Goal: Obtain resource: Obtain resource

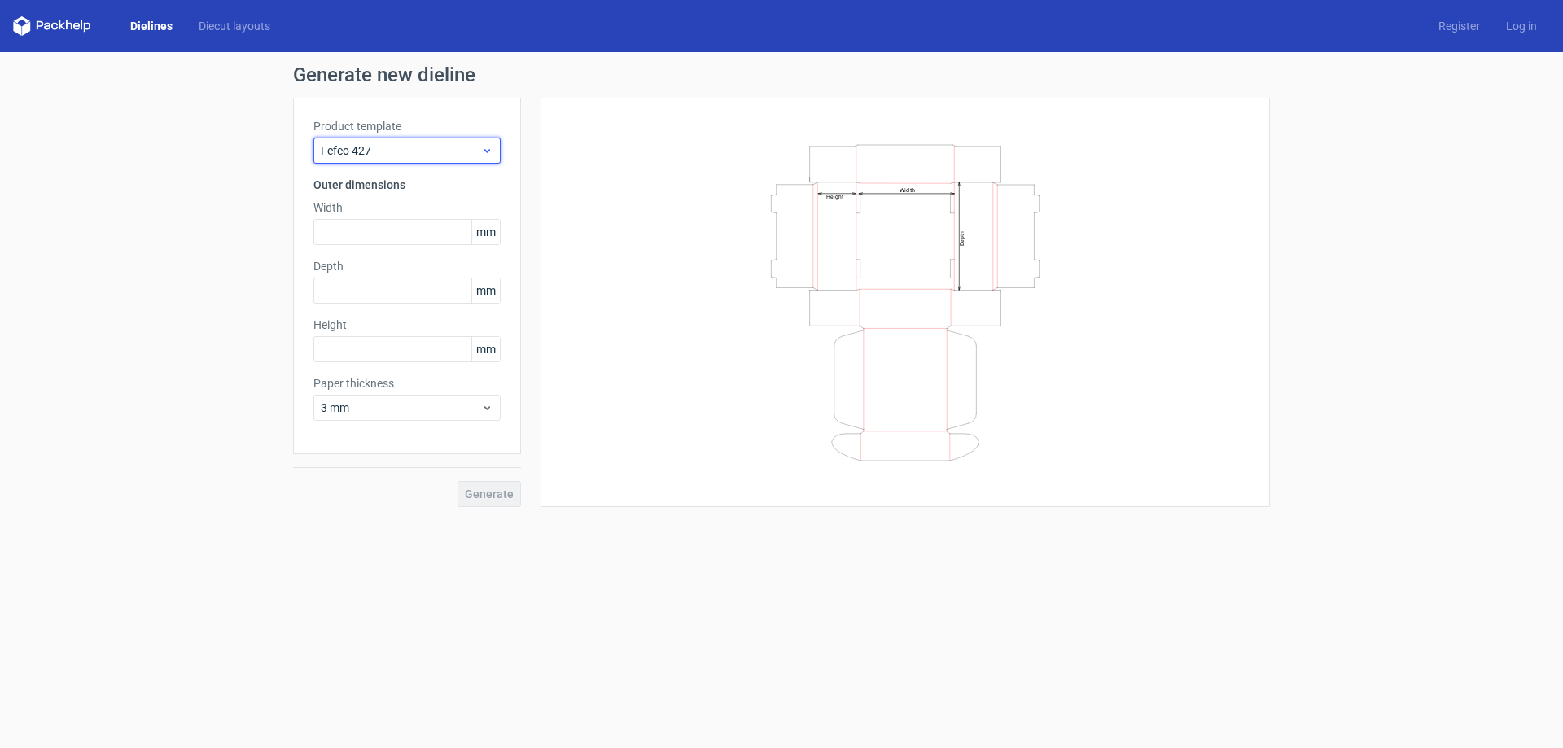
click at [377, 151] on span "Fefco 427" at bounding box center [401, 150] width 160 height 16
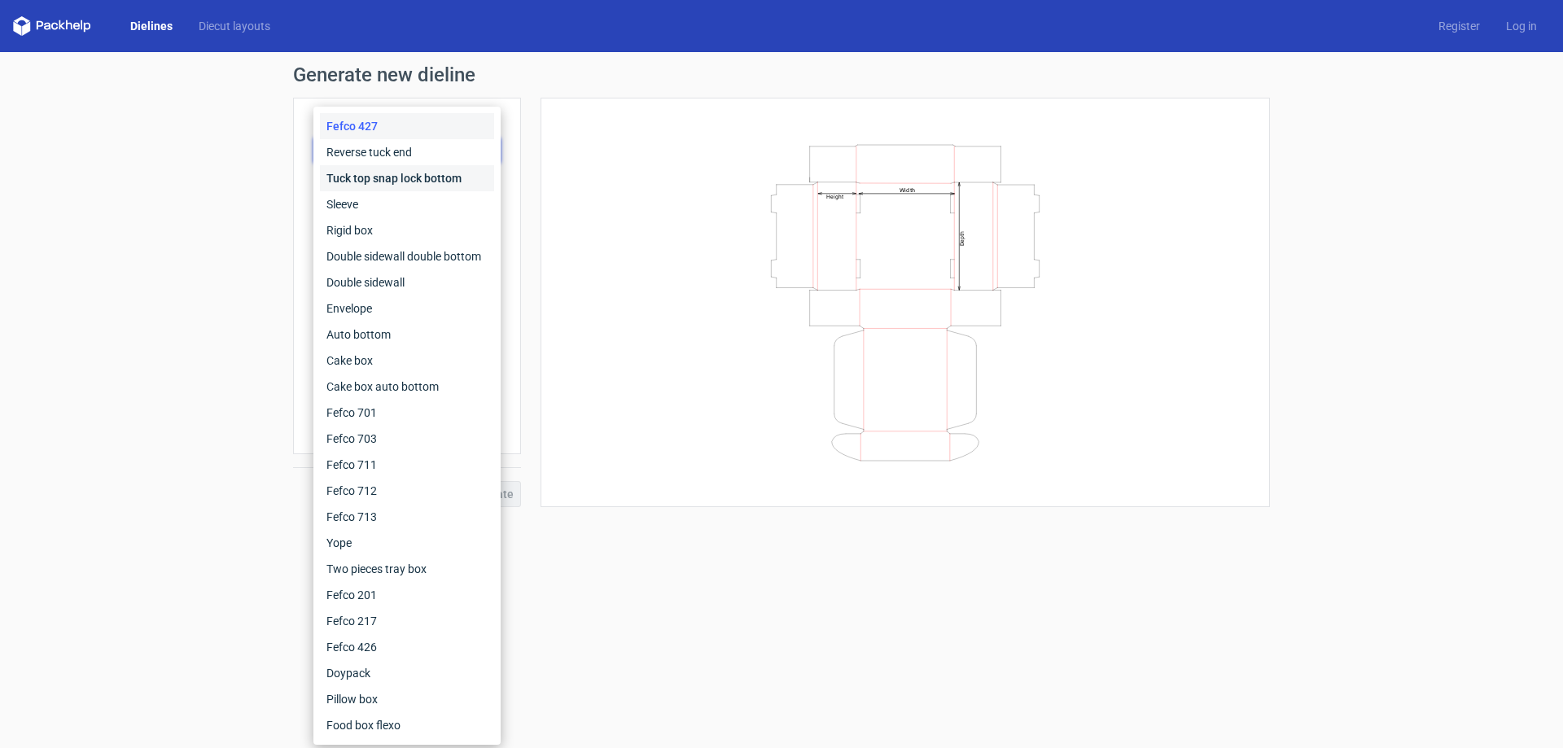
click at [381, 177] on div "Tuck top snap lock bottom" at bounding box center [407, 178] width 174 height 26
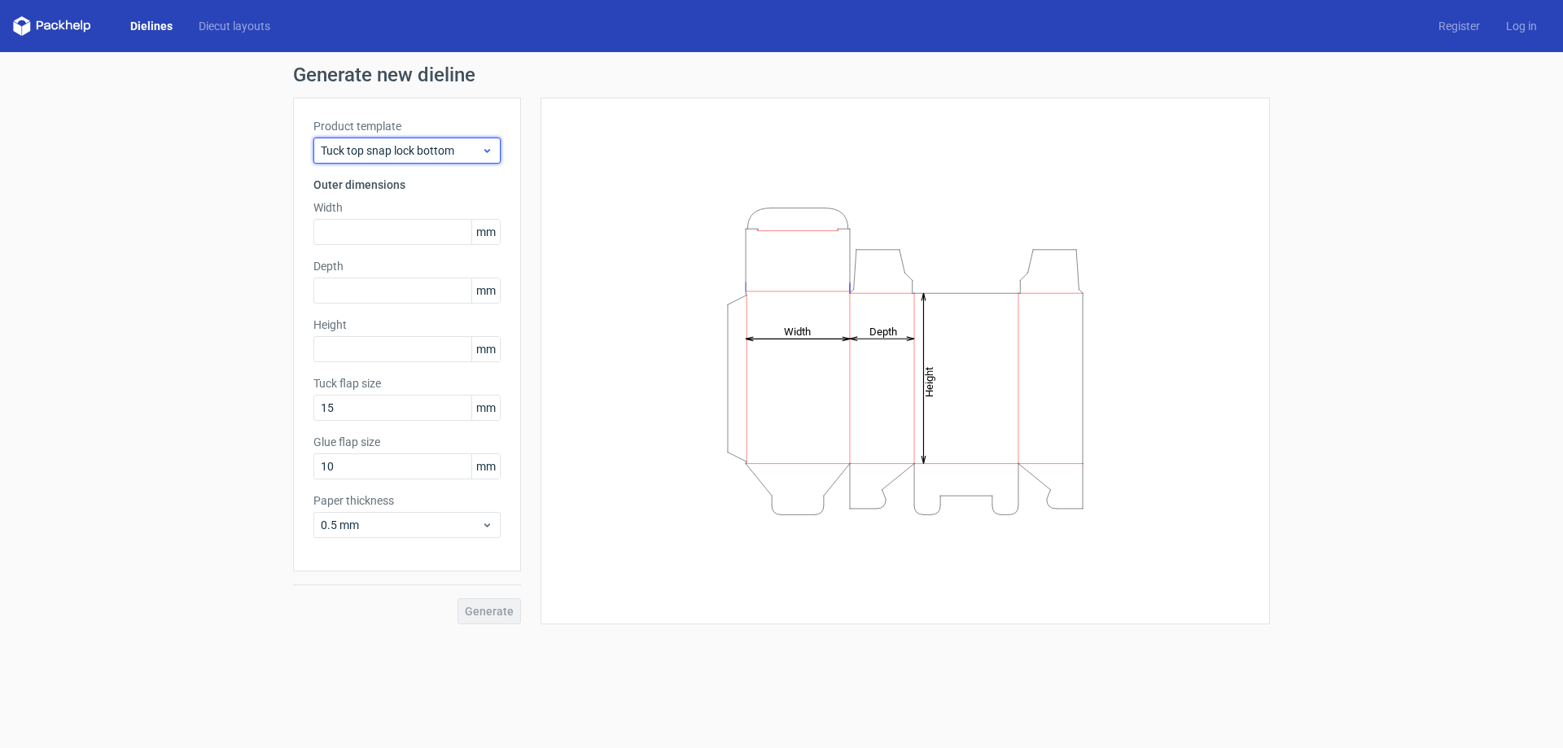
click at [380, 147] on span "Tuck top snap lock bottom" at bounding box center [401, 150] width 160 height 16
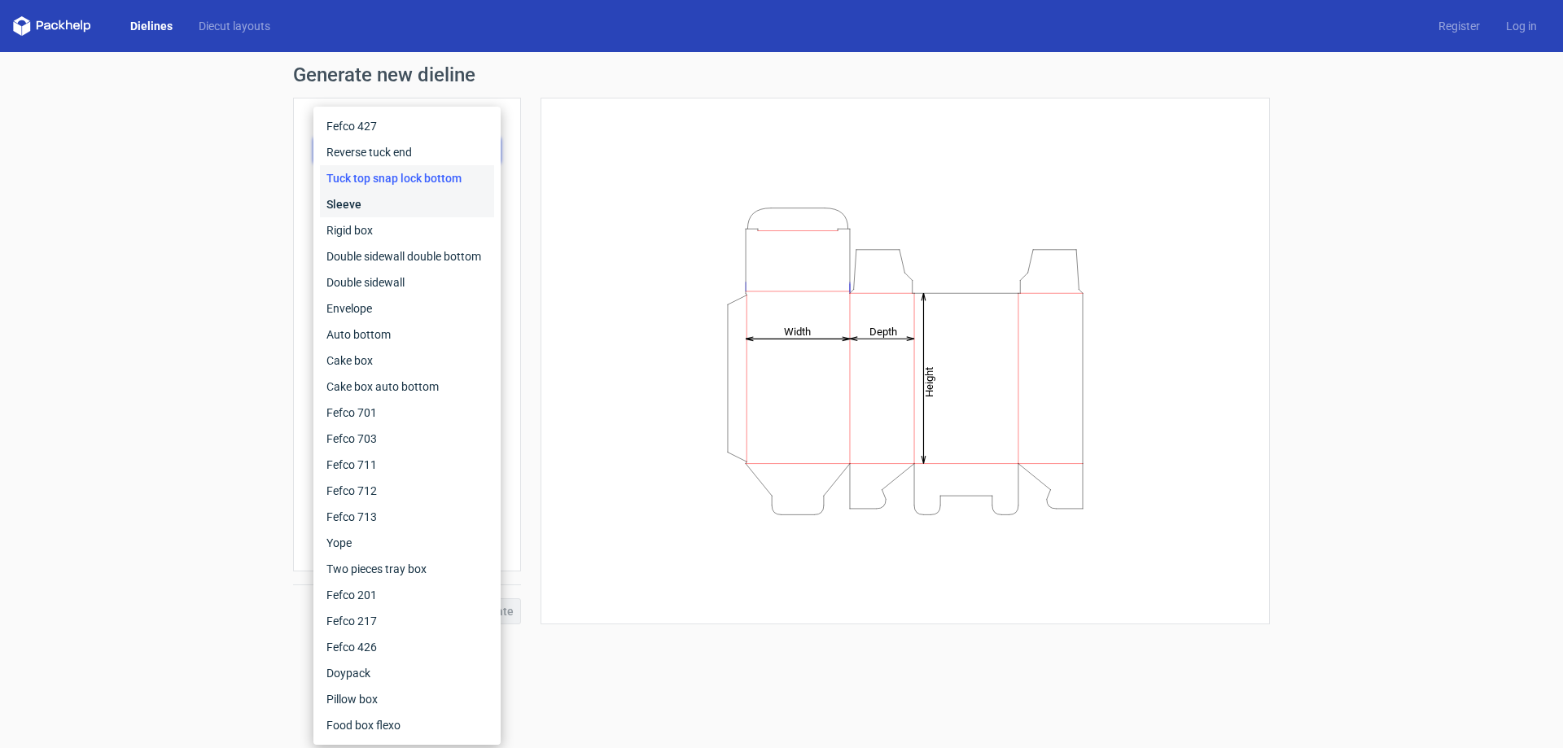
click at [362, 204] on div "Sleeve" at bounding box center [407, 204] width 174 height 26
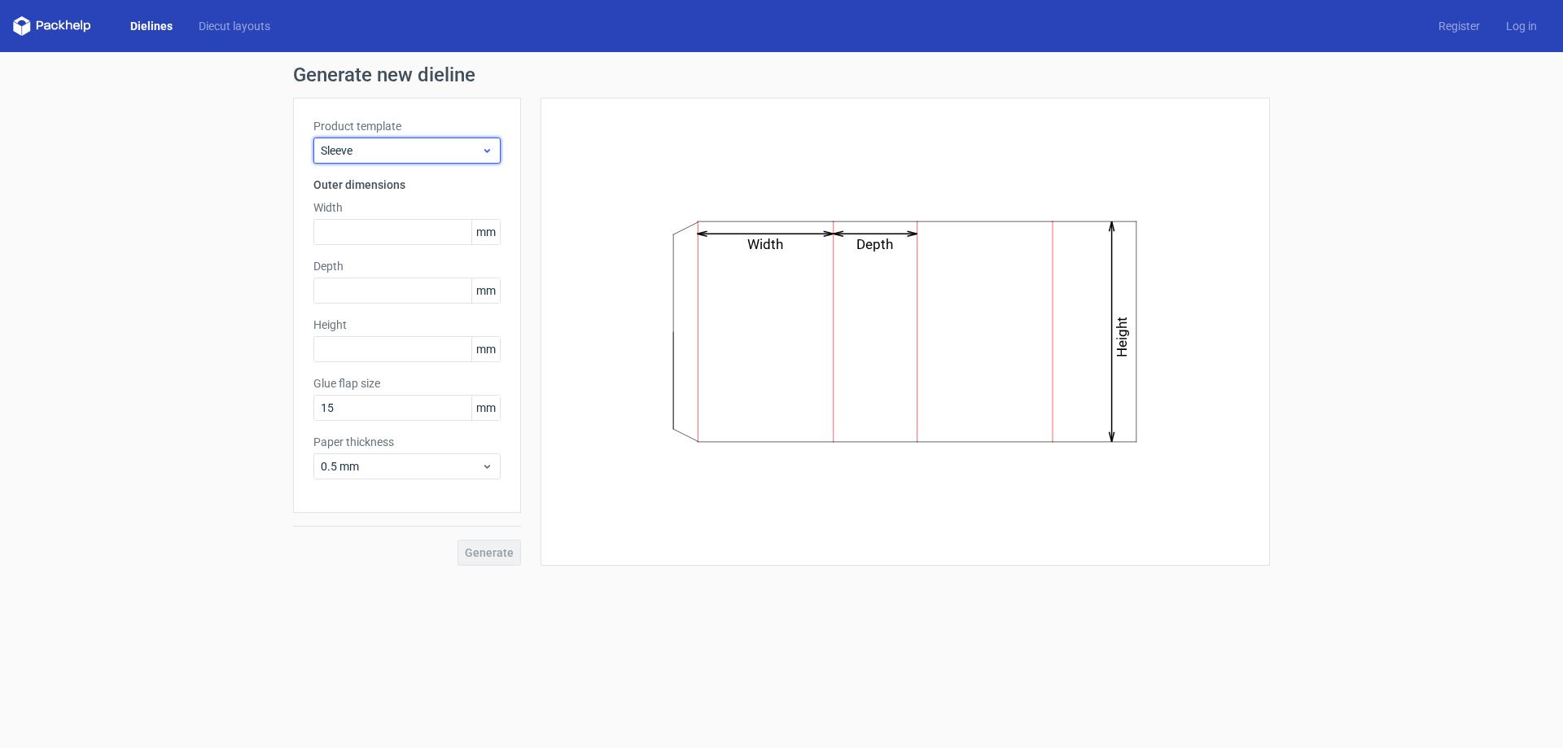
click at [374, 144] on span "Sleeve" at bounding box center [401, 150] width 160 height 16
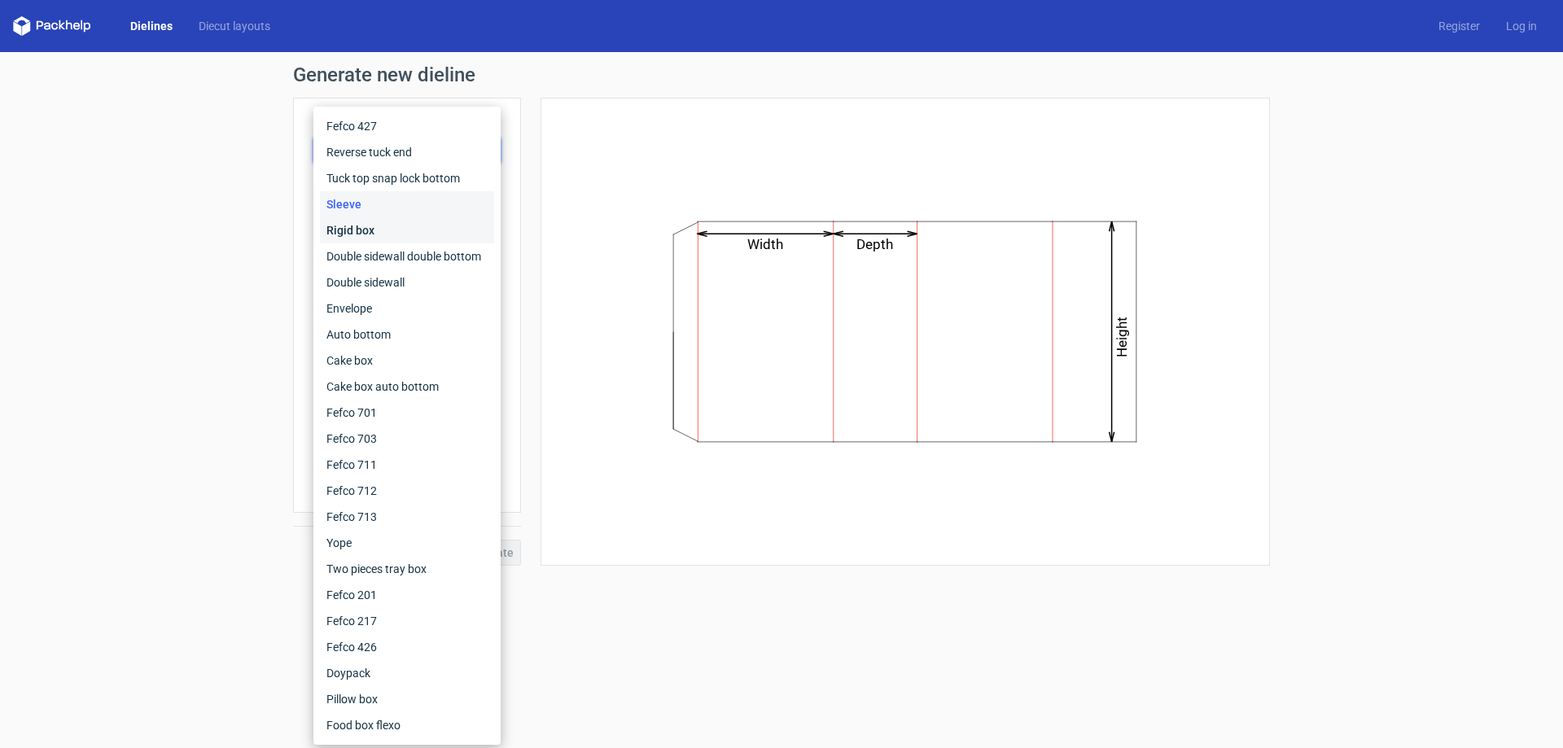
click at [353, 233] on div "Rigid box" at bounding box center [407, 230] width 174 height 26
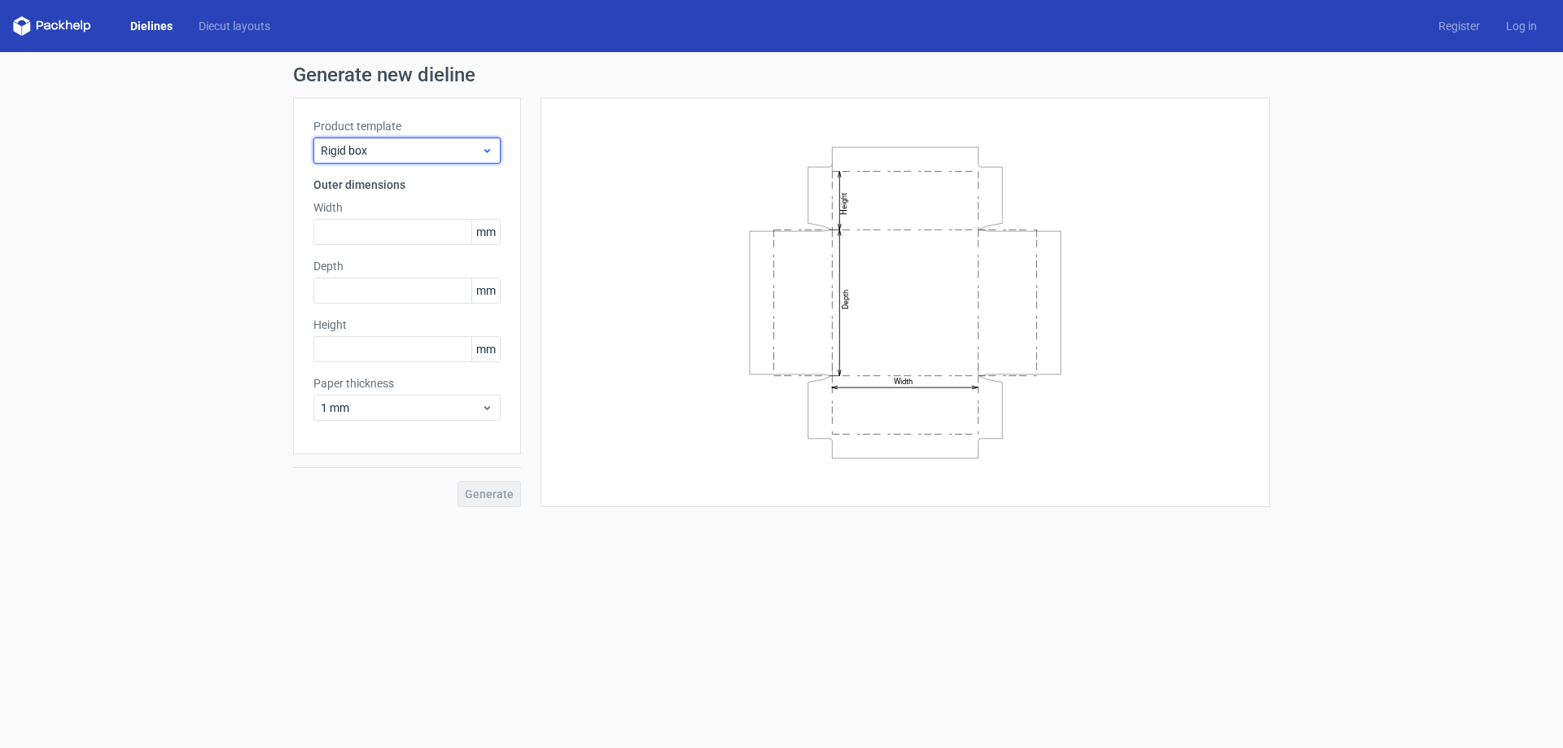
click at [362, 151] on span "Rigid box" at bounding box center [401, 150] width 160 height 16
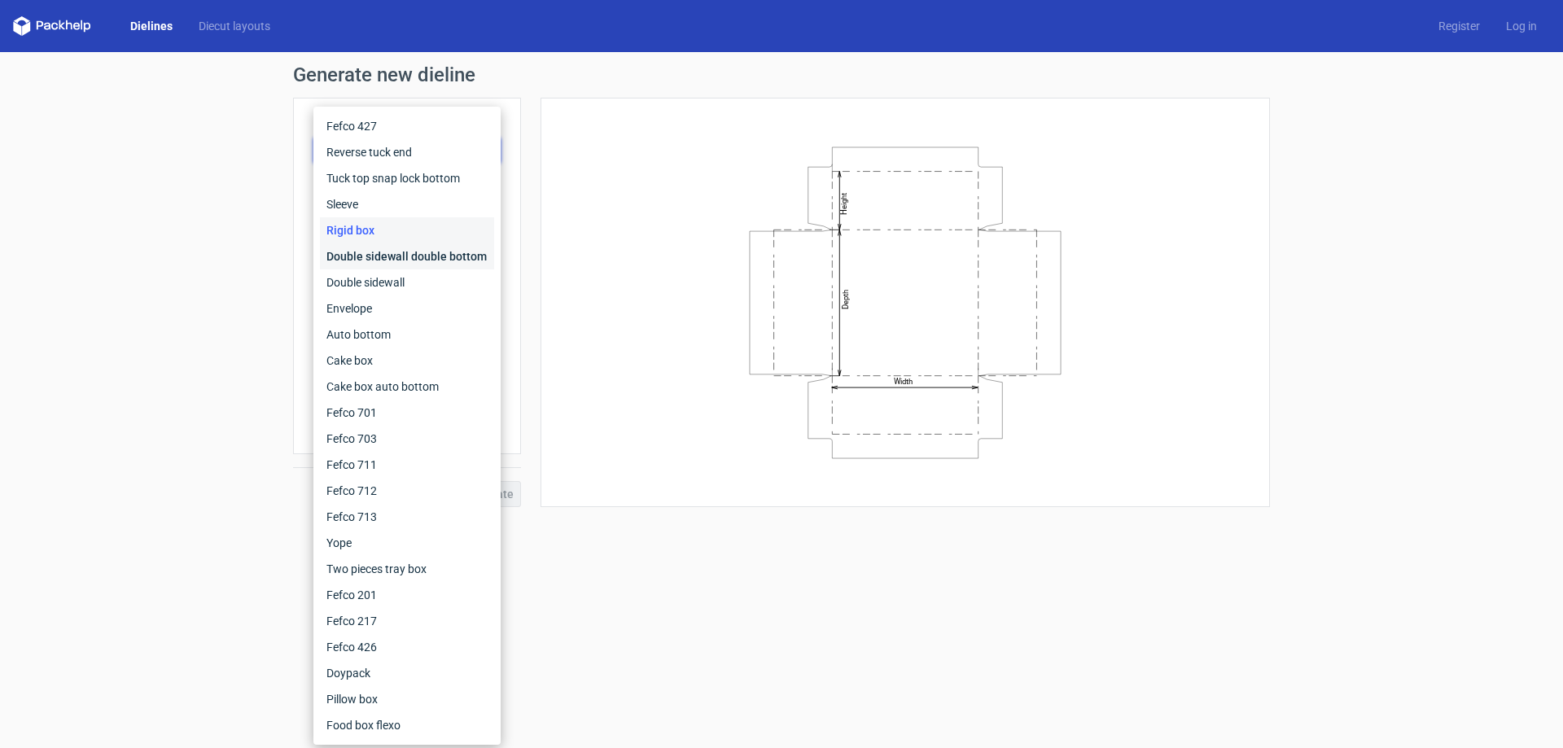
click at [348, 252] on div "Double sidewall double bottom" at bounding box center [407, 256] width 174 height 26
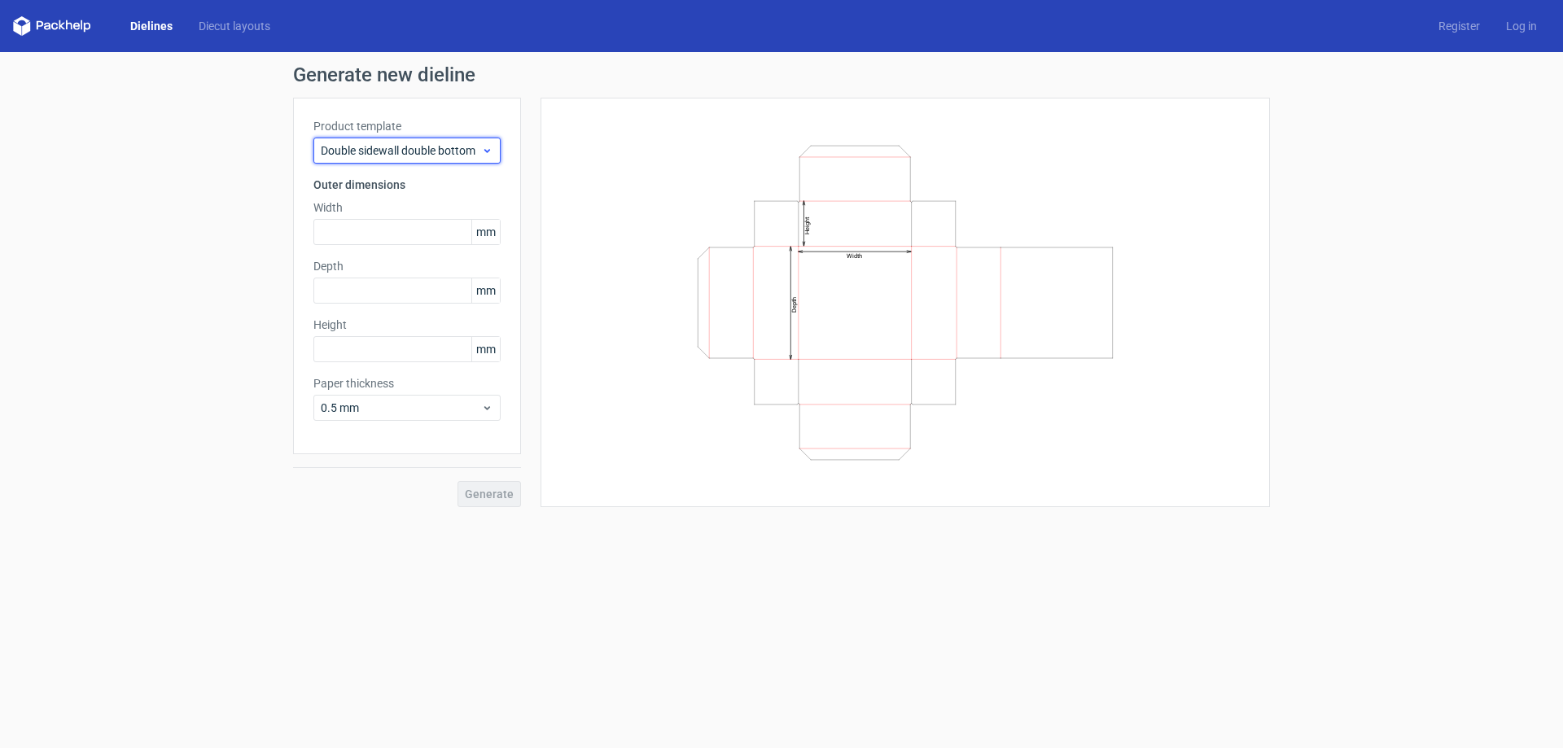
click at [370, 138] on div "Double sidewall double bottom" at bounding box center [406, 151] width 187 height 26
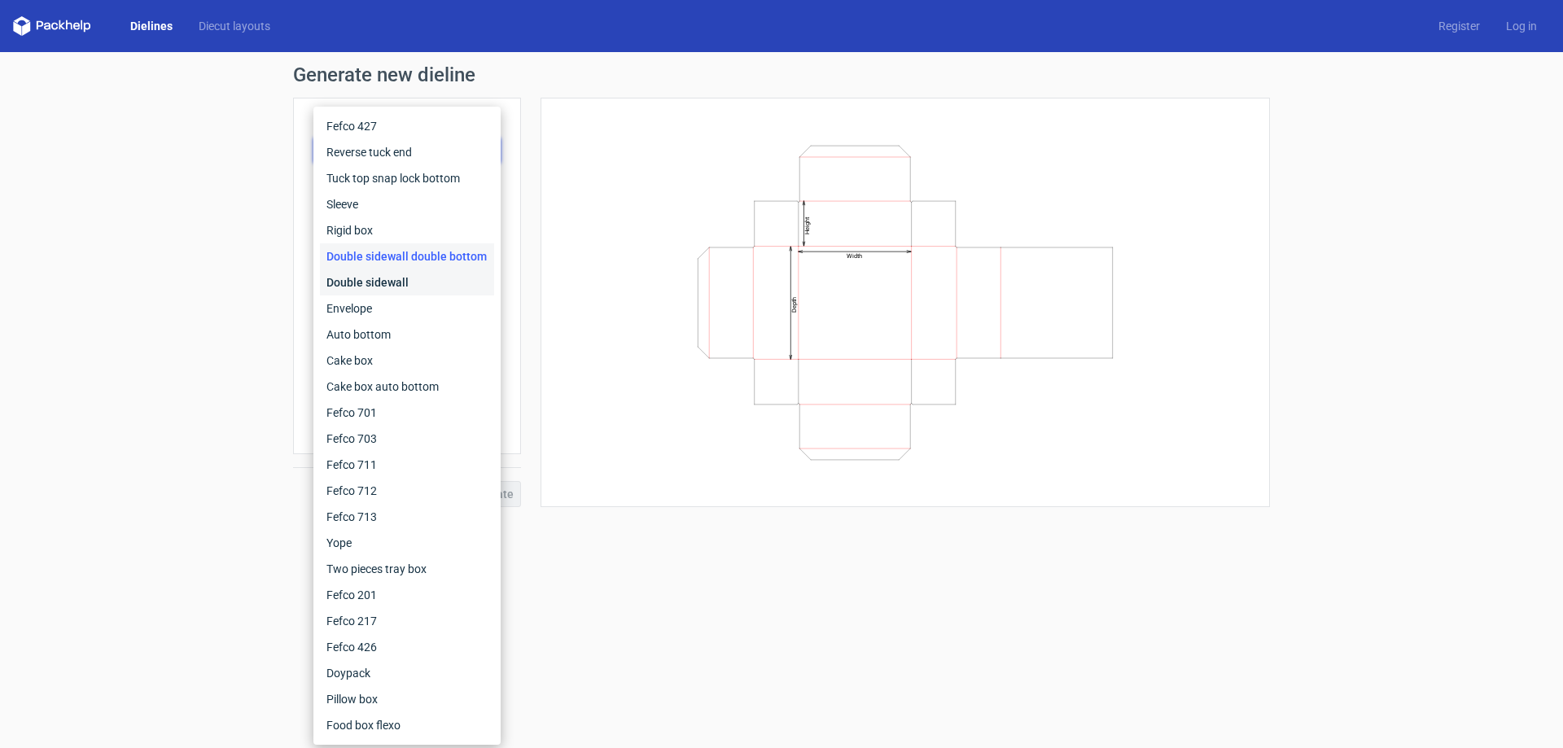
click at [353, 278] on div "Double sidewall" at bounding box center [407, 282] width 174 height 26
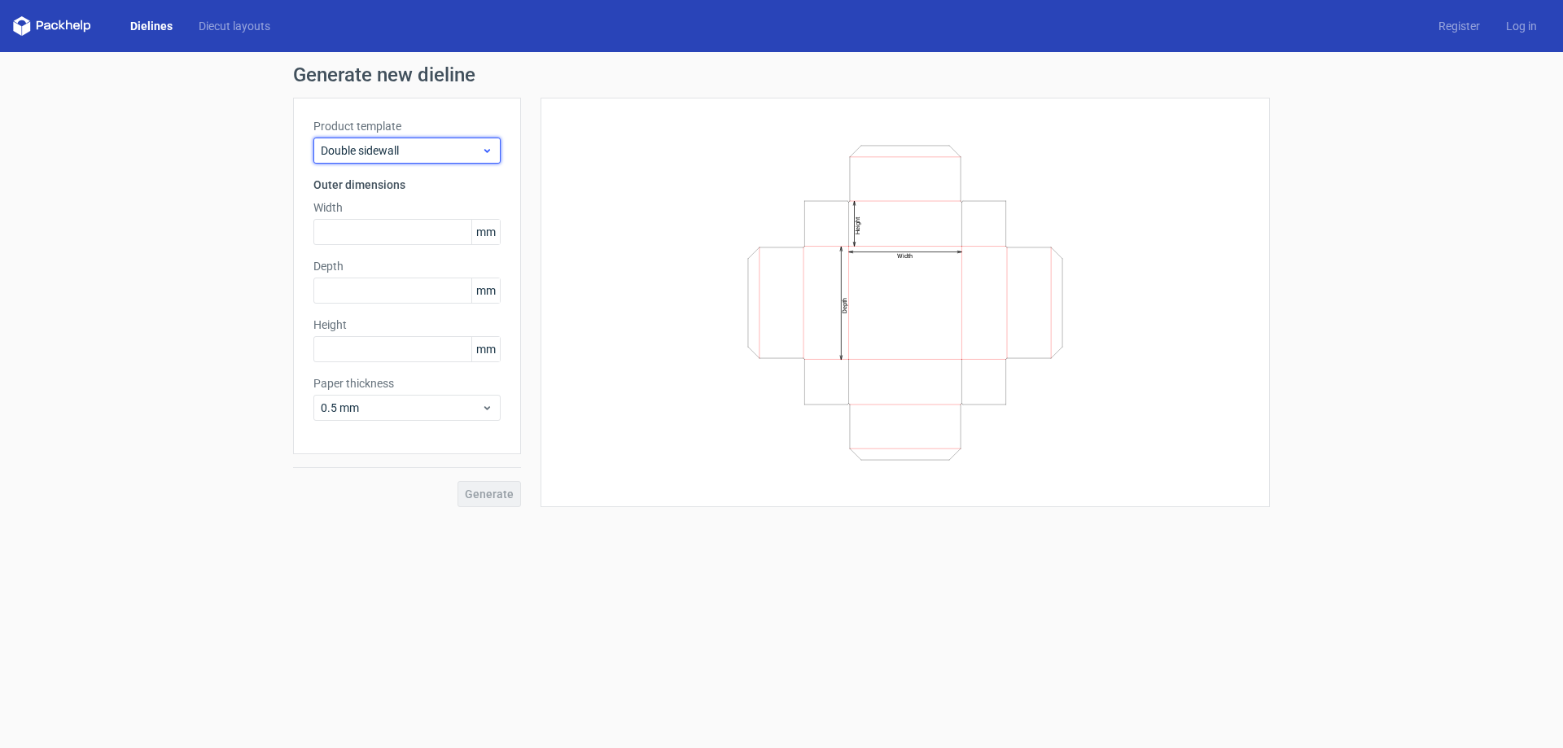
click at [367, 155] on span "Double sidewall" at bounding box center [401, 150] width 160 height 16
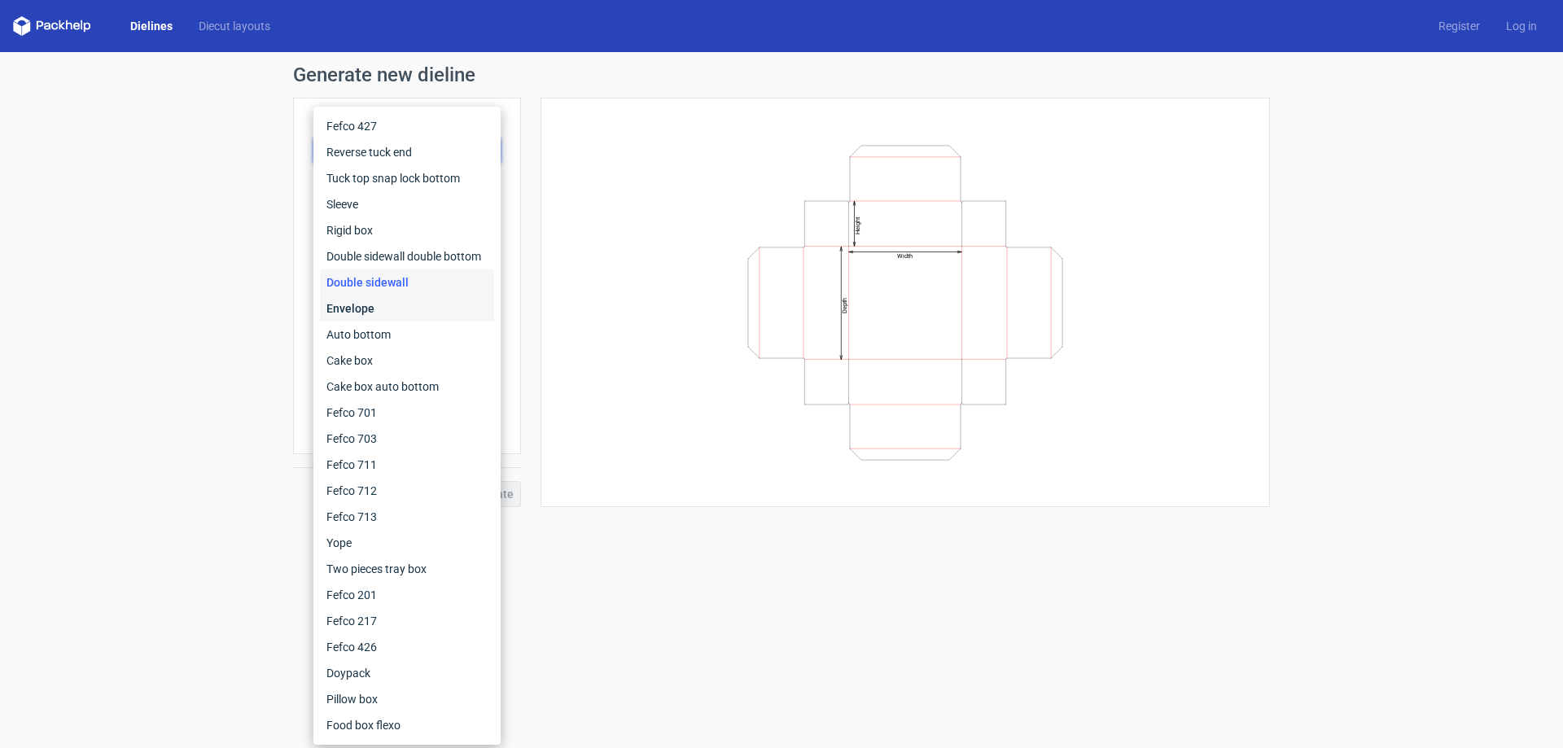
click at [361, 312] on div "Envelope" at bounding box center [407, 309] width 174 height 26
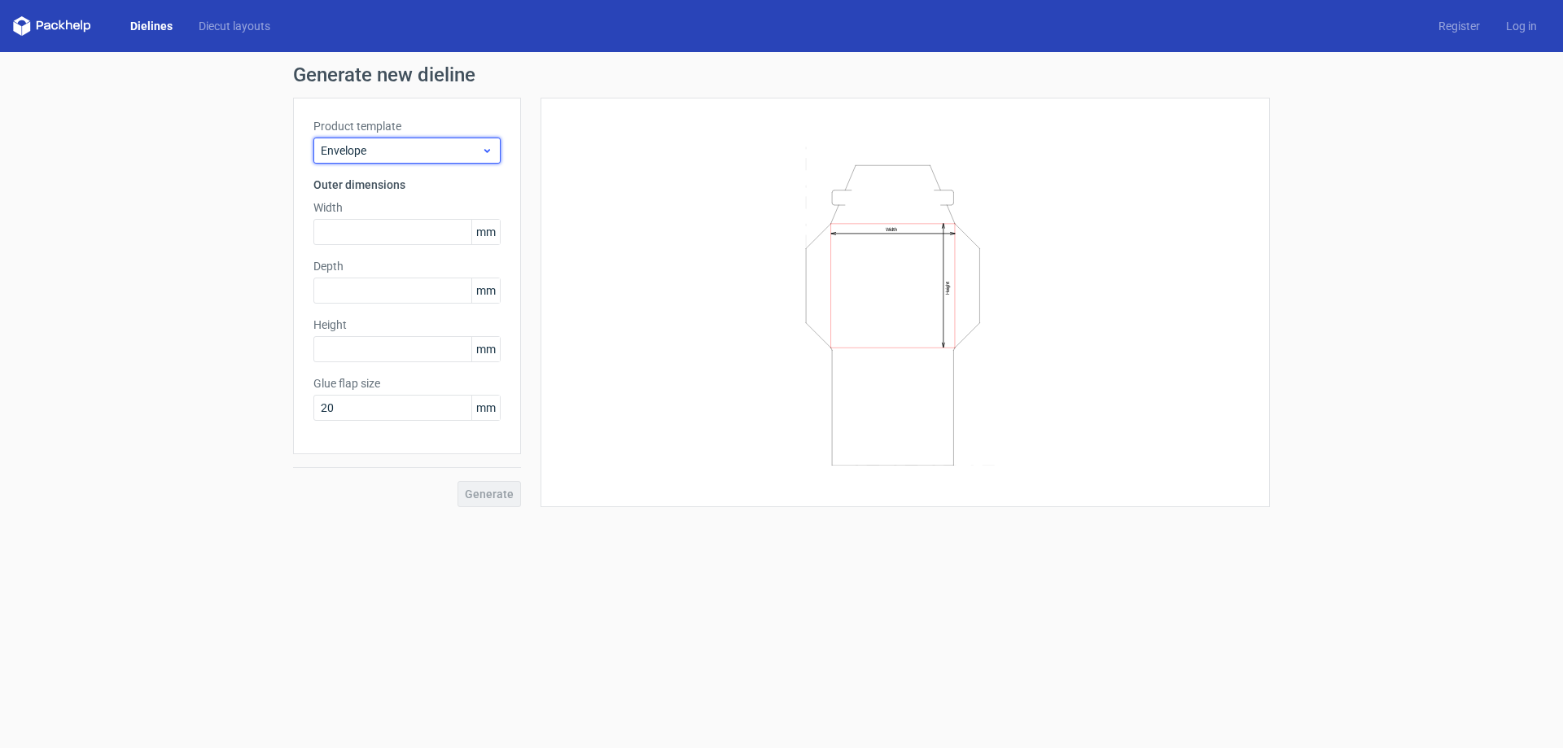
click at [388, 150] on span "Envelope" at bounding box center [401, 150] width 160 height 16
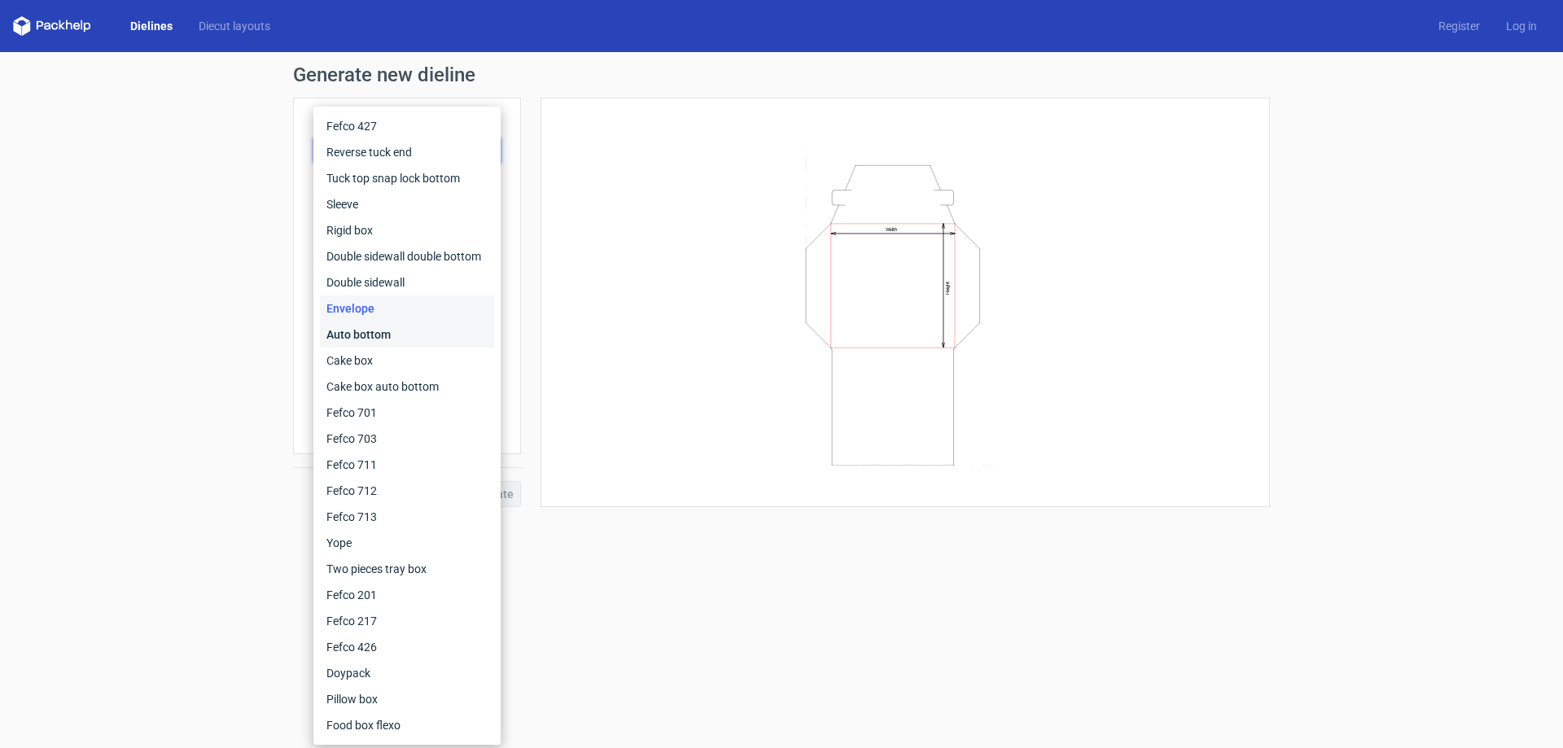
click at [375, 328] on div "Auto bottom" at bounding box center [407, 335] width 174 height 26
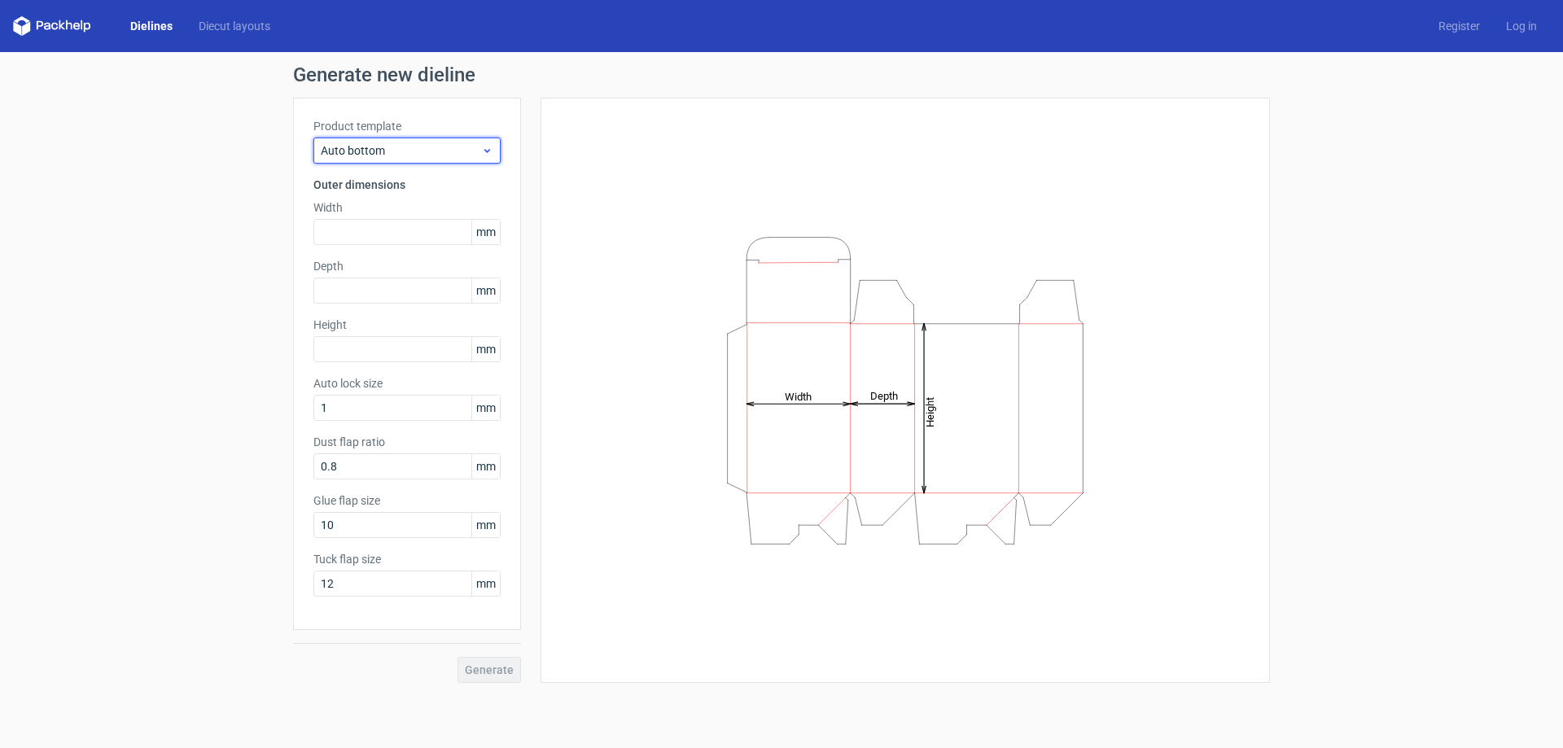
click at [376, 149] on span "Auto bottom" at bounding box center [401, 150] width 160 height 16
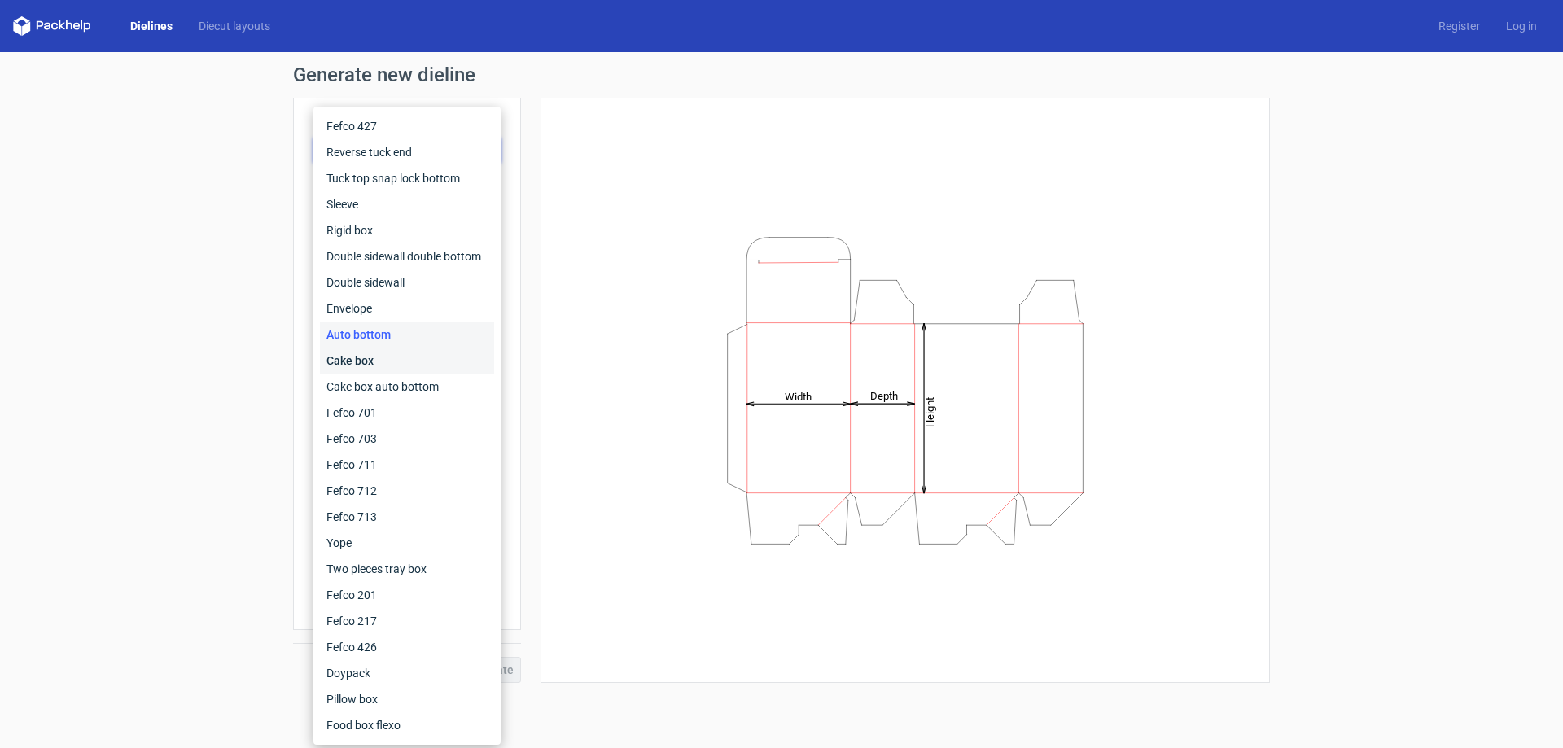
click at [358, 357] on div "Cake box" at bounding box center [407, 361] width 174 height 26
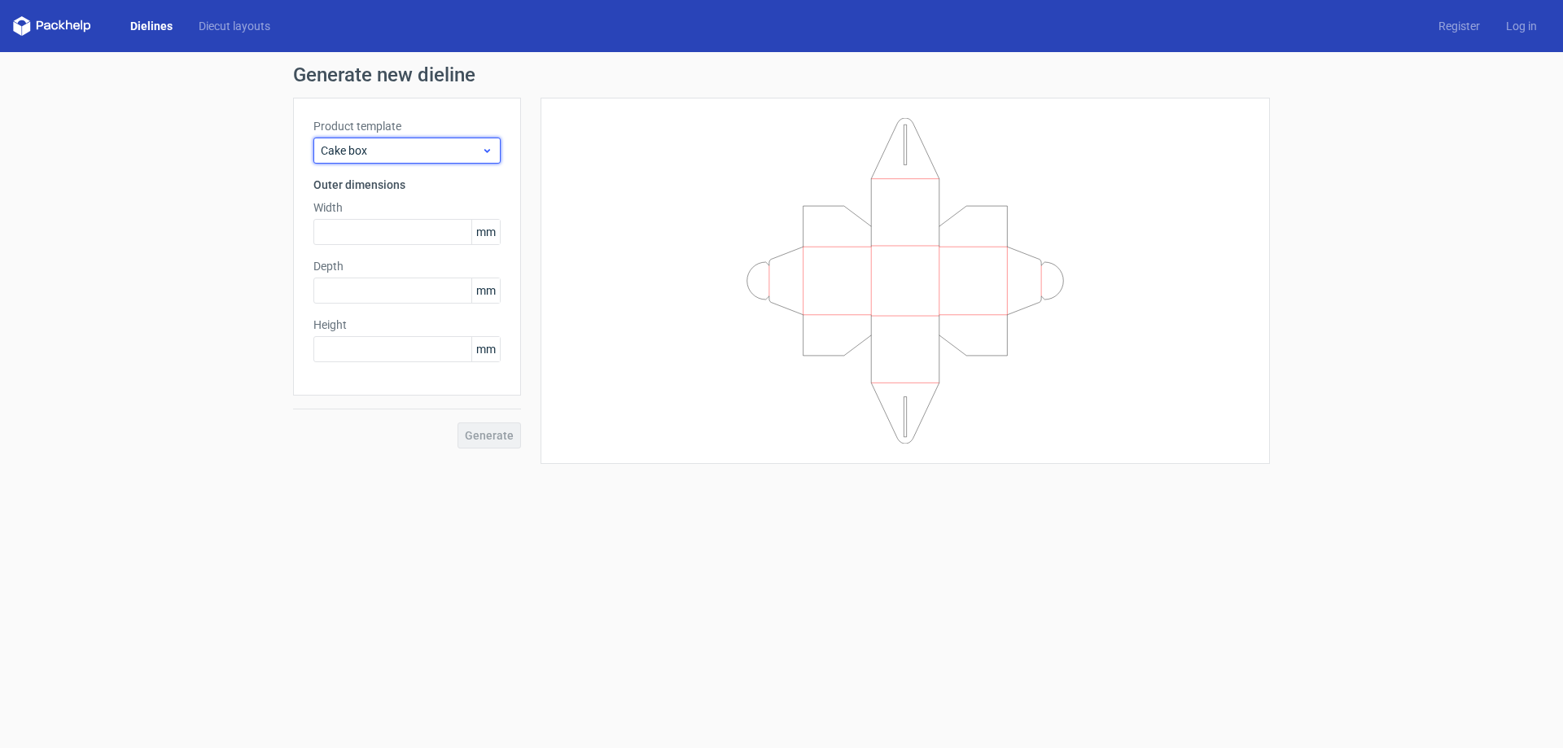
click at [379, 154] on span "Cake box" at bounding box center [401, 150] width 160 height 16
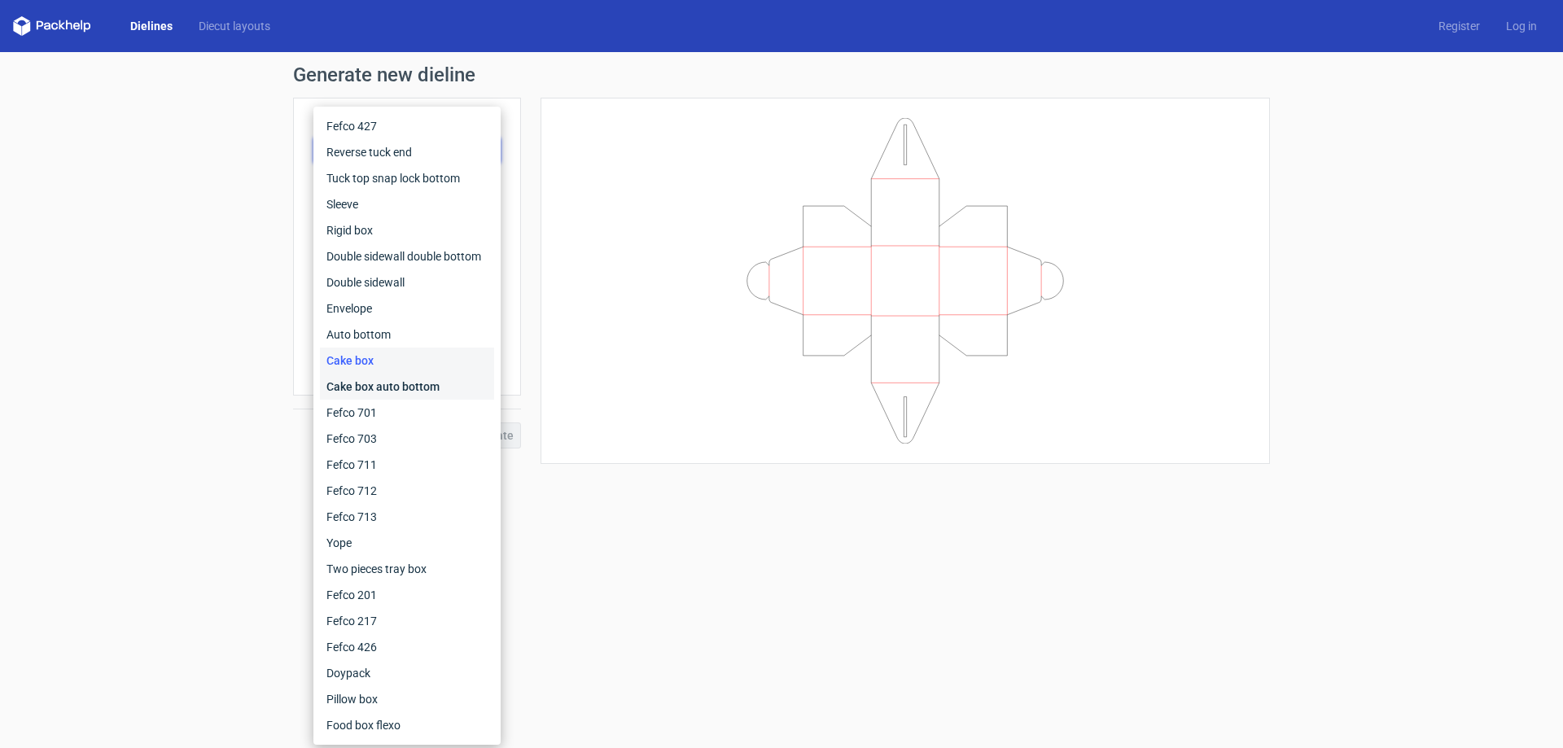
click at [348, 385] on div "Cake box auto bottom" at bounding box center [407, 387] width 174 height 26
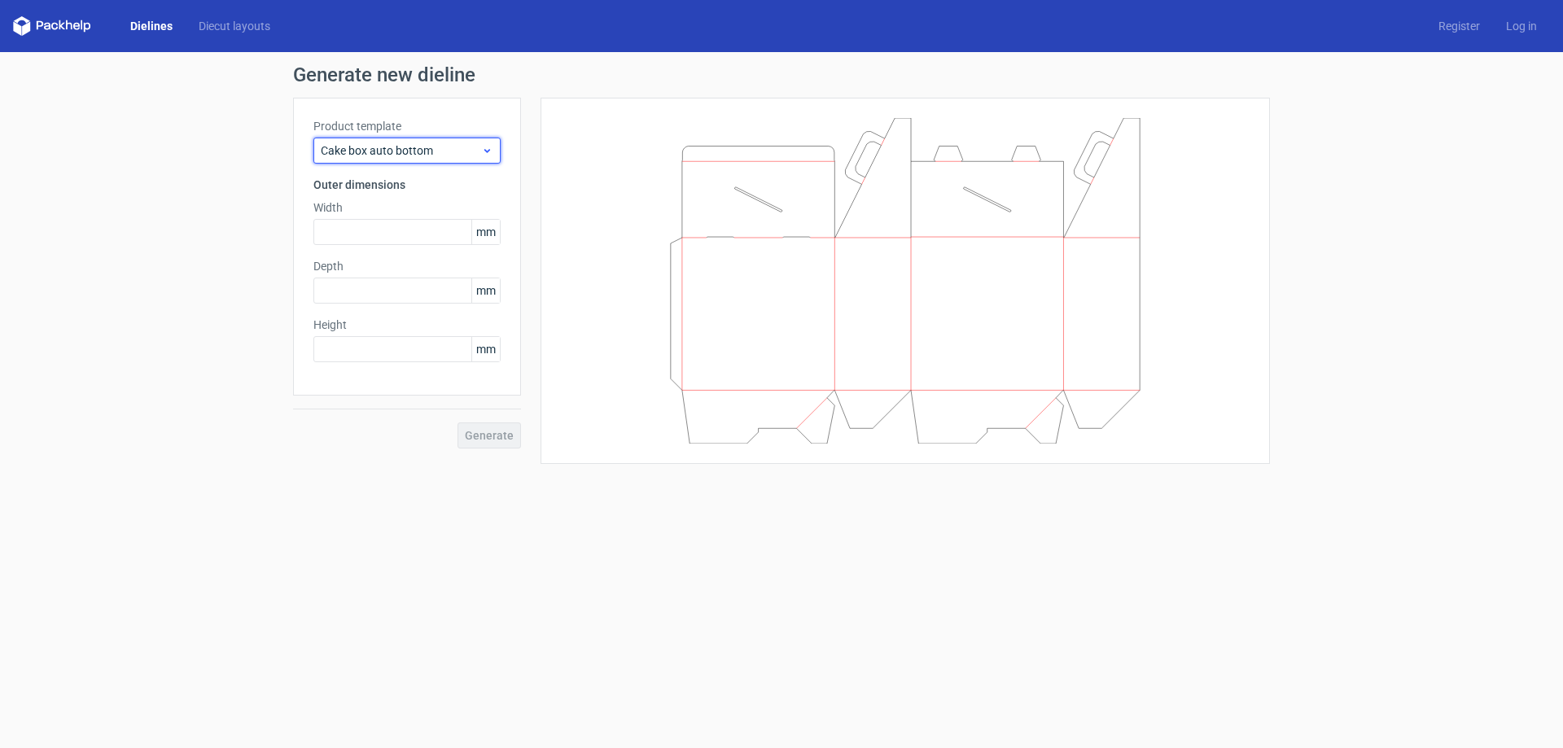
click at [388, 153] on span "Cake box auto bottom" at bounding box center [401, 150] width 160 height 16
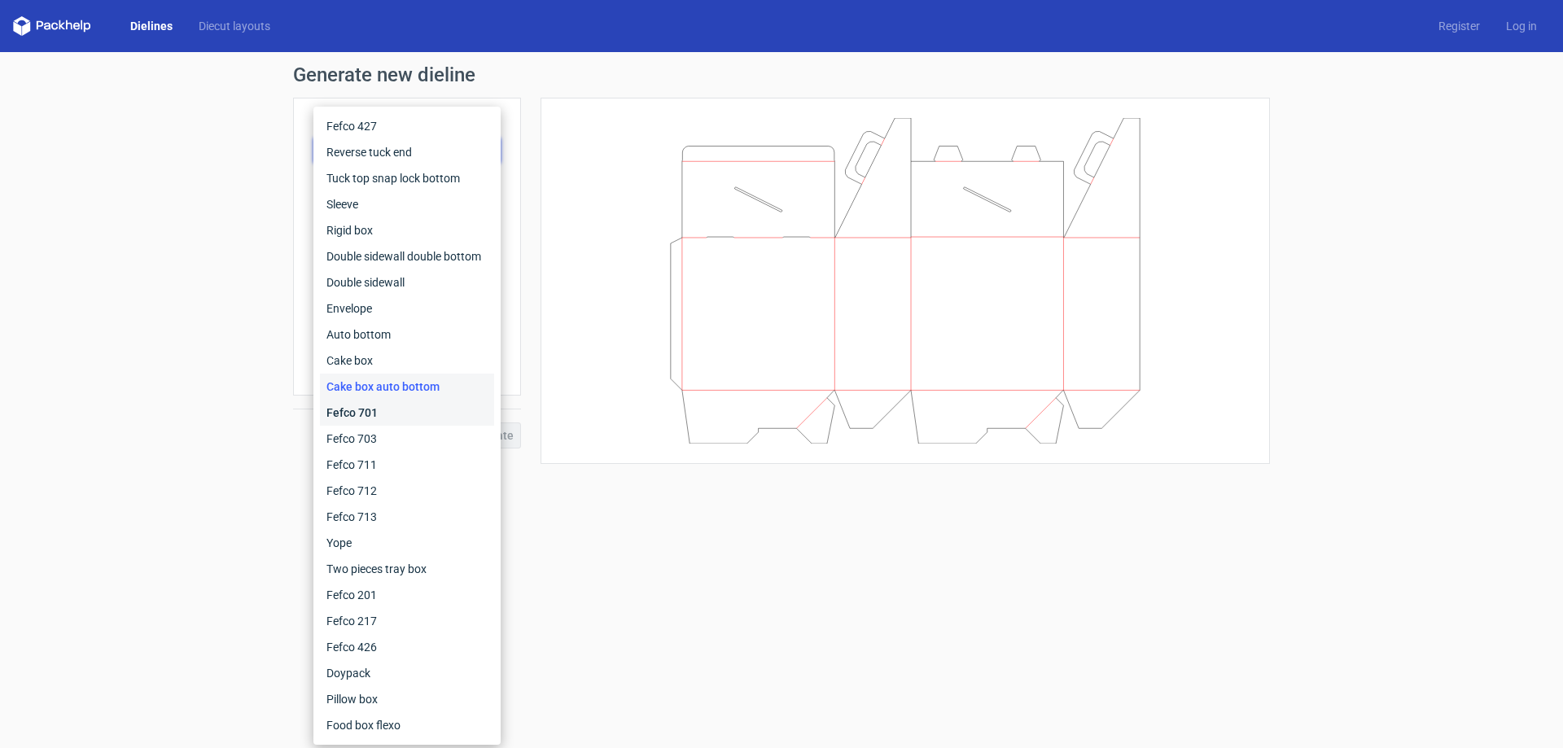
click at [358, 409] on div "Fefco 701" at bounding box center [407, 413] width 174 height 26
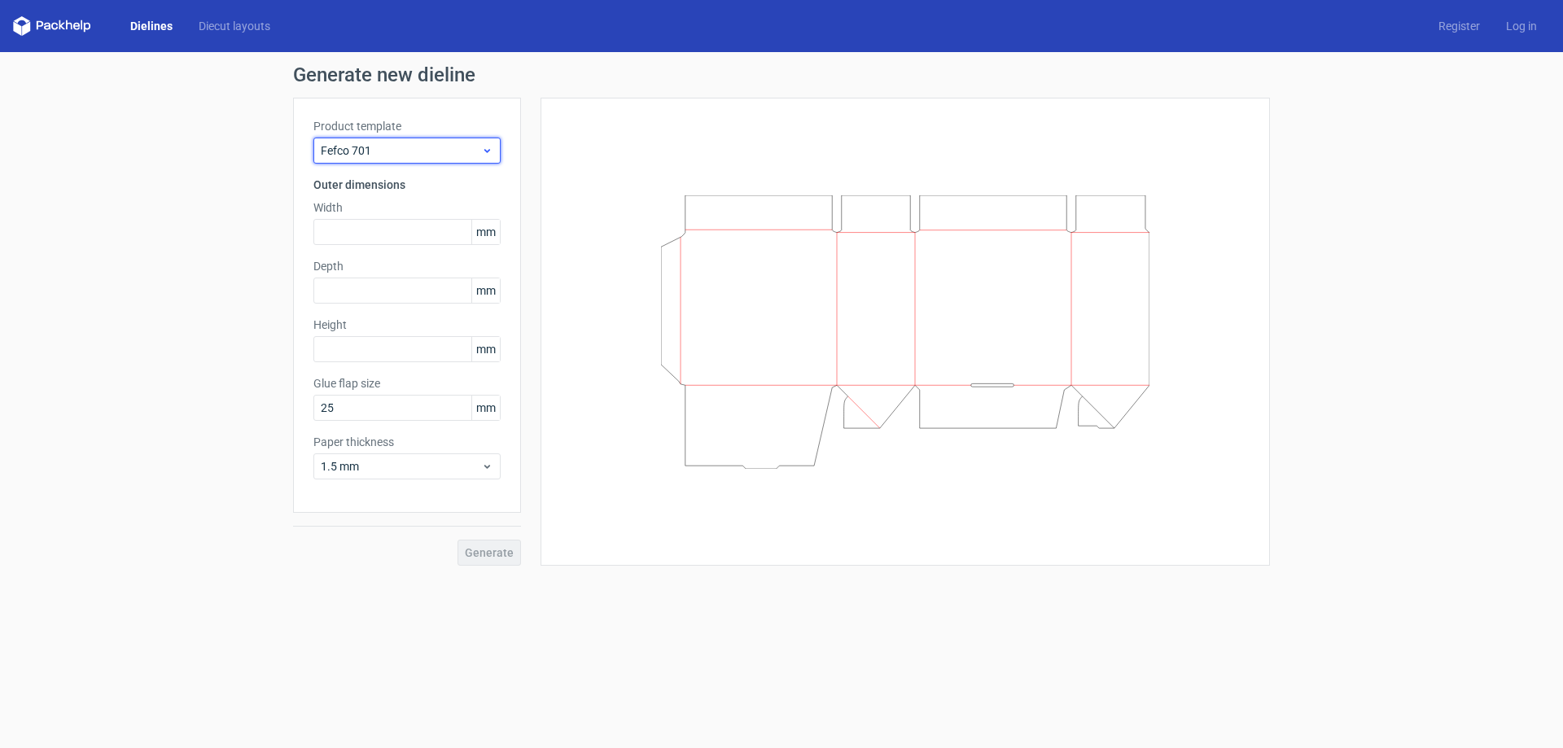
click at [411, 142] on div "Fefco 701" at bounding box center [406, 151] width 187 height 26
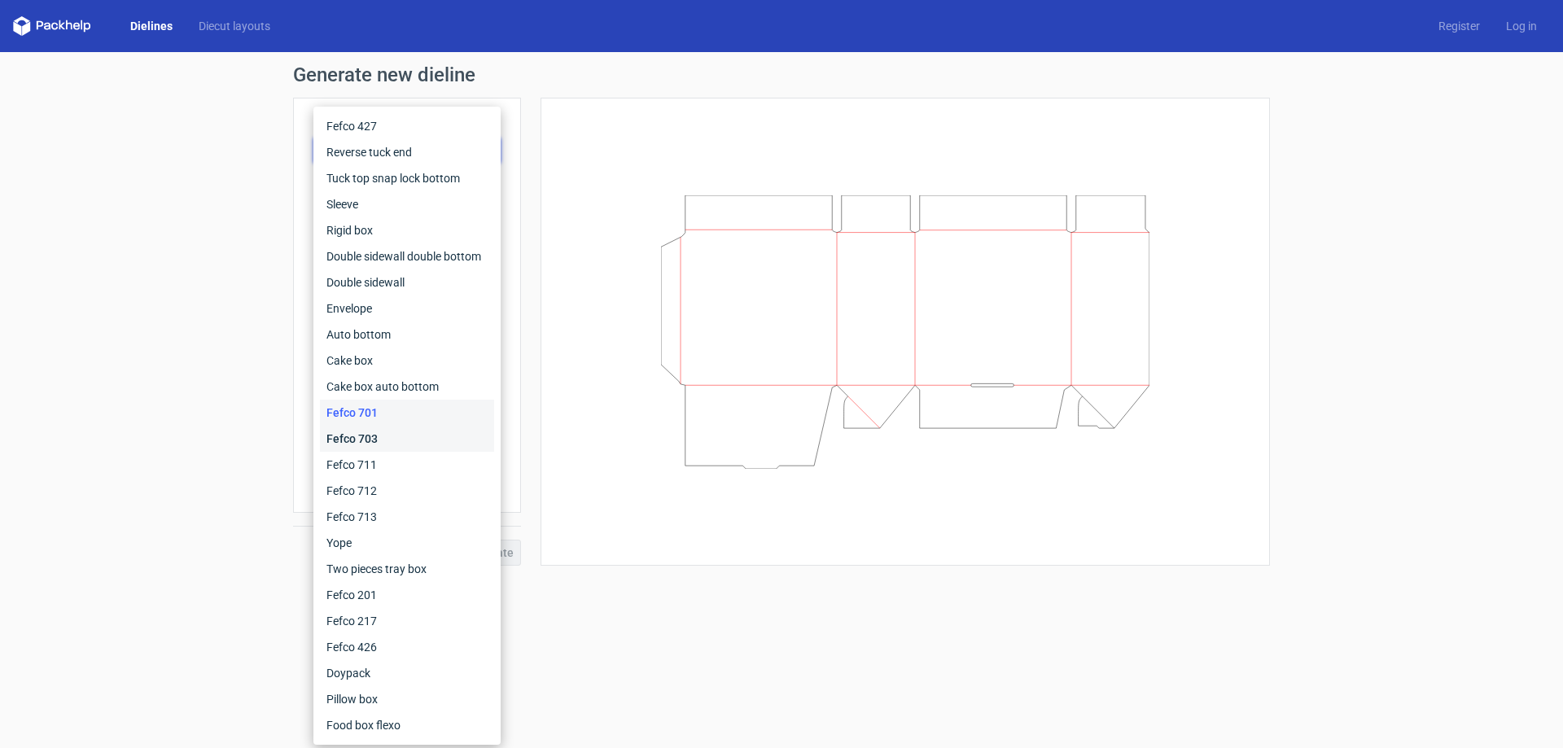
click at [383, 435] on div "Fefco 703" at bounding box center [407, 439] width 174 height 26
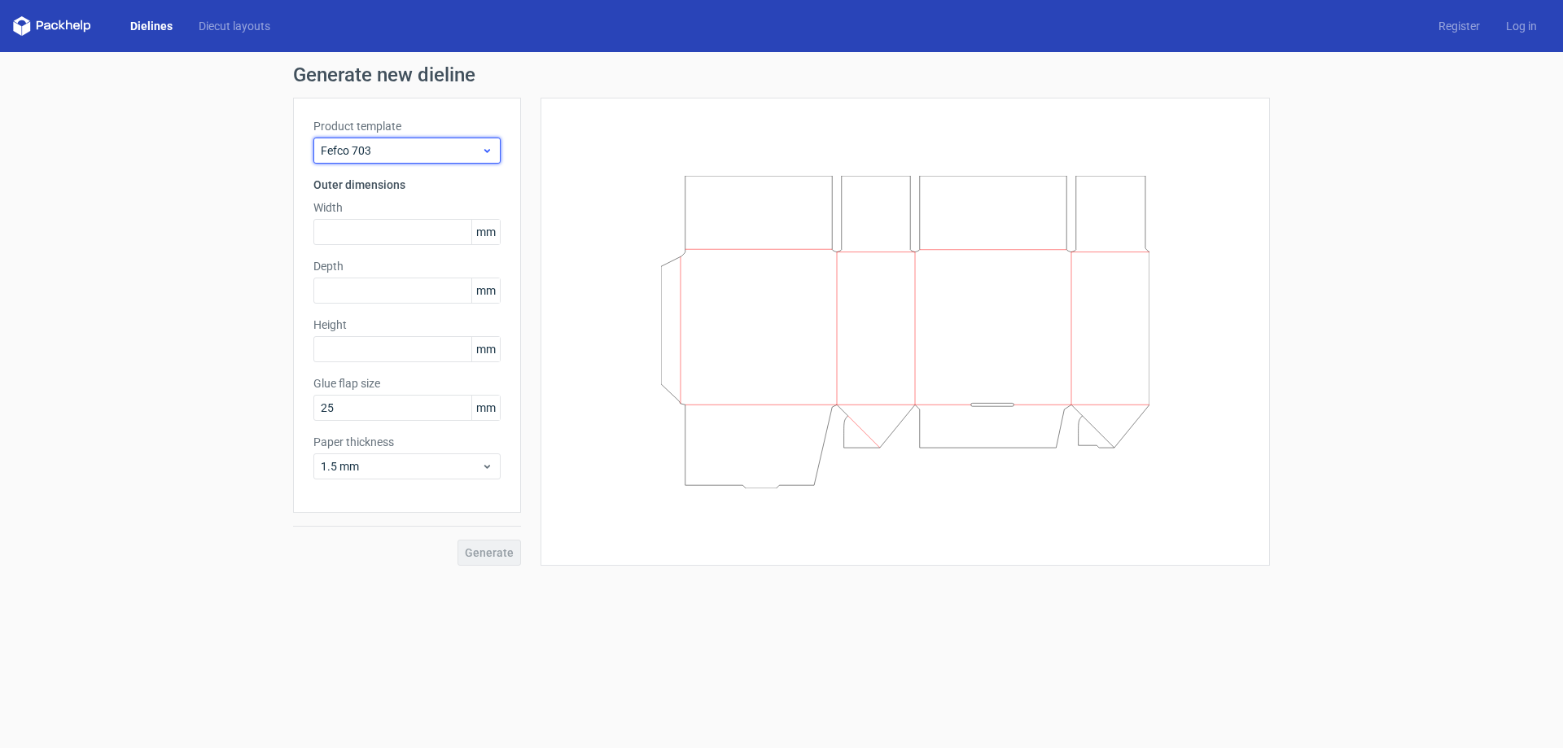
click at [407, 149] on span "Fefco 703" at bounding box center [401, 150] width 160 height 16
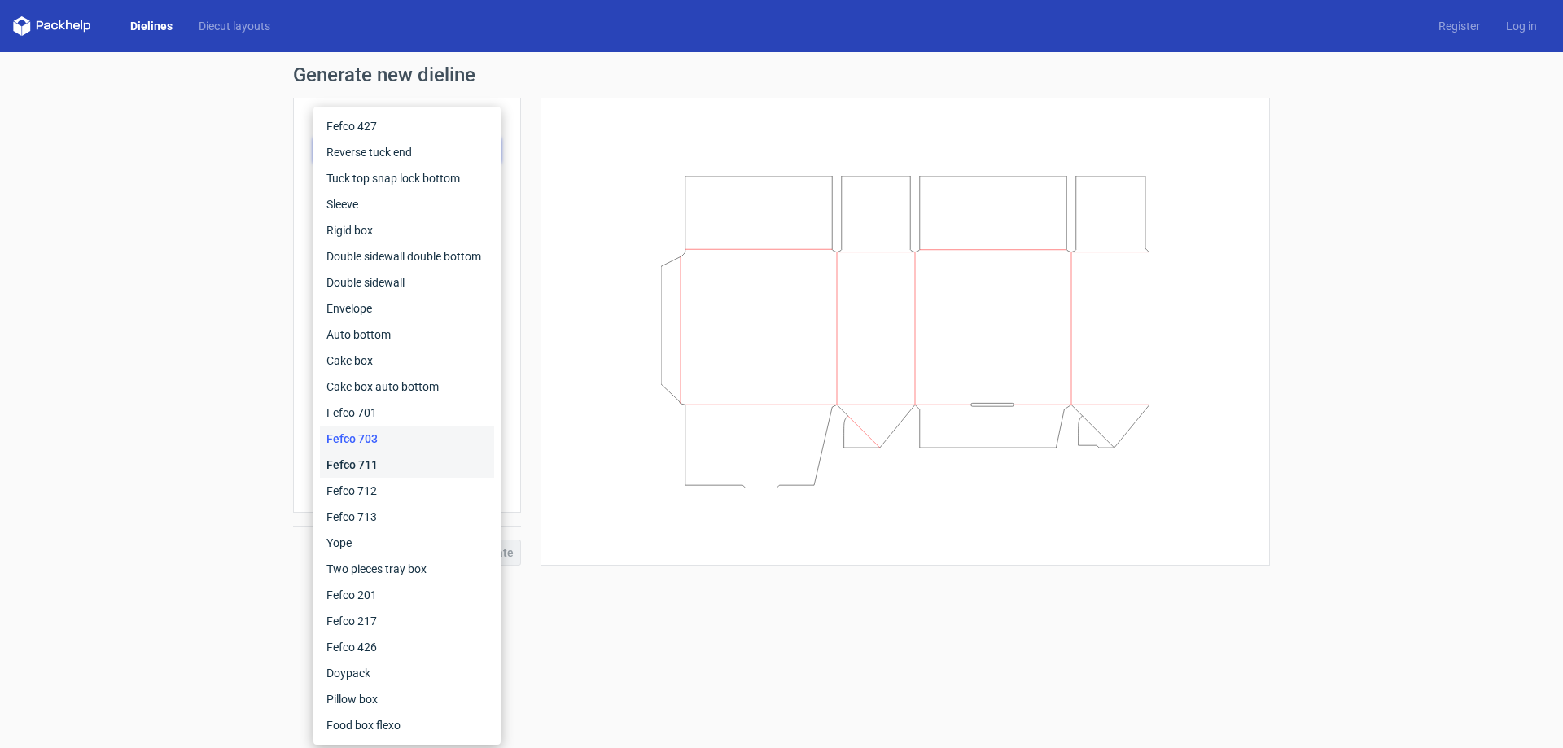
click at [353, 470] on div "Fefco 711" at bounding box center [407, 465] width 174 height 26
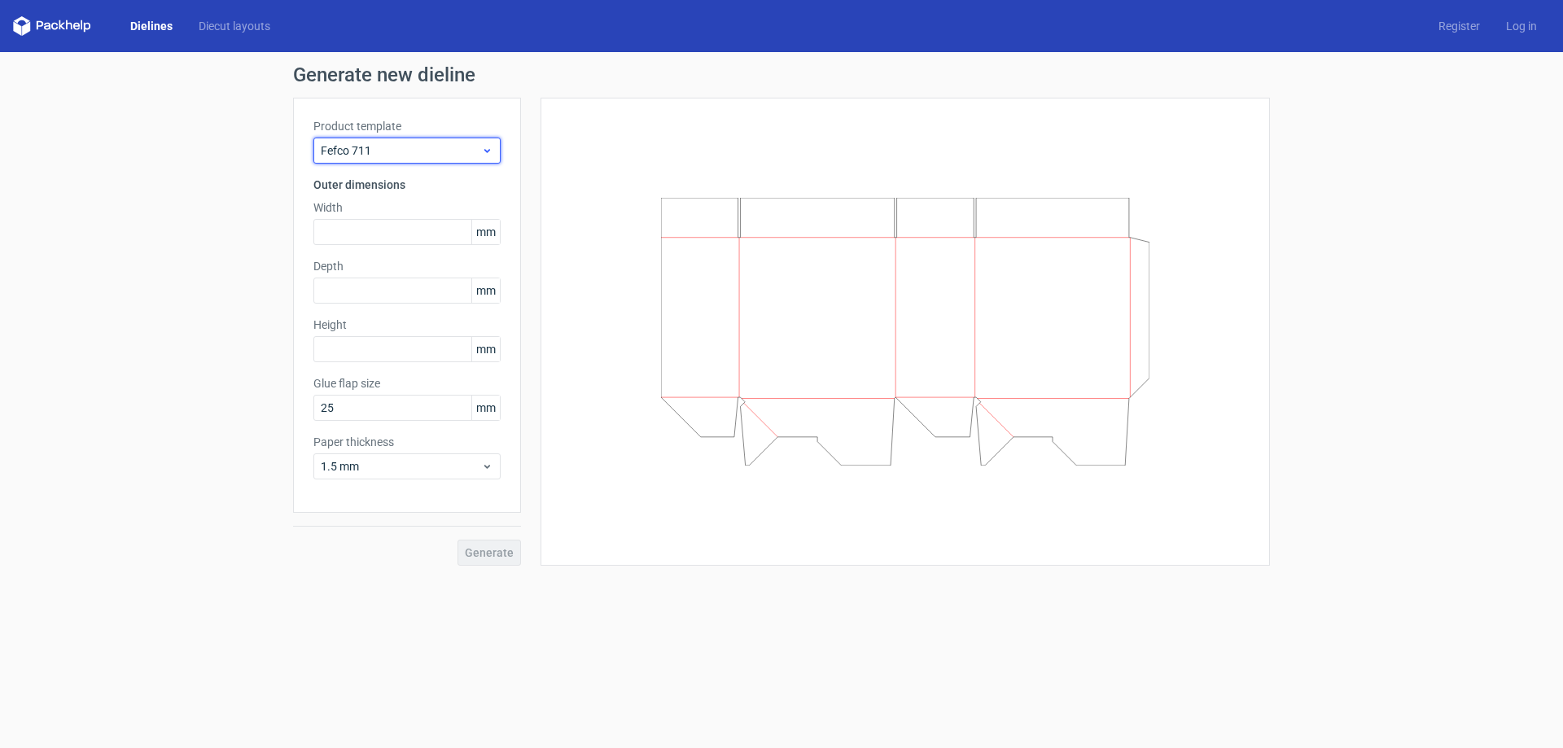
click at [405, 155] on span "Fefco 711" at bounding box center [401, 150] width 160 height 16
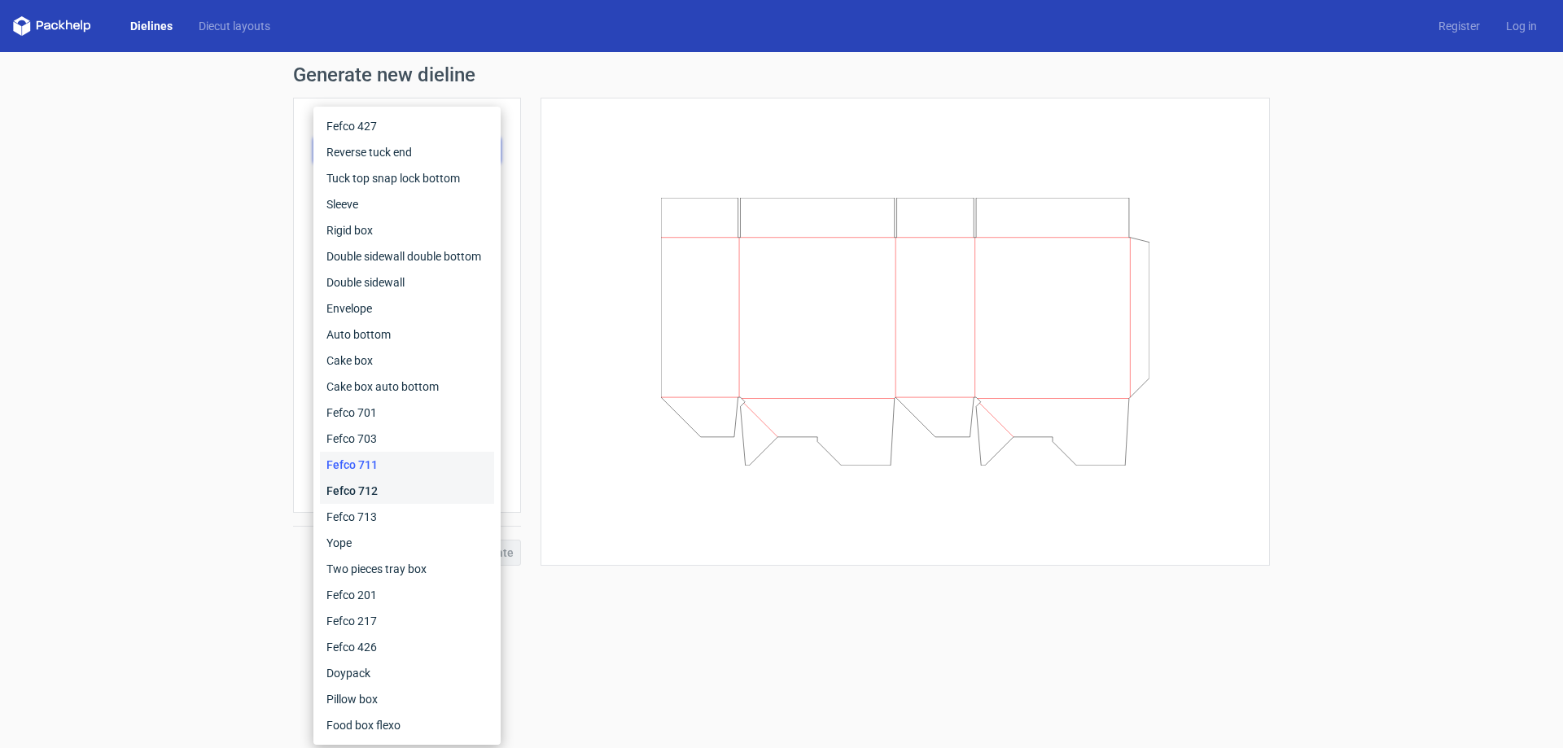
click at [366, 498] on div "Fefco 712" at bounding box center [407, 491] width 174 height 26
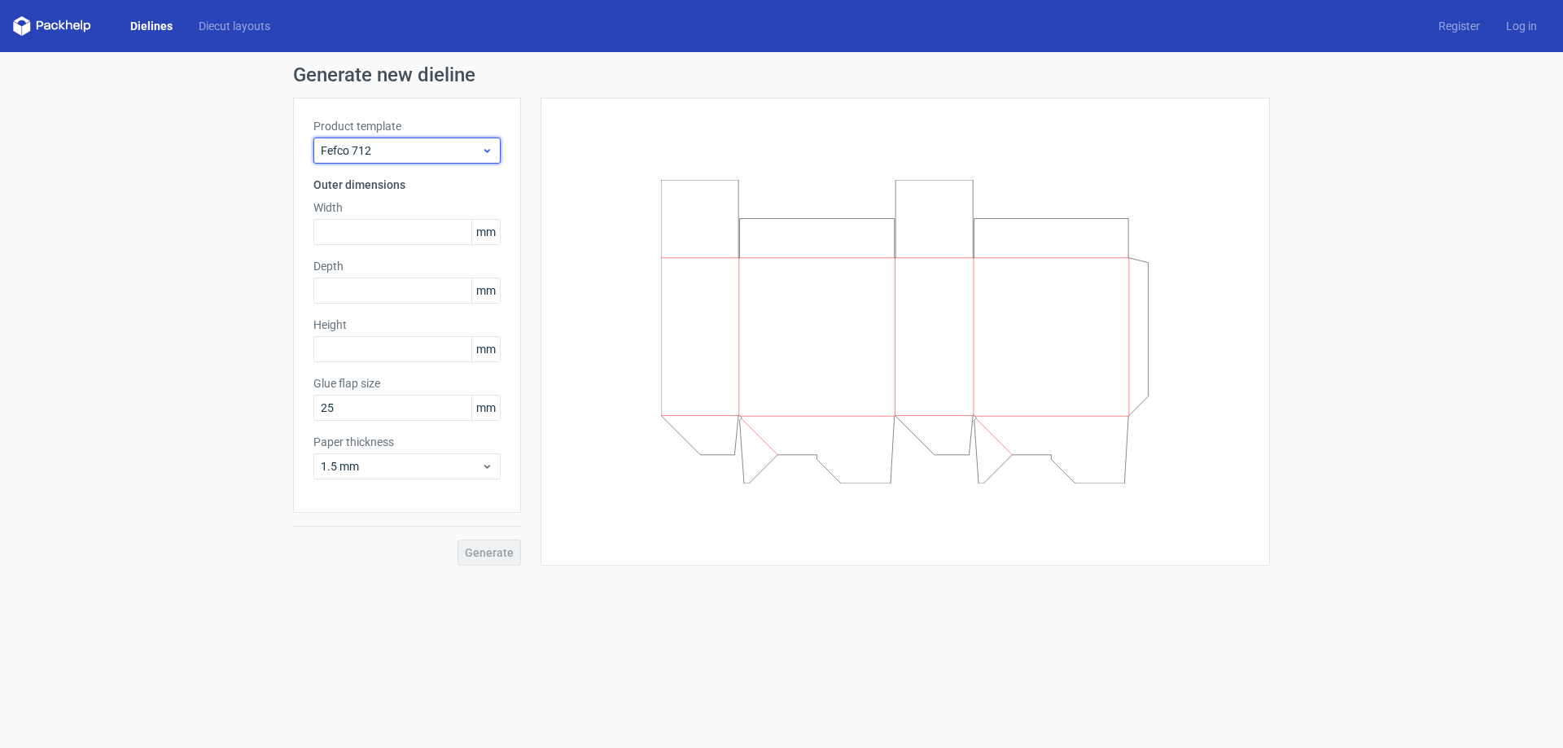
click at [433, 147] on span "Fefco 712" at bounding box center [401, 150] width 160 height 16
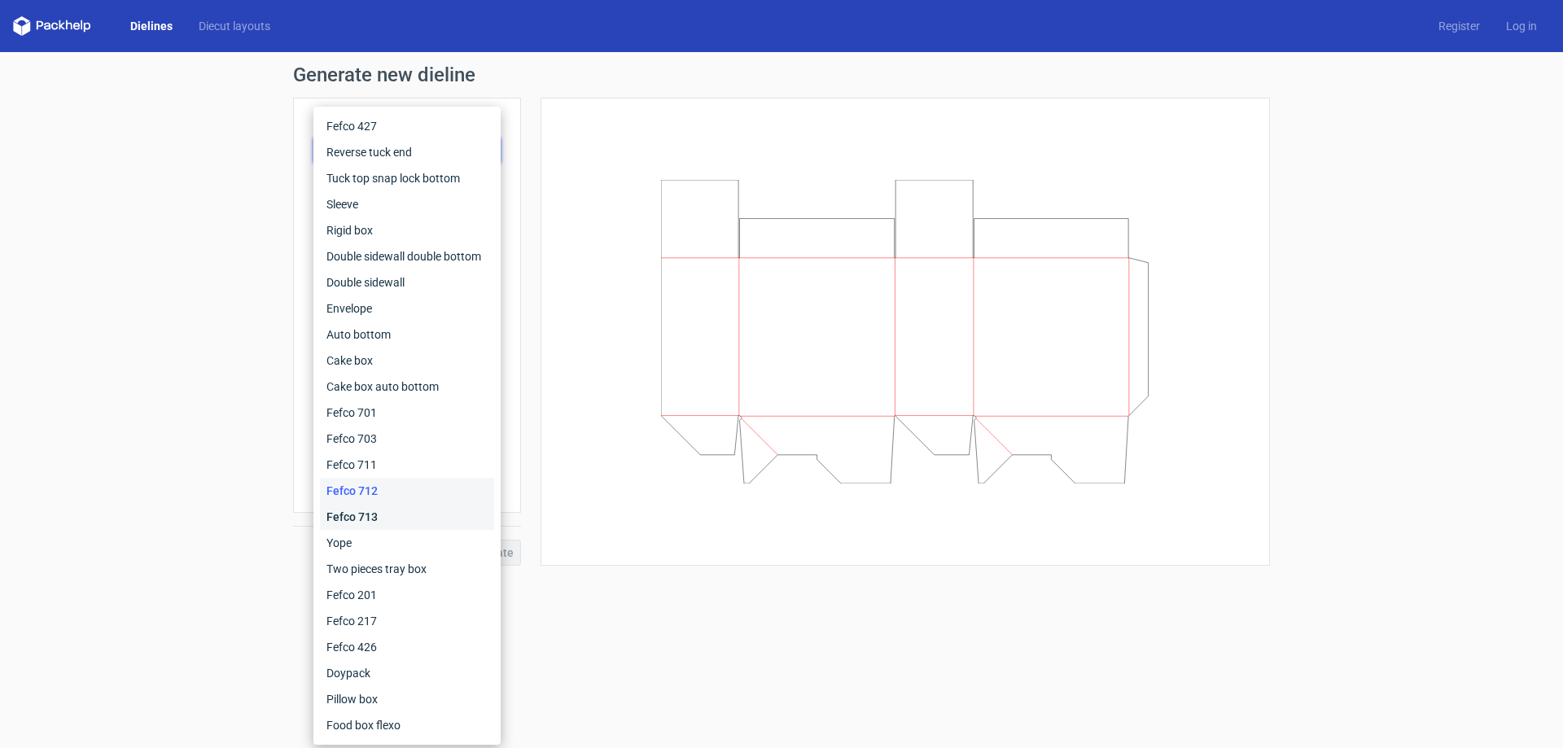
click at [372, 525] on div "Fefco 713" at bounding box center [407, 517] width 174 height 26
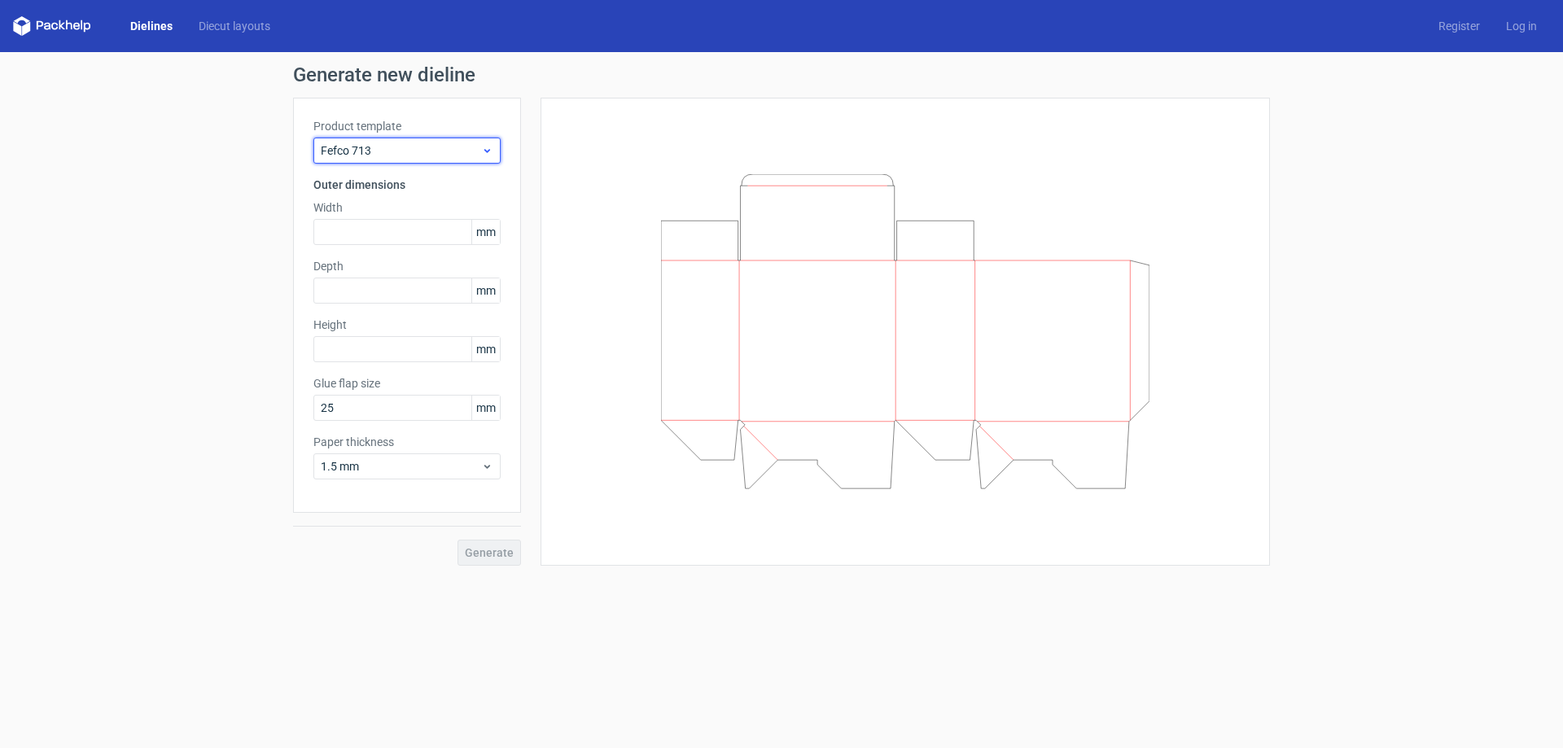
click at [425, 153] on span "Fefco 713" at bounding box center [401, 150] width 160 height 16
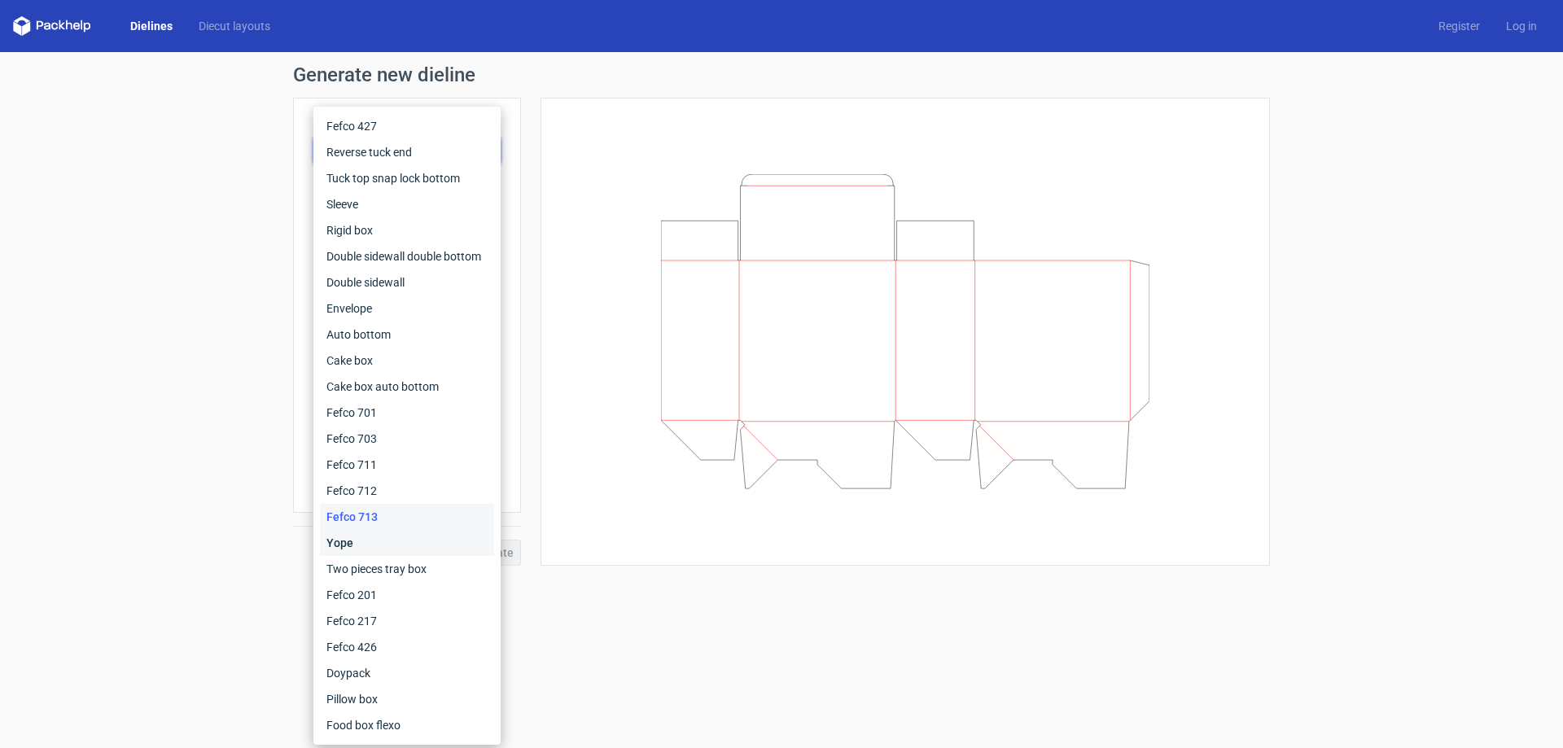
click at [351, 549] on div "Yope" at bounding box center [407, 543] width 174 height 26
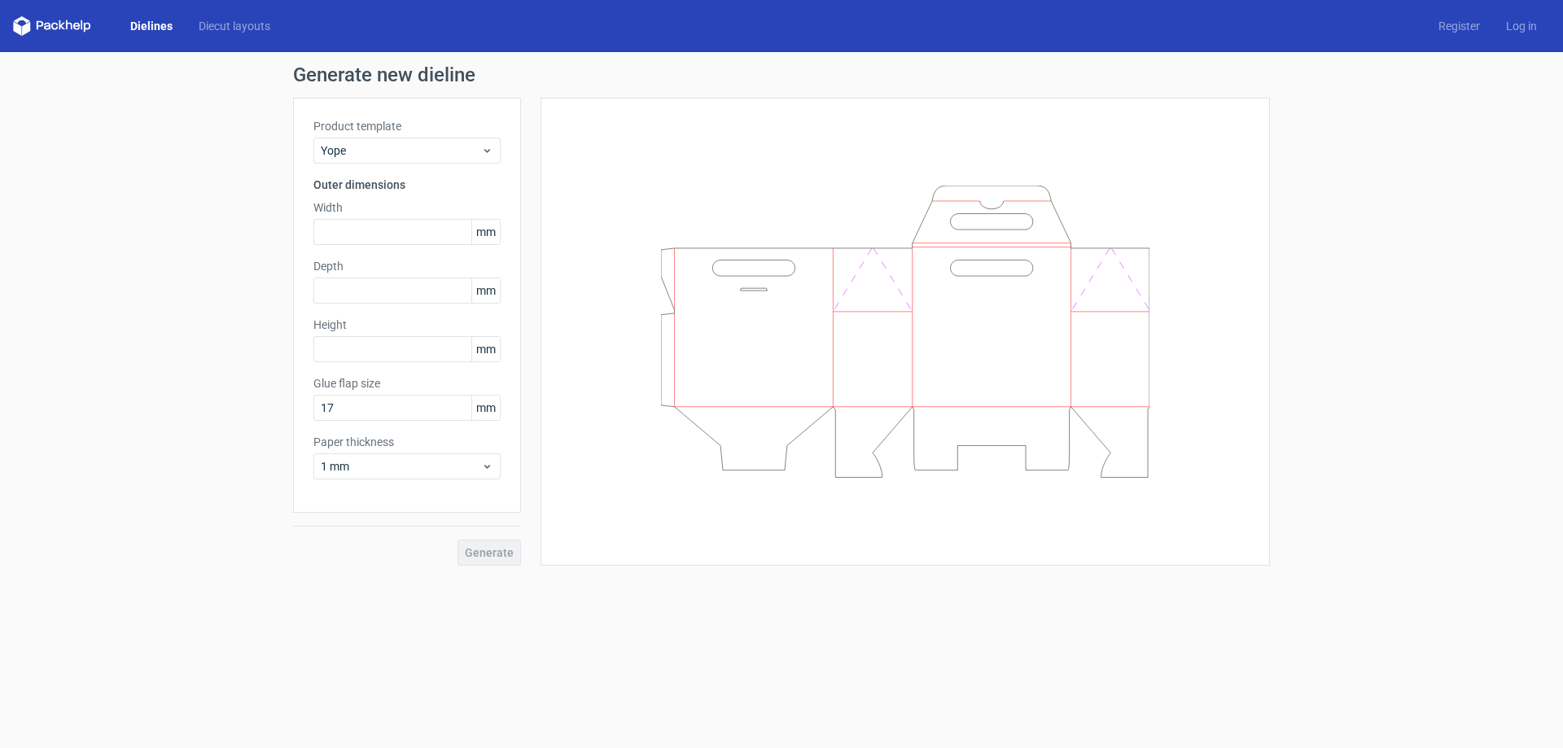
drag, startPoint x: 170, startPoint y: 171, endPoint x: 46, endPoint y: 162, distance: 124.9
click at [45, 164] on div "Generate new dieline Product template Yope Outer dimensions Width mm Depth mm H…" at bounding box center [781, 315] width 1563 height 527
click at [449, 156] on span "Yope" at bounding box center [401, 150] width 160 height 16
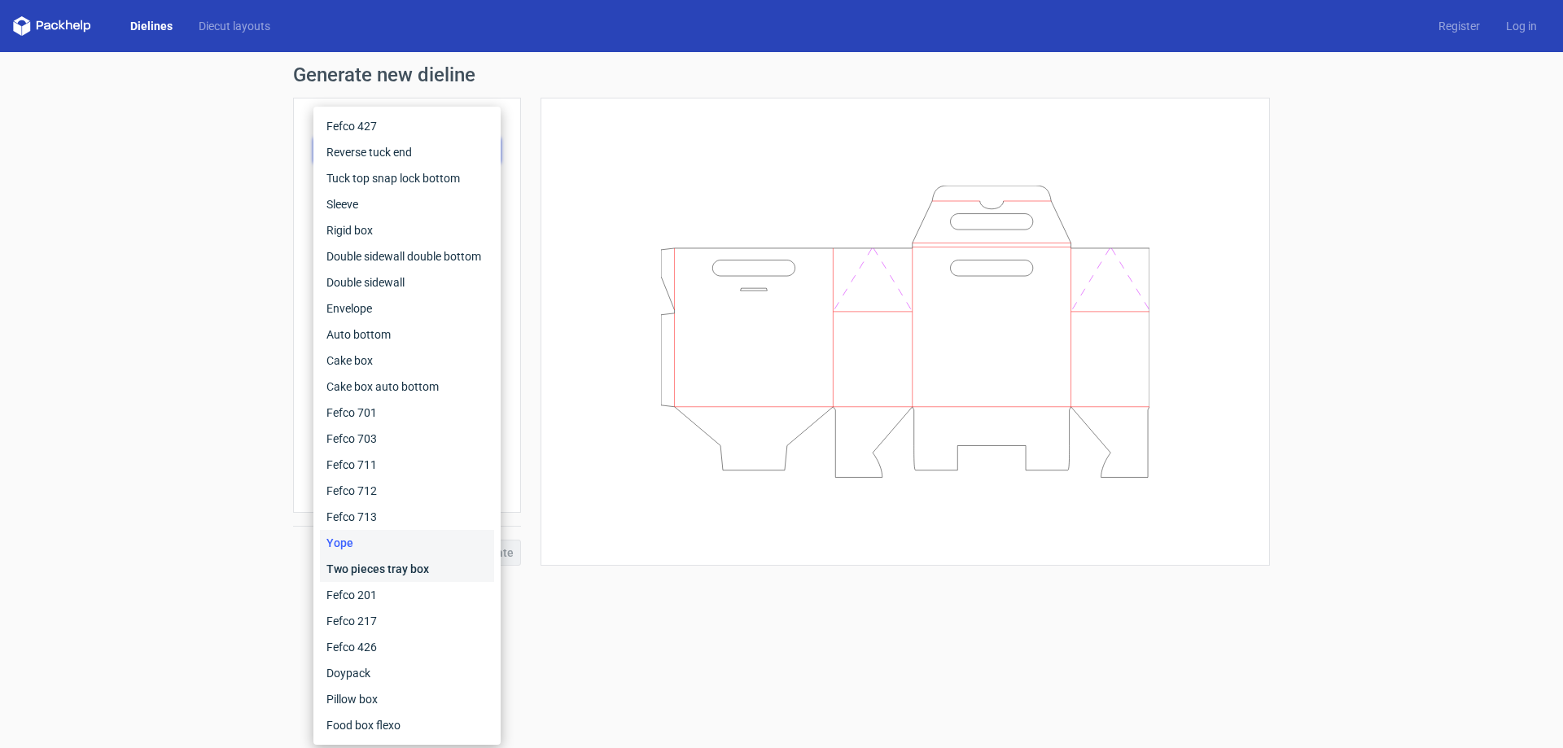
click at [393, 569] on div "Two pieces tray box" at bounding box center [407, 569] width 174 height 26
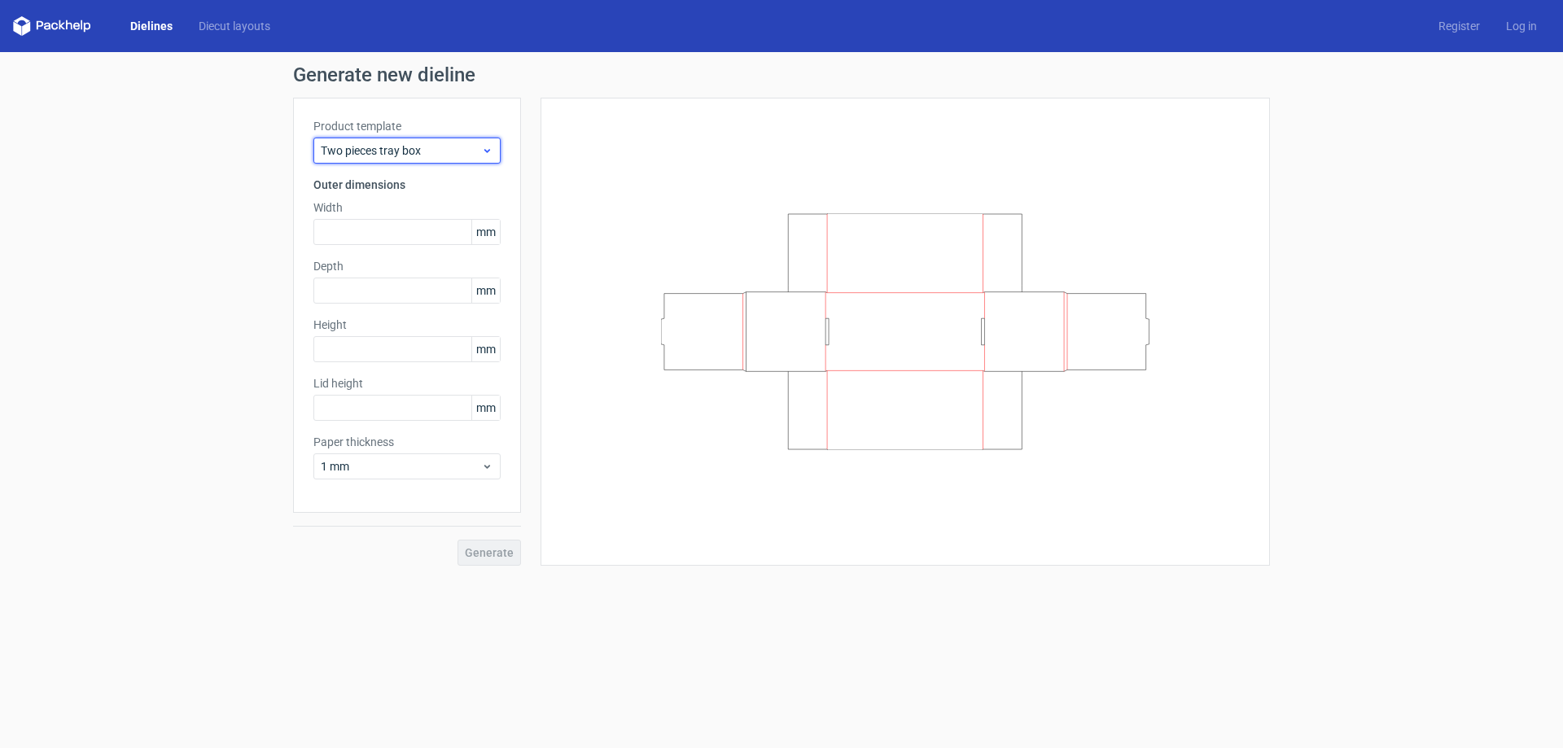
click at [439, 152] on span "Two pieces tray box" at bounding box center [401, 150] width 160 height 16
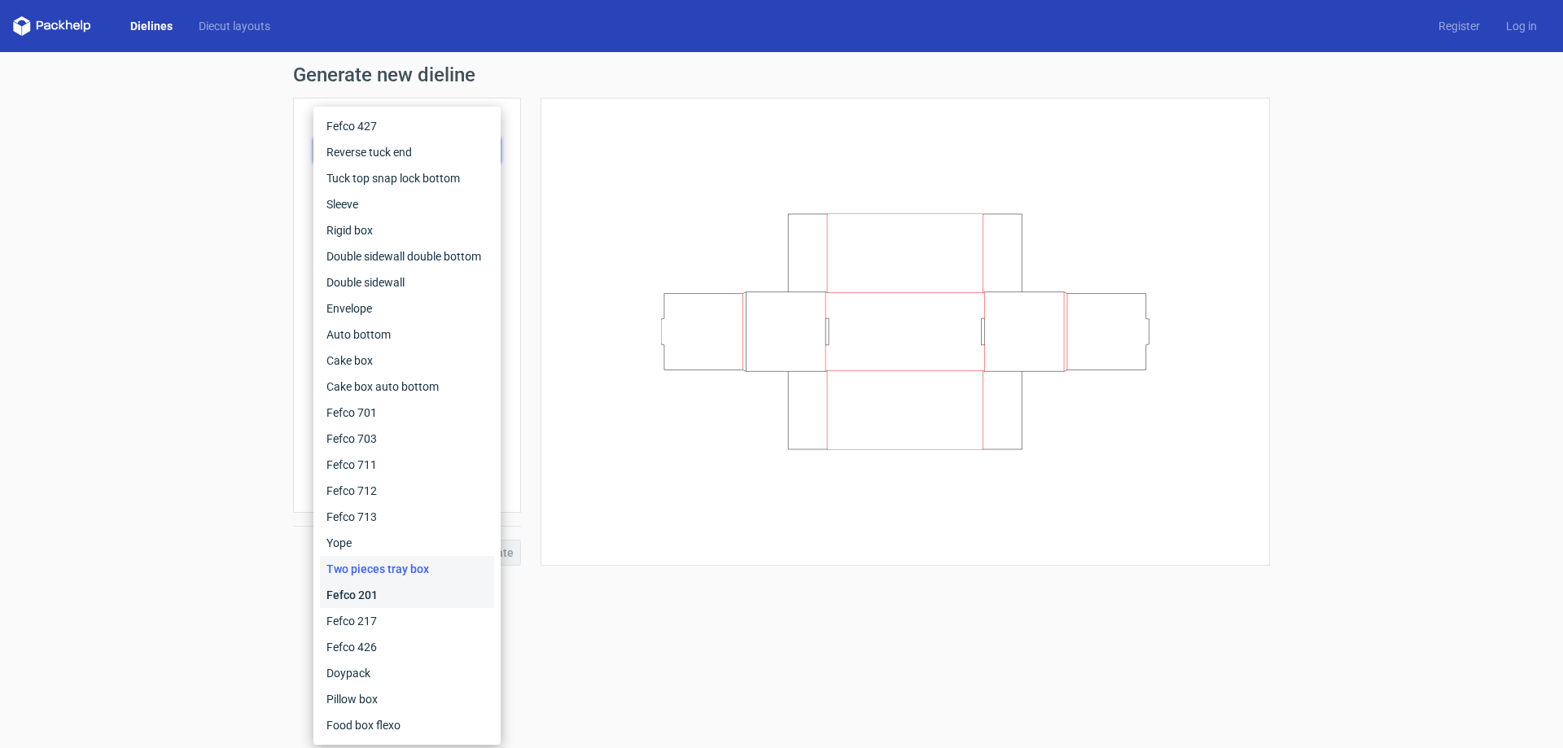
drag, startPoint x: 335, startPoint y: 598, endPoint x: 356, endPoint y: 517, distance: 83.9
click at [335, 598] on div "Fefco 201" at bounding box center [407, 595] width 174 height 26
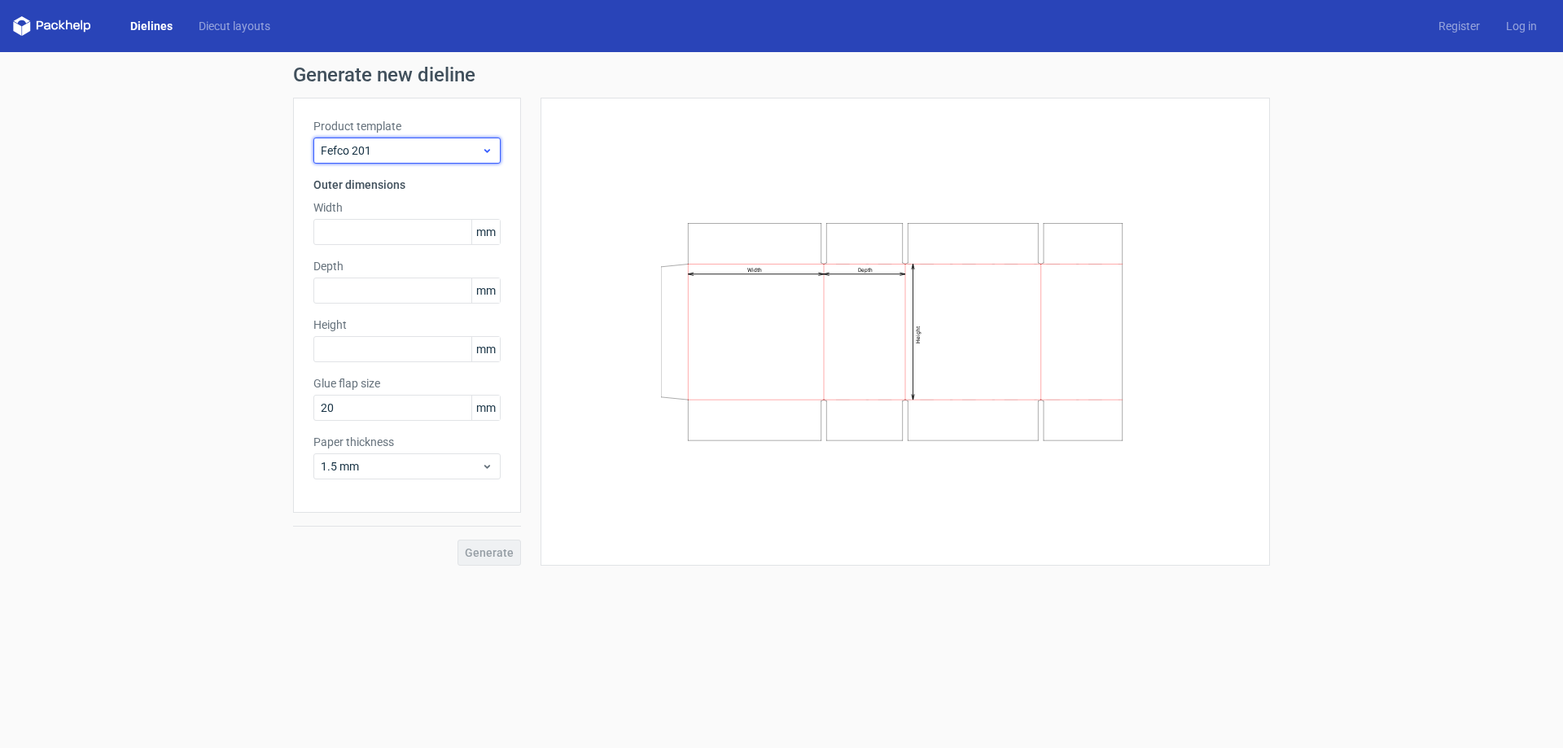
click at [418, 150] on span "Fefco 201" at bounding box center [401, 150] width 160 height 16
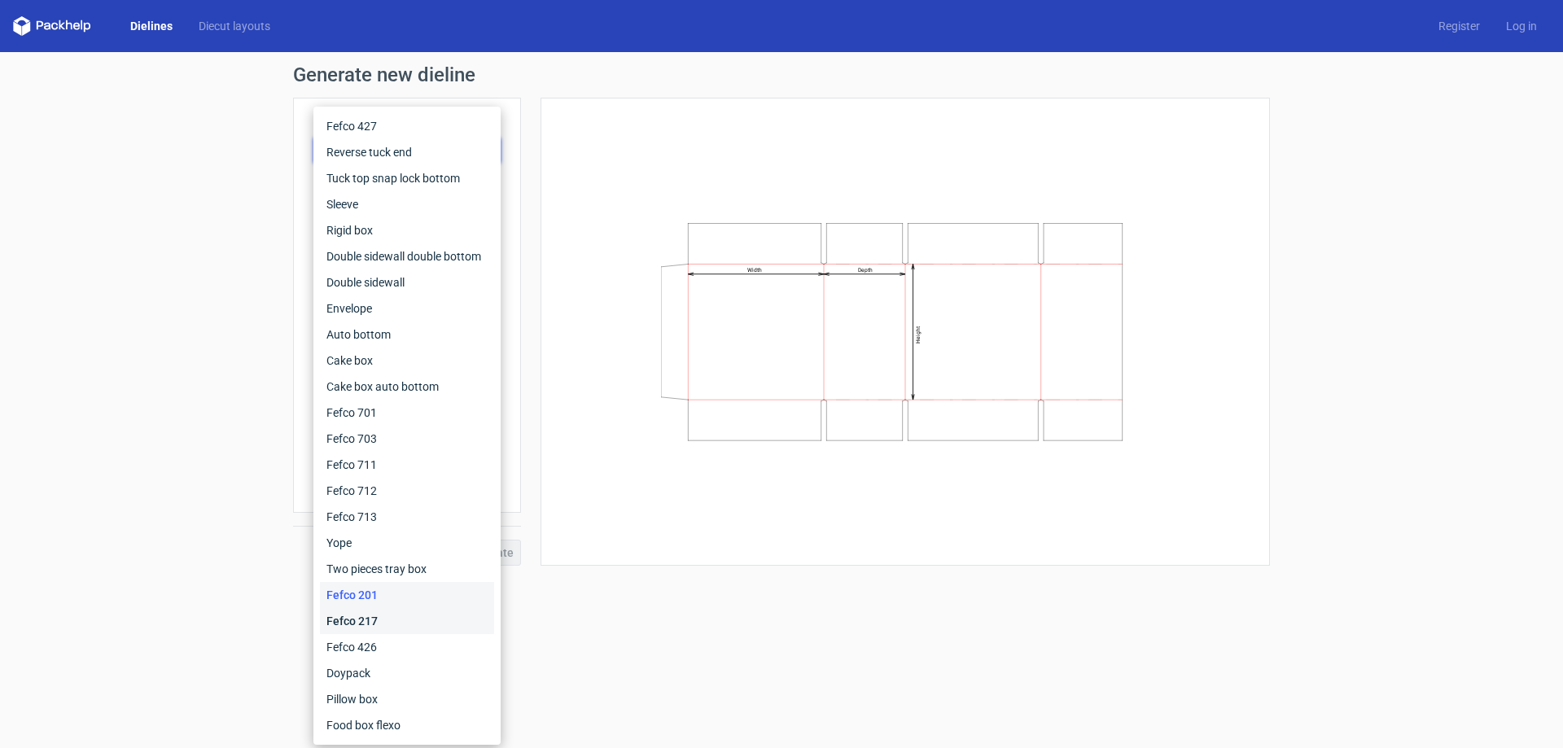
click at [358, 616] on div "Fefco 217" at bounding box center [407, 621] width 174 height 26
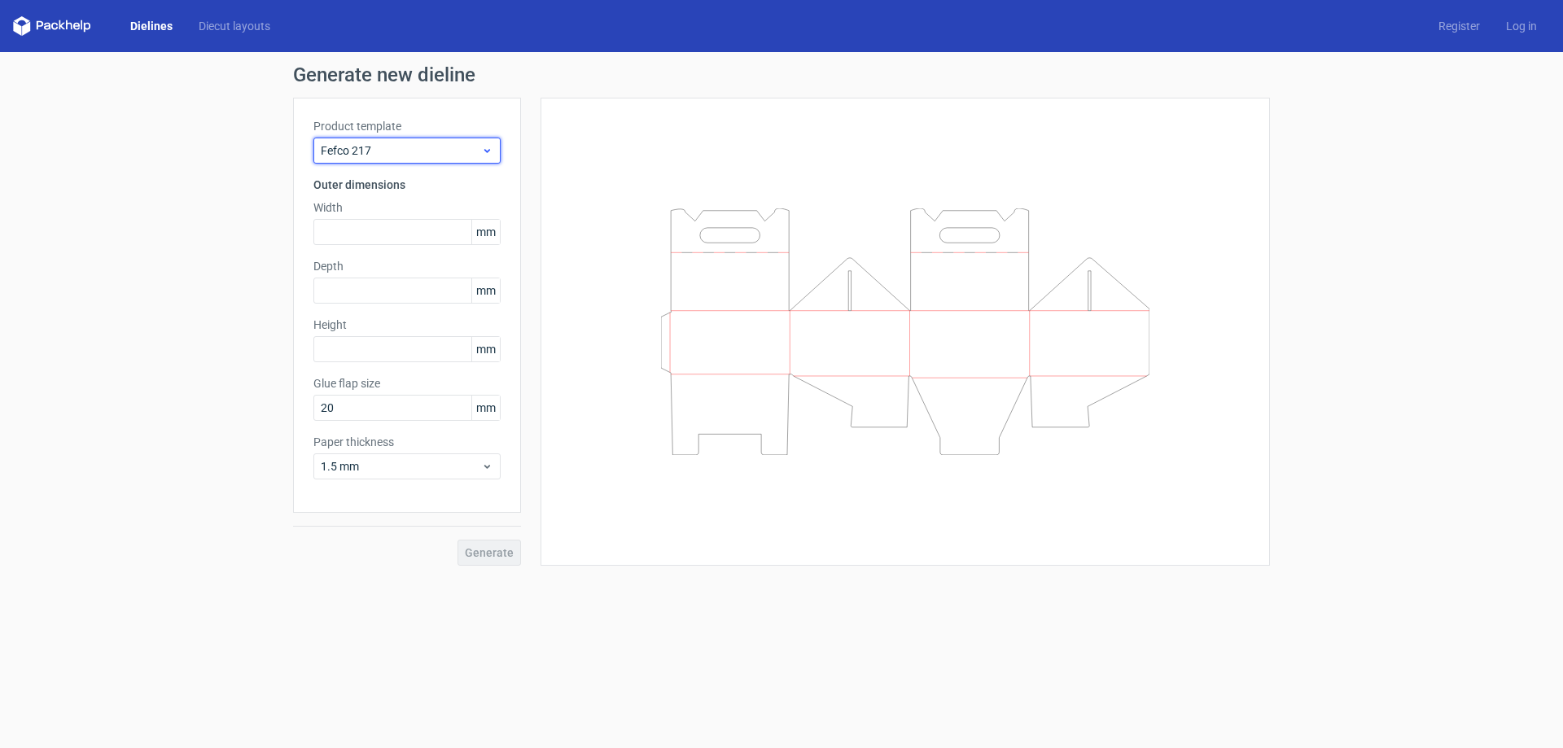
click at [451, 152] on span "Fefco 217" at bounding box center [401, 150] width 160 height 16
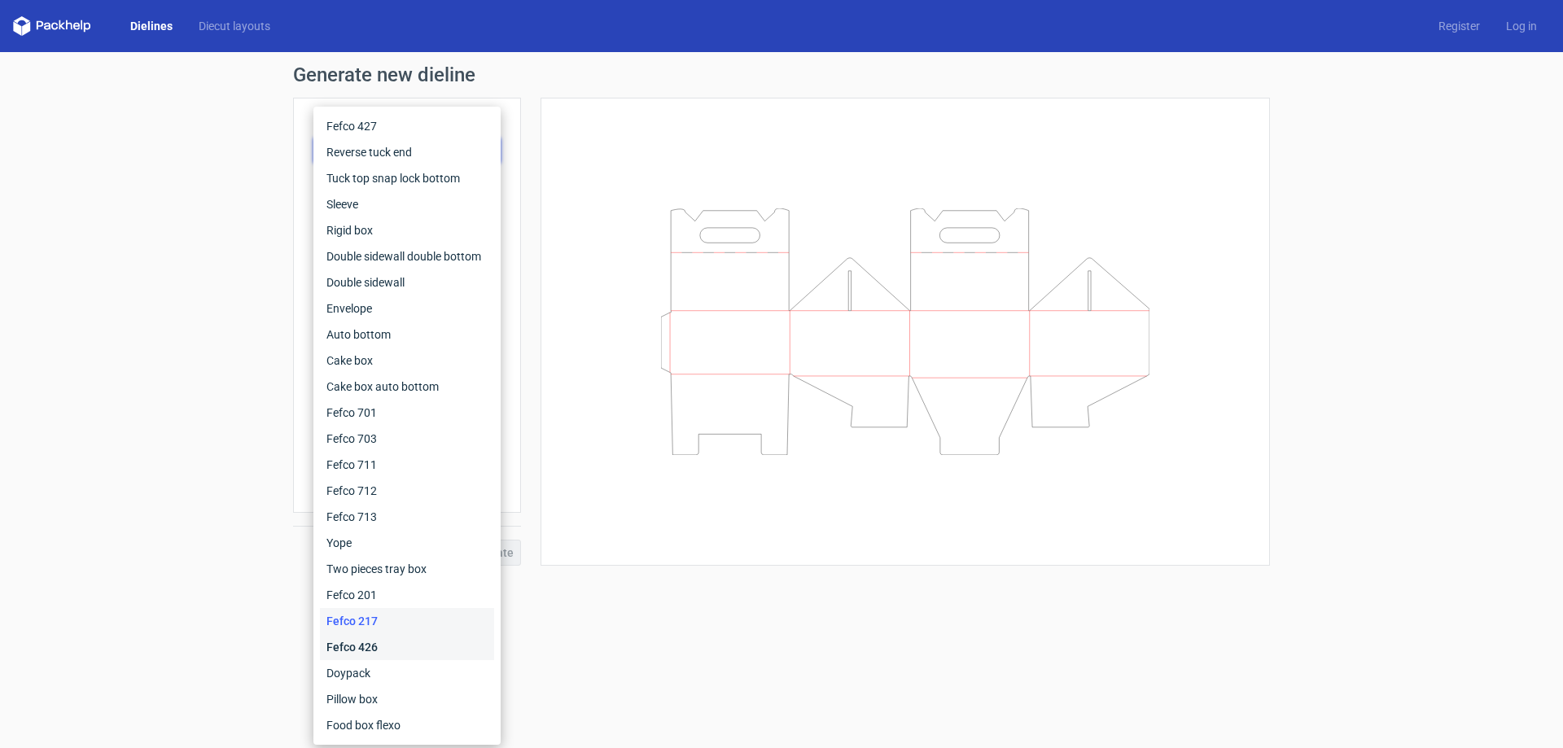
click at [375, 645] on div "Fefco 426" at bounding box center [407, 647] width 174 height 26
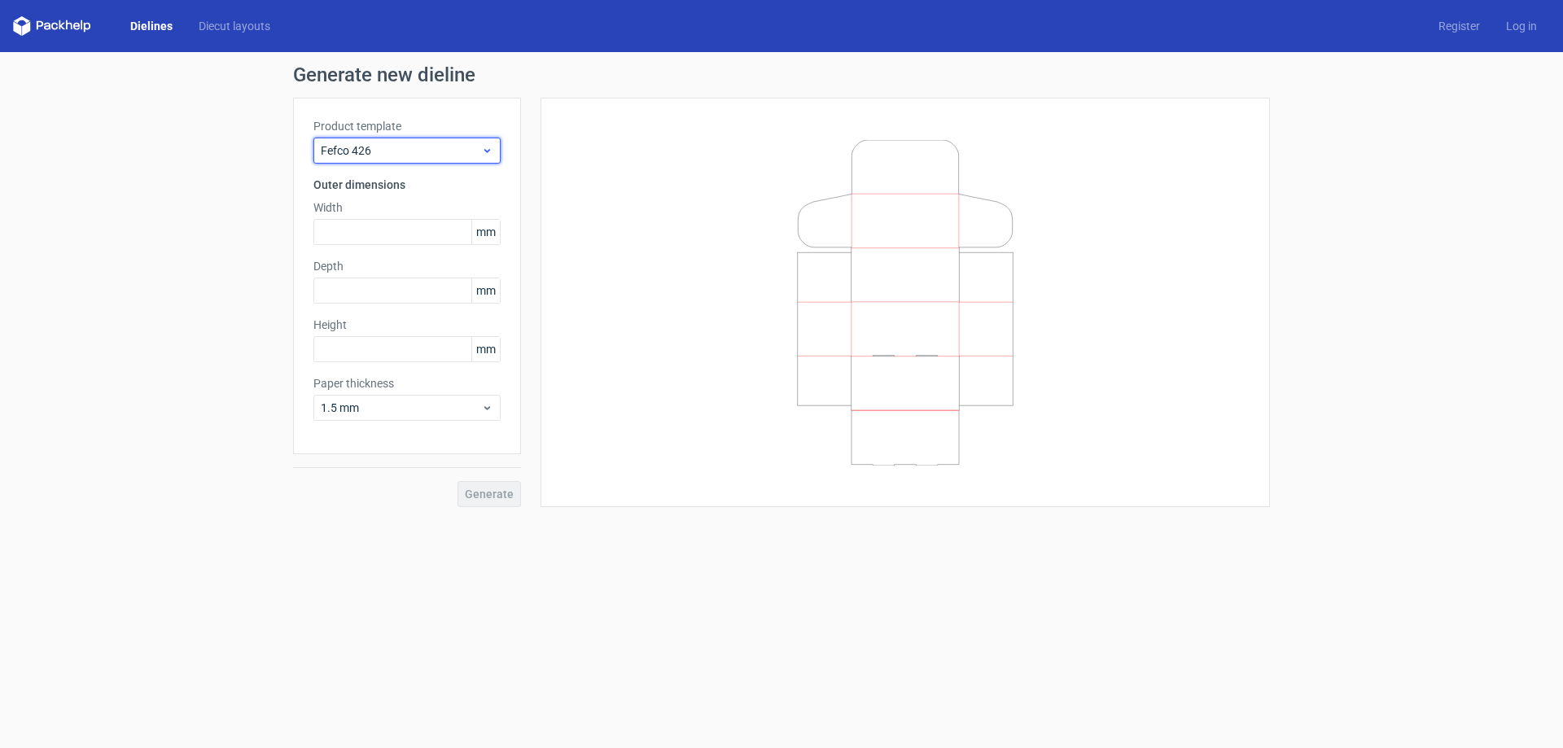
click at [397, 157] on span "Fefco 426" at bounding box center [401, 150] width 160 height 16
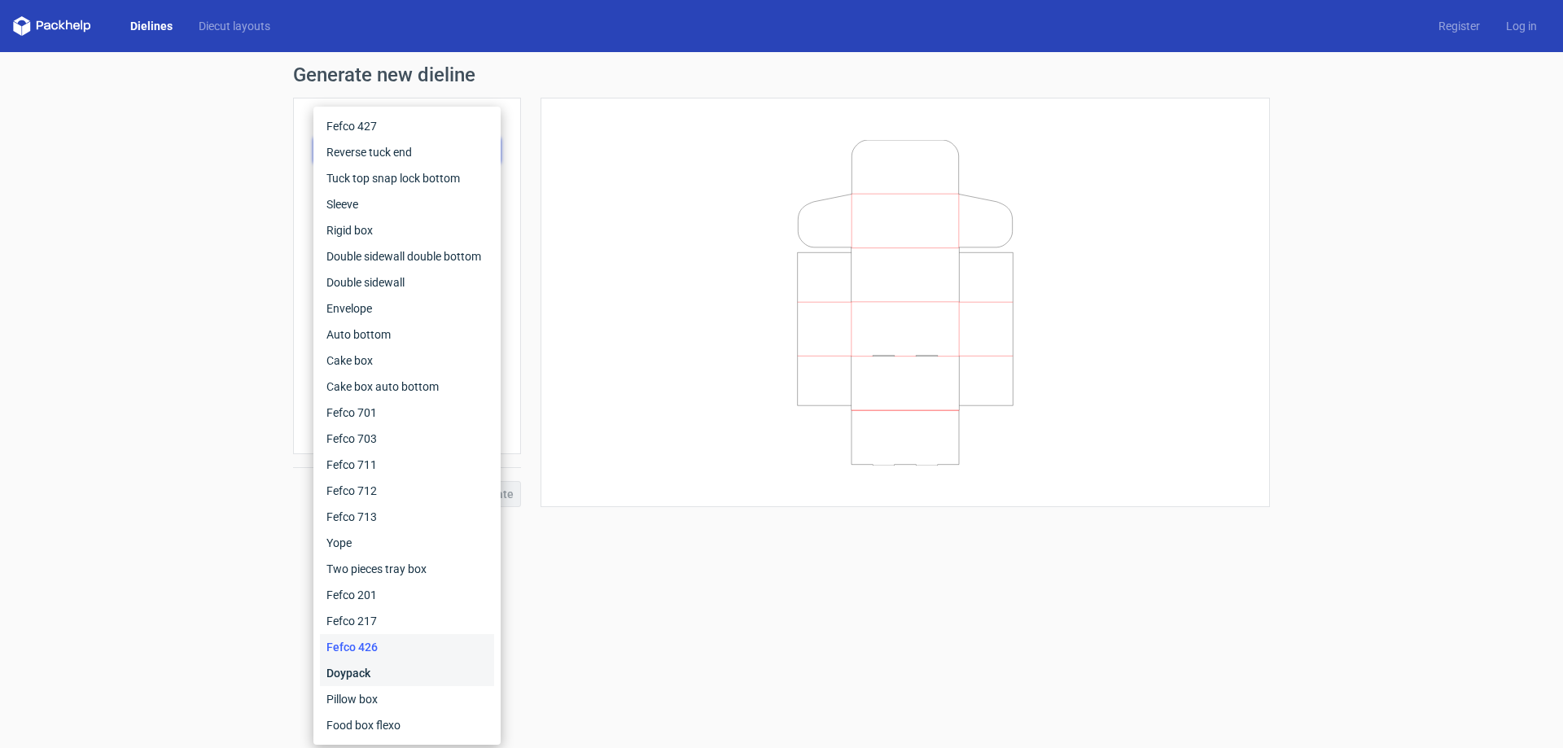
click at [351, 675] on div "Doypack" at bounding box center [407, 673] width 174 height 26
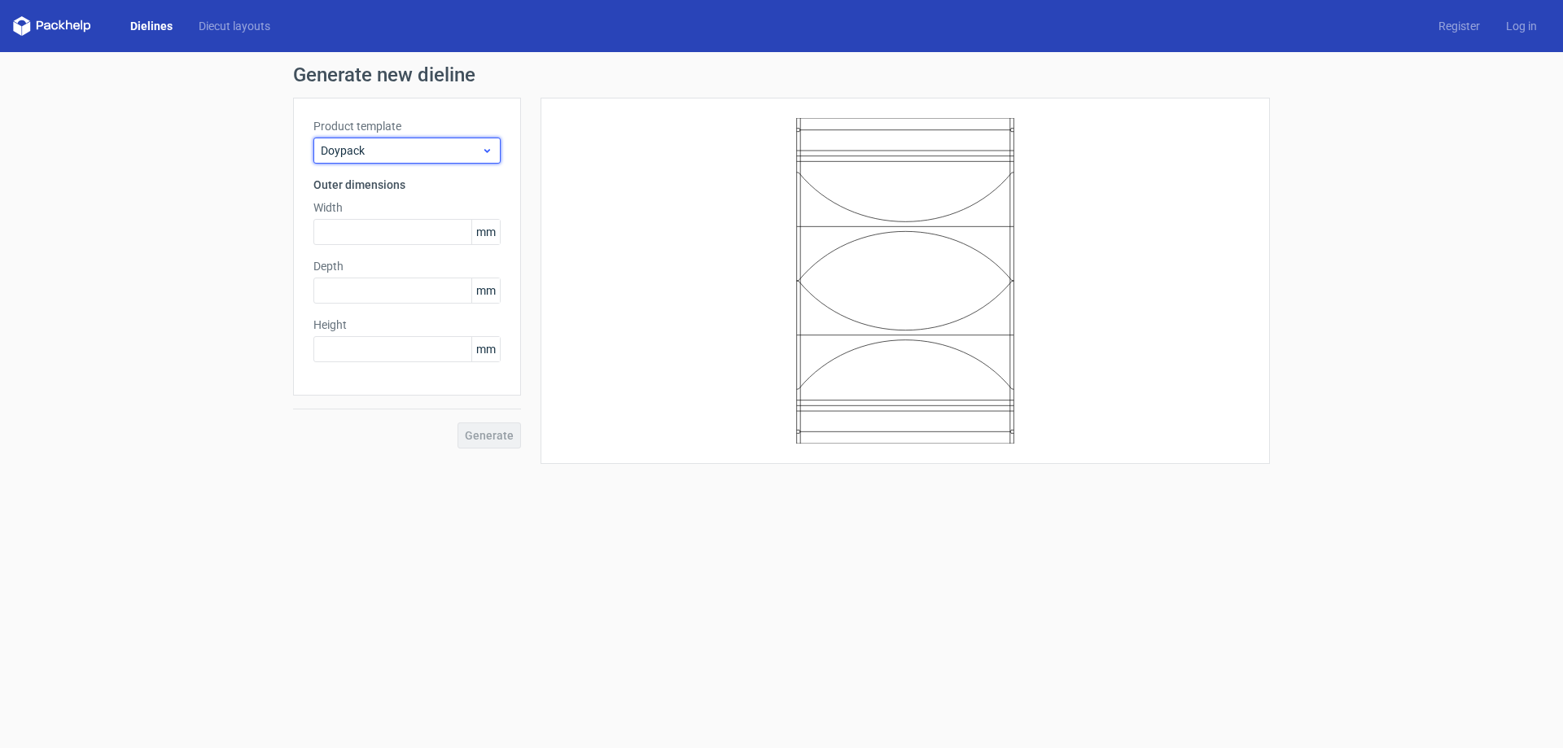
click at [435, 159] on div "Doypack" at bounding box center [406, 151] width 187 height 26
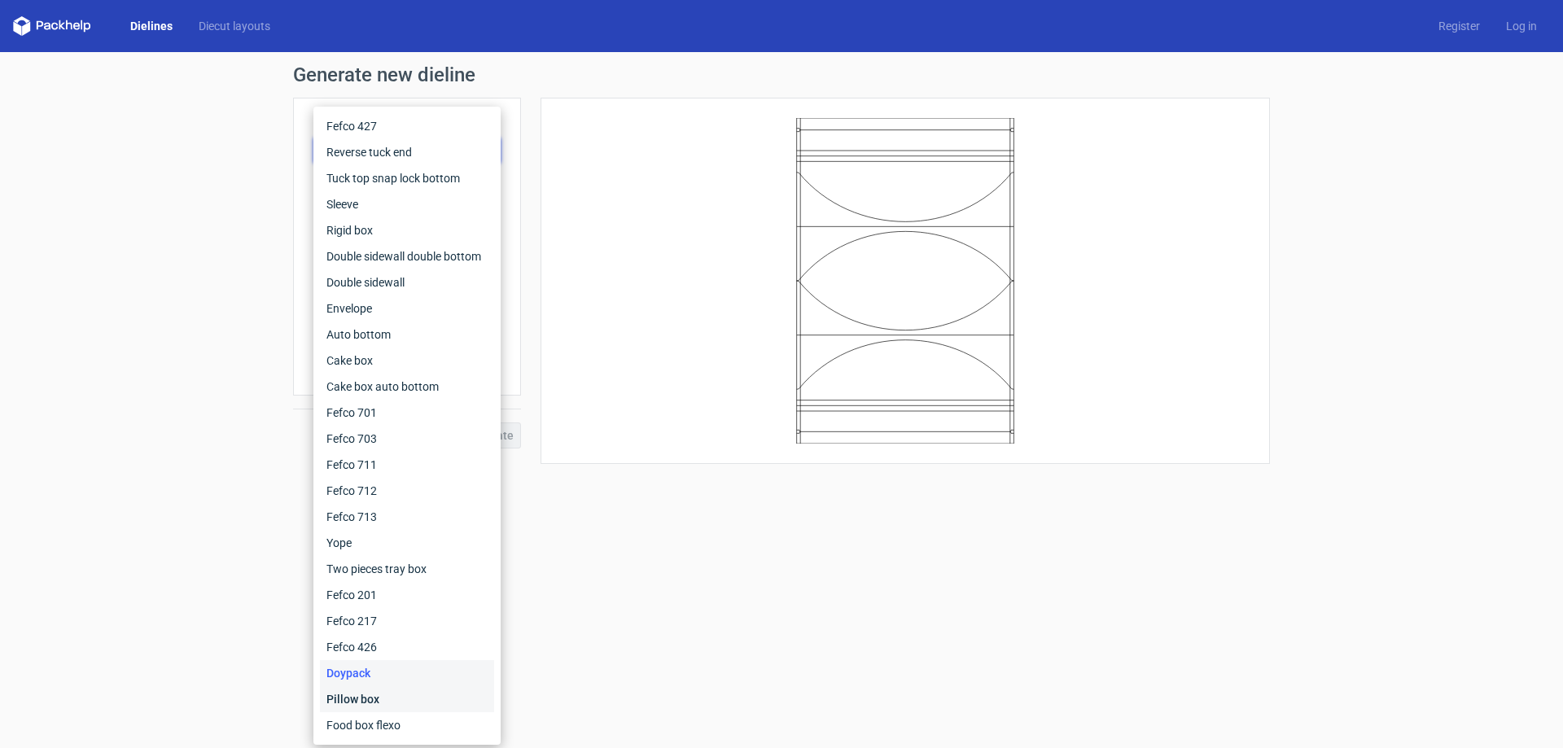
click at [358, 698] on div "Pillow box" at bounding box center [407, 699] width 174 height 26
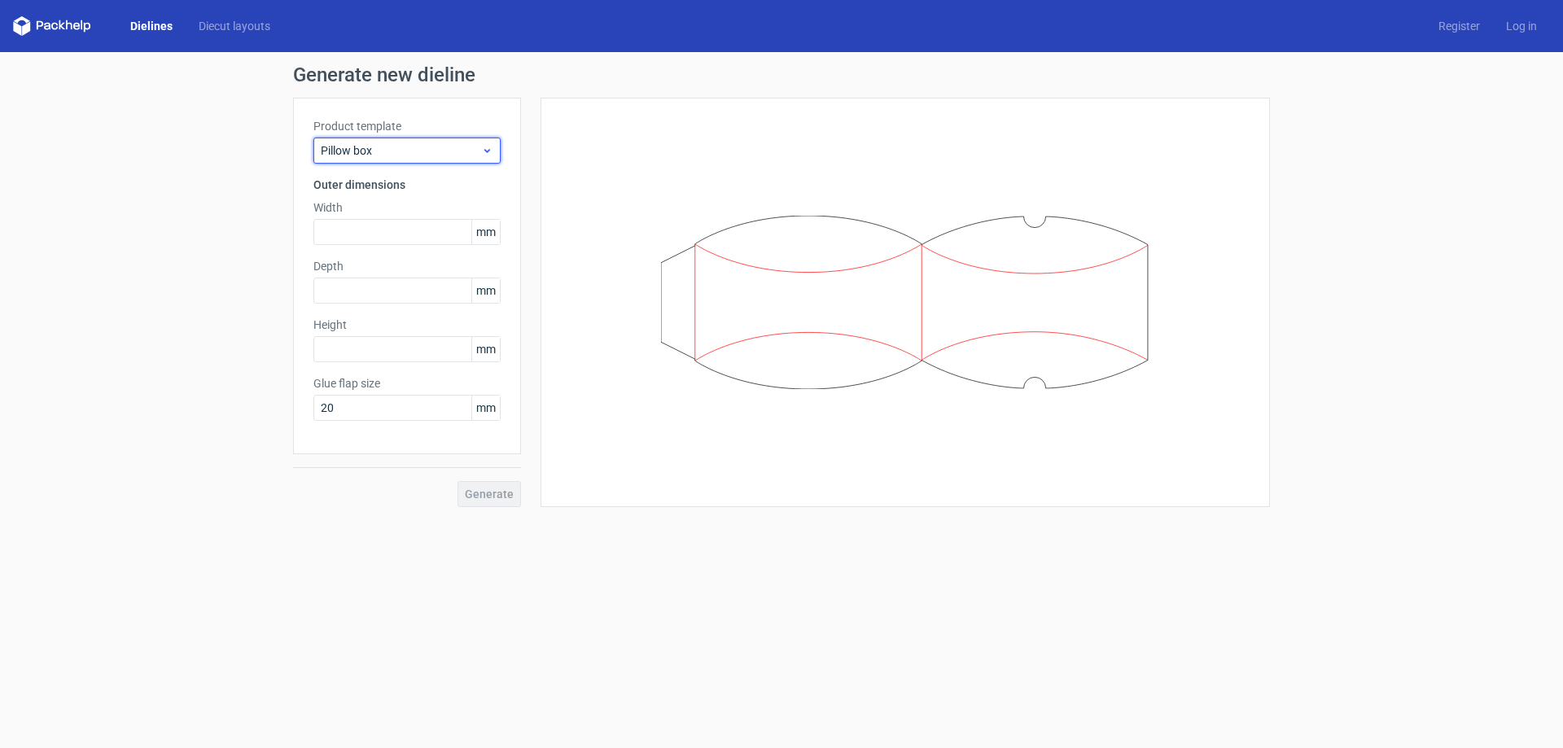
click at [409, 158] on span "Pillow box" at bounding box center [401, 150] width 160 height 16
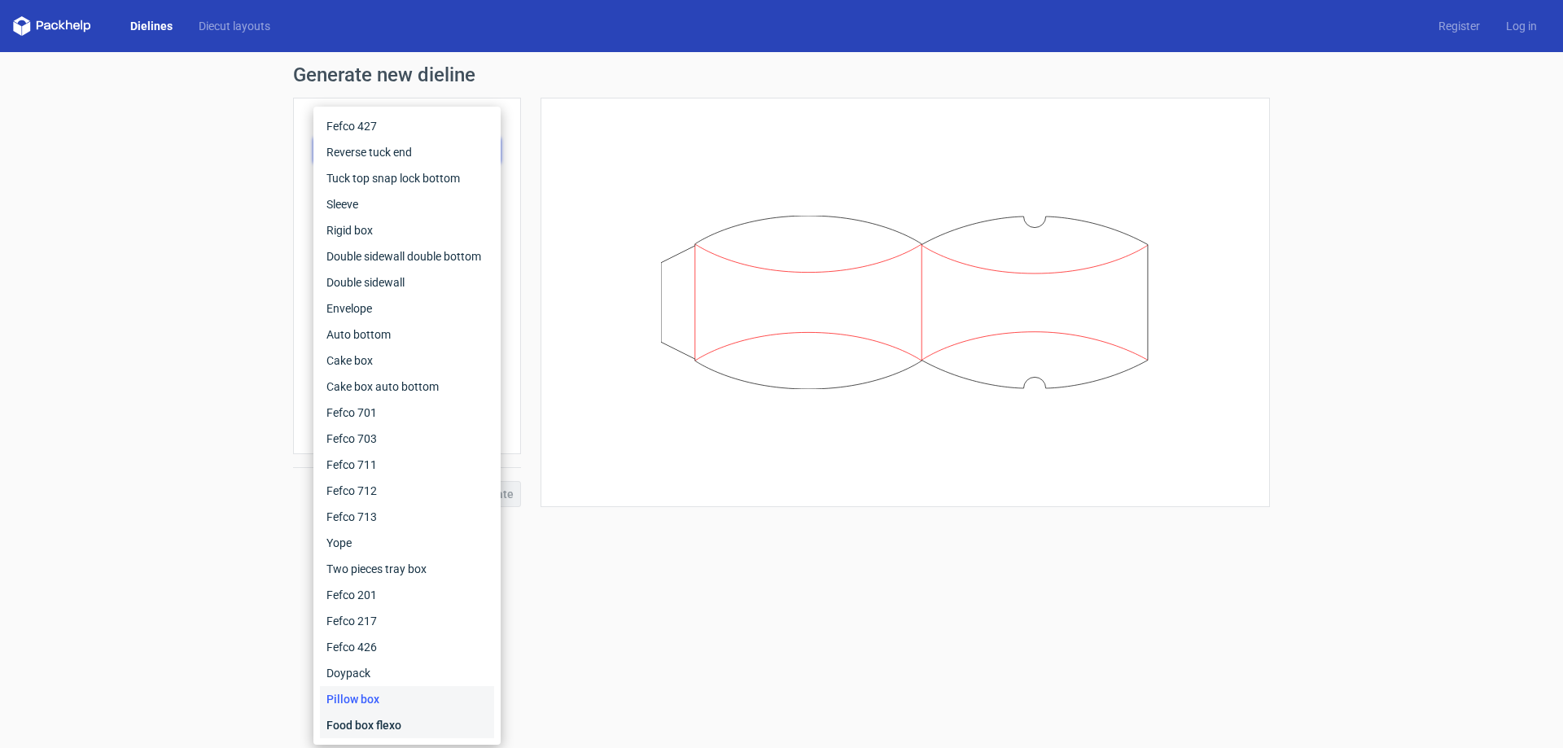
click at [374, 724] on div "Food box flexo" at bounding box center [407, 725] width 174 height 26
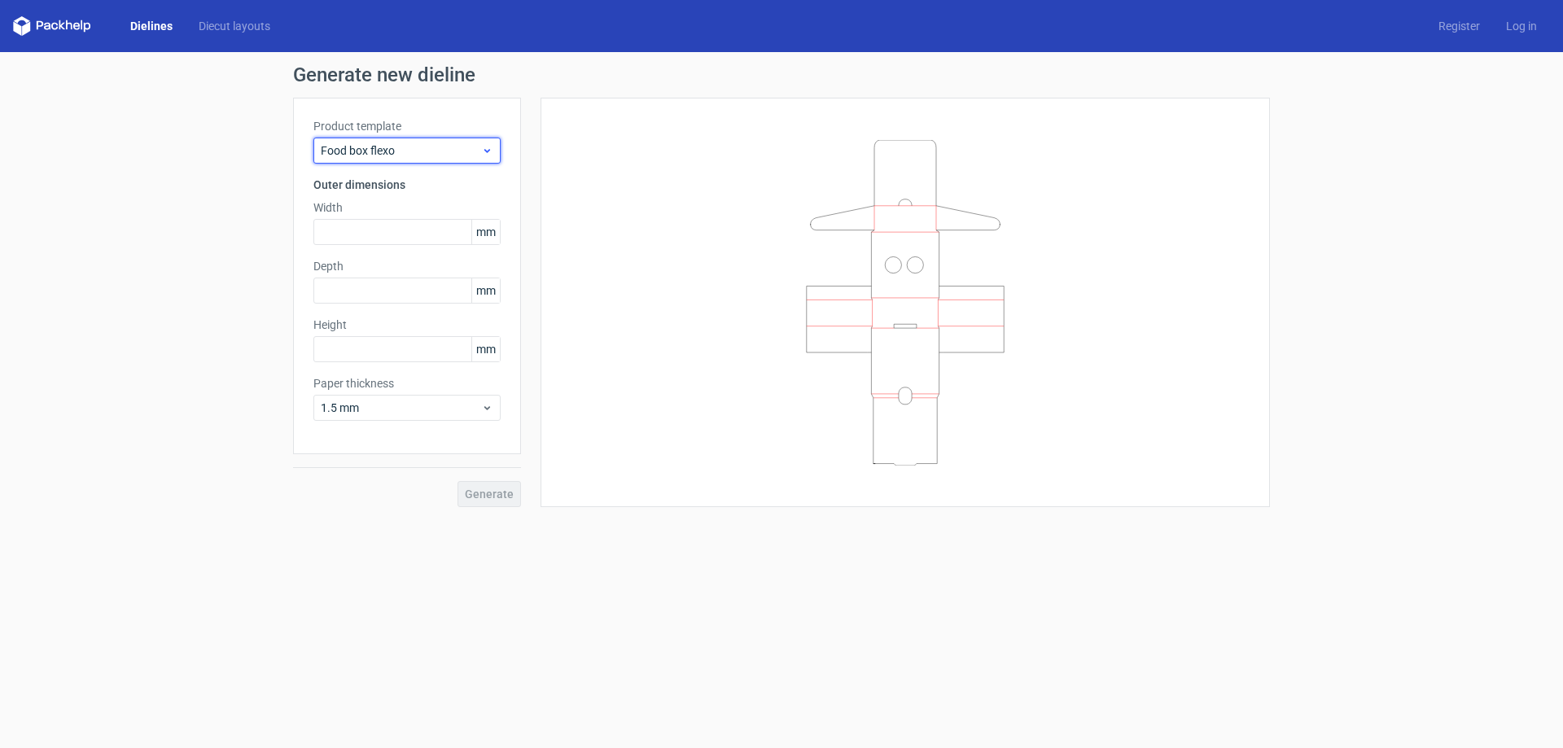
click at [415, 147] on span "Food box flexo" at bounding box center [401, 150] width 160 height 16
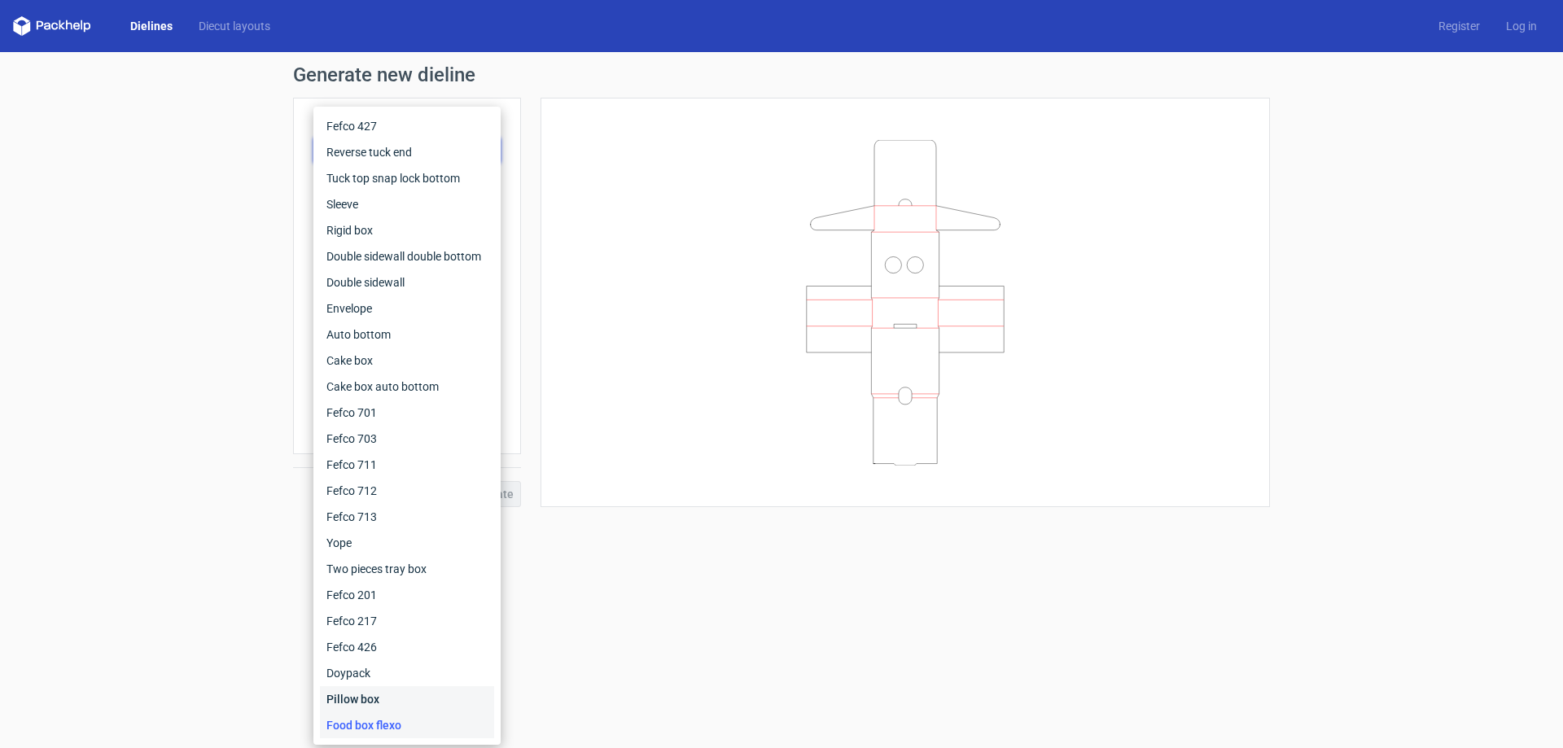
click at [344, 690] on div "Pillow box" at bounding box center [407, 699] width 174 height 26
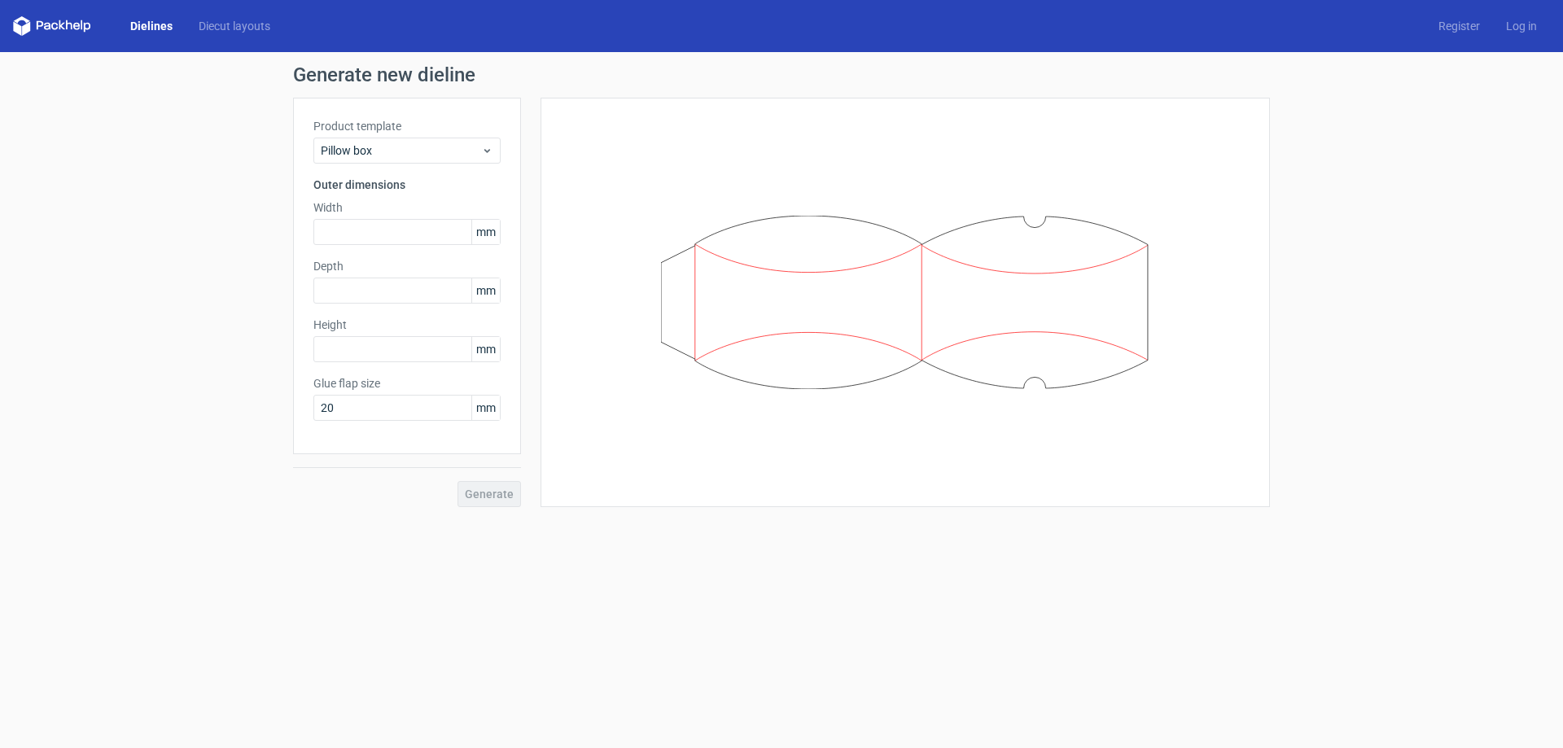
click at [217, 300] on div "Generate new dieline Product template Pillow box Outer dimensions Width mm Dept…" at bounding box center [781, 286] width 1563 height 468
click at [388, 160] on div "Pillow box" at bounding box center [406, 151] width 187 height 26
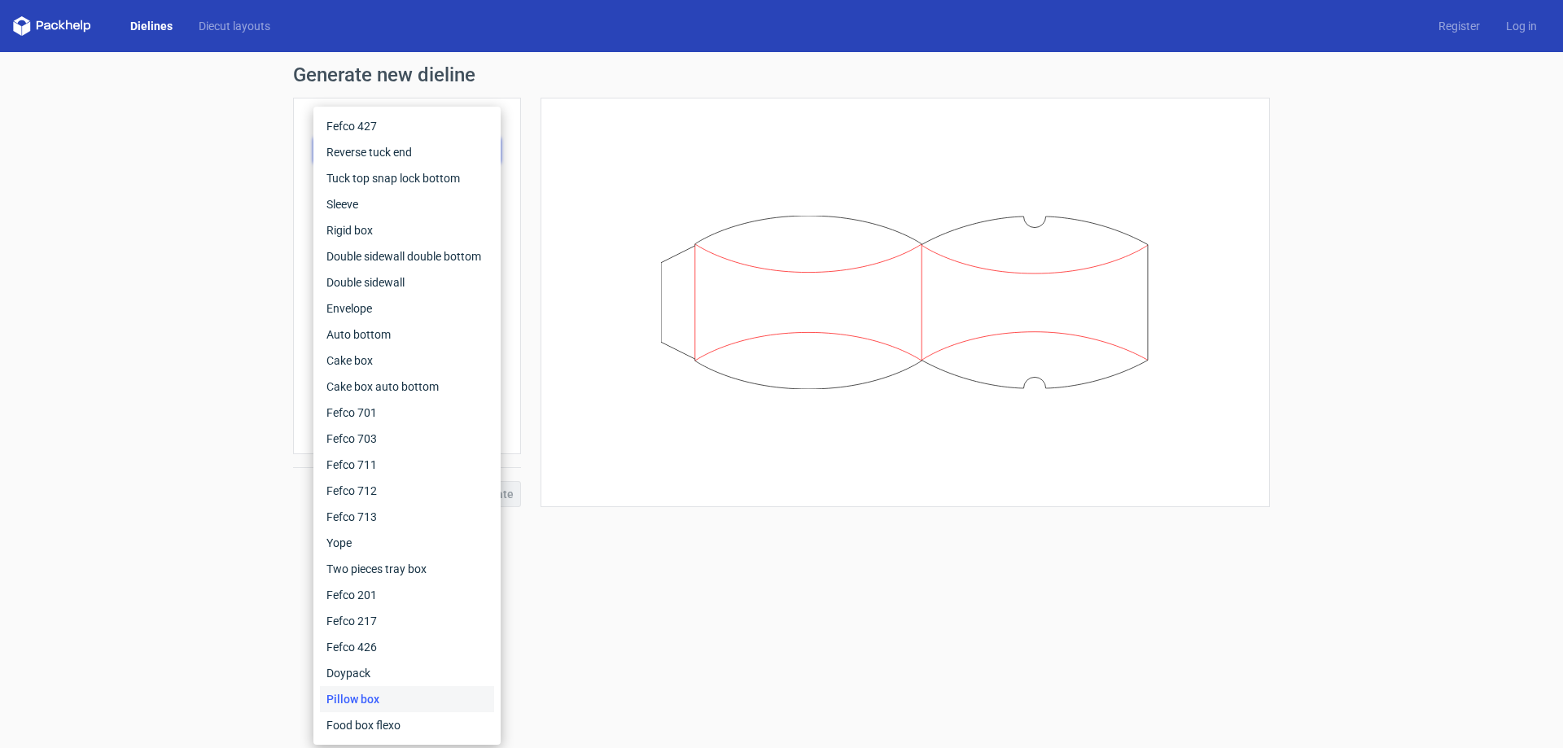
click at [113, 165] on div "Generate new dieline Product template Pillow box Outer dimensions Width mm Dept…" at bounding box center [781, 286] width 1563 height 468
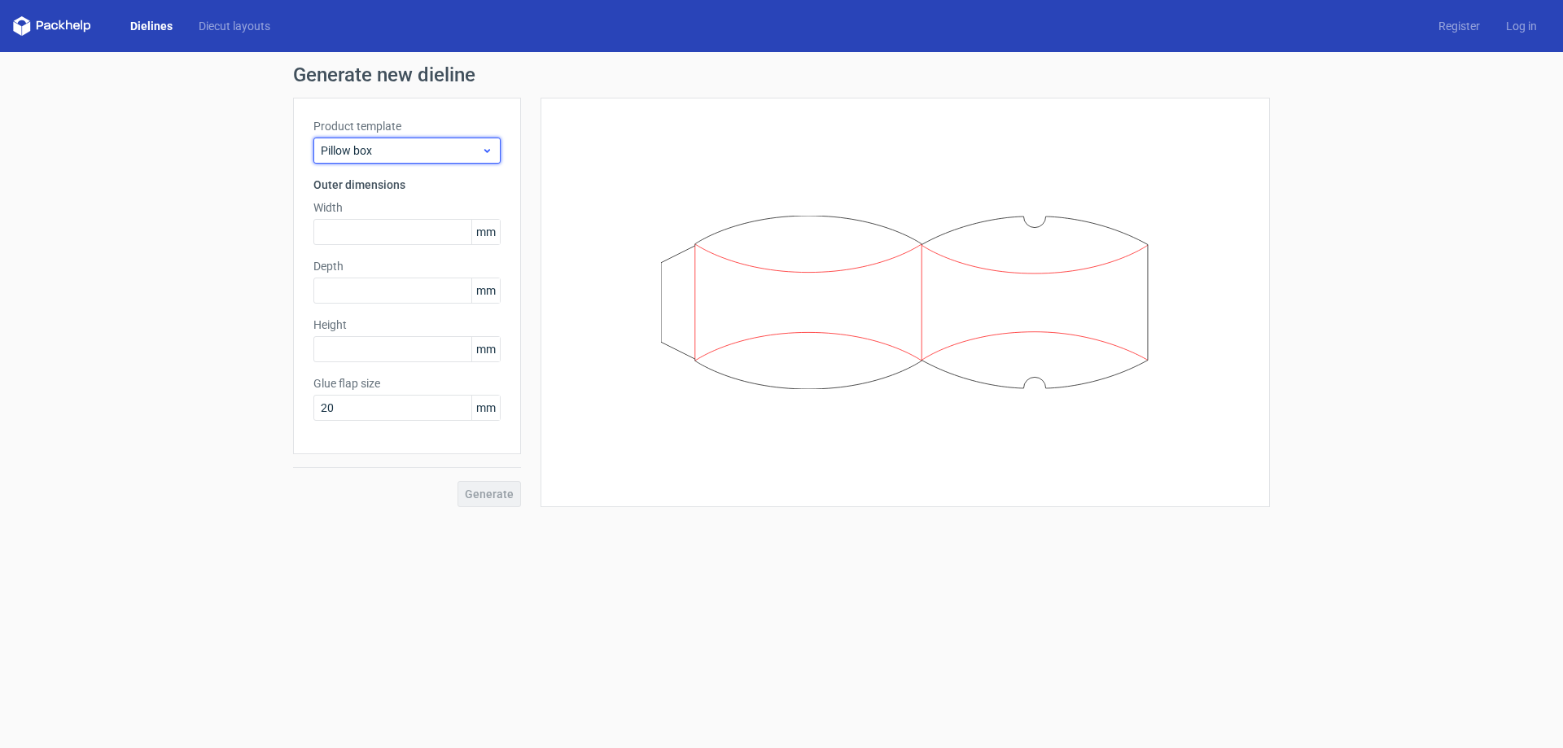
click at [431, 140] on div "Pillow box" at bounding box center [406, 151] width 187 height 26
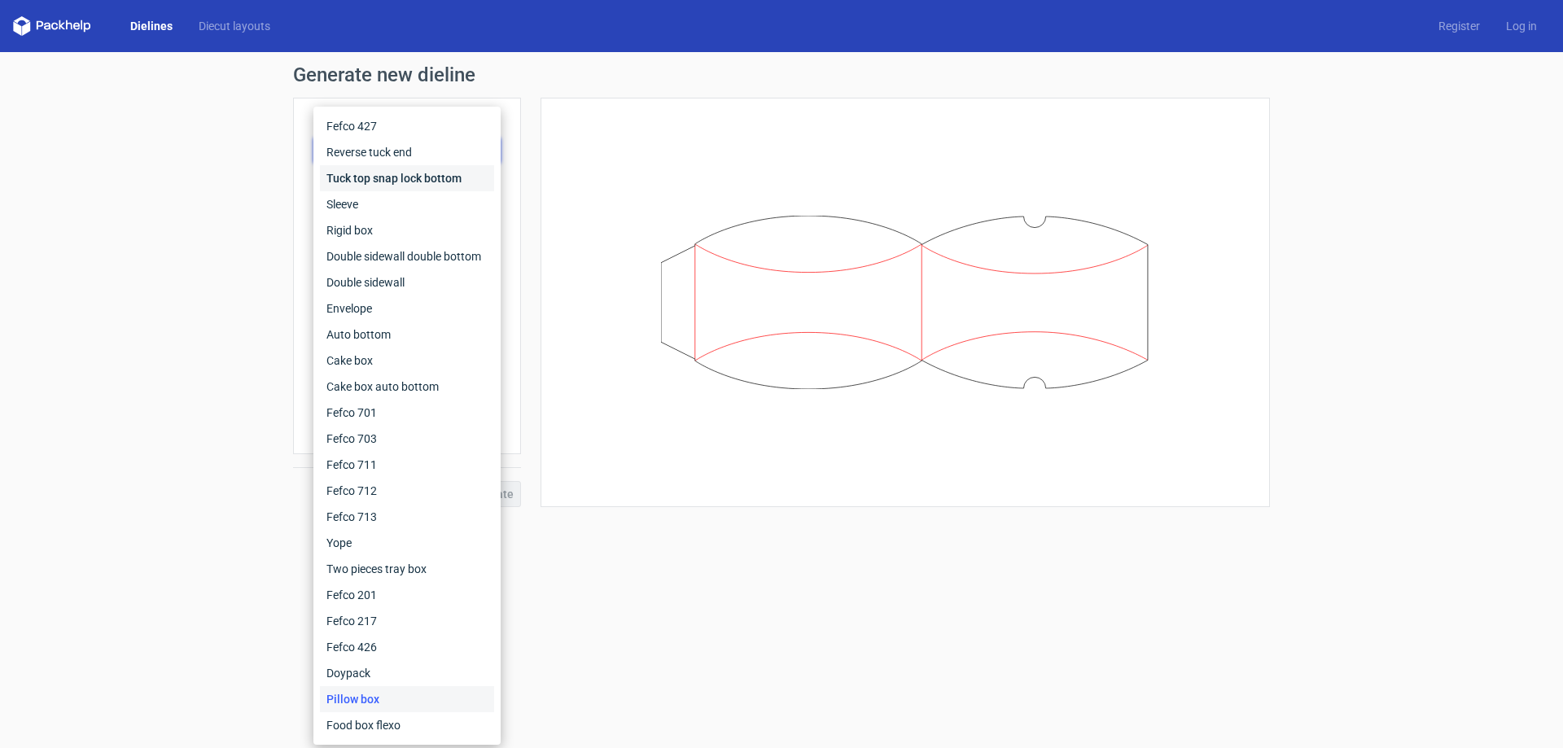
click at [377, 178] on div "Tuck top snap lock bottom" at bounding box center [407, 178] width 174 height 26
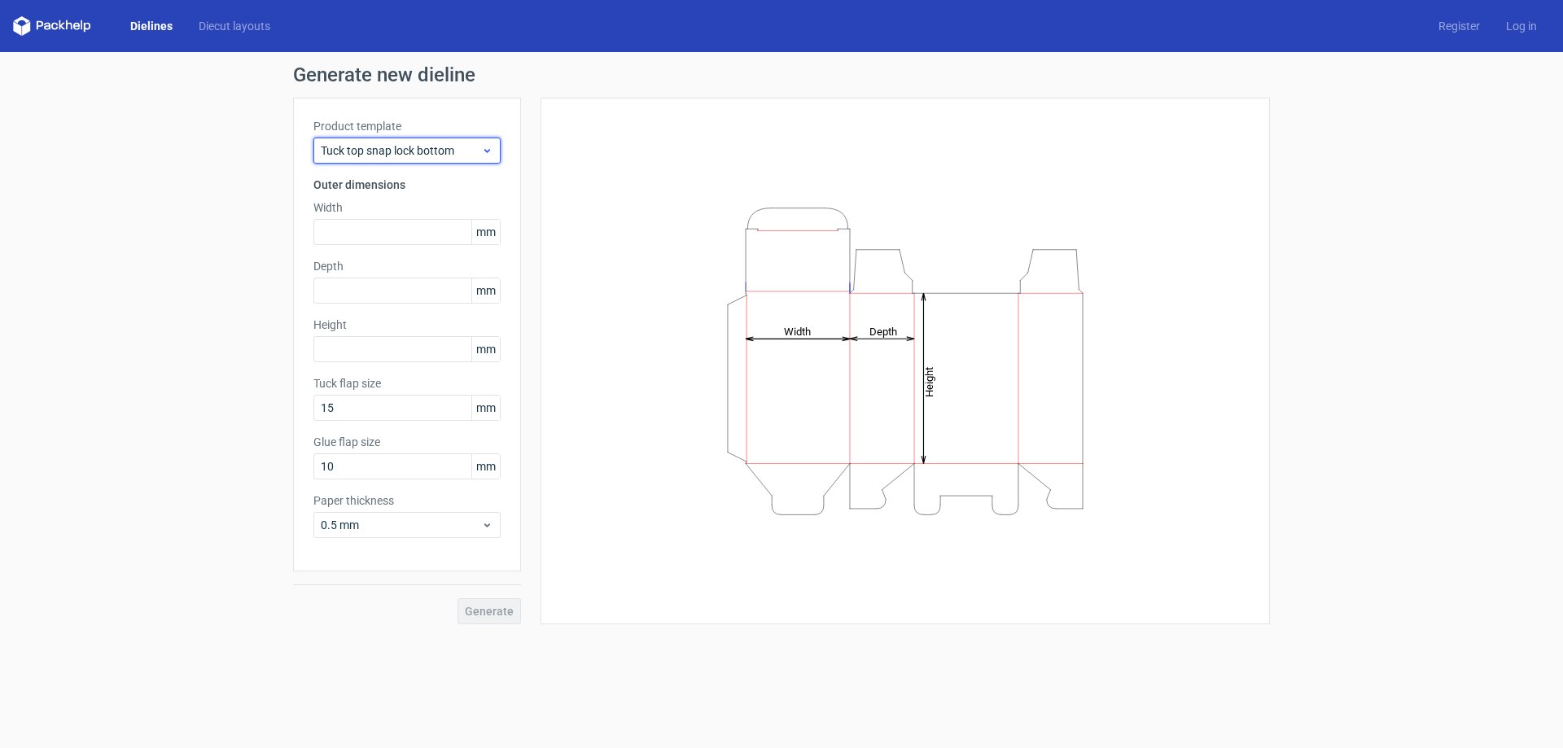
click at [388, 151] on span "Tuck top snap lock bottom" at bounding box center [401, 150] width 160 height 16
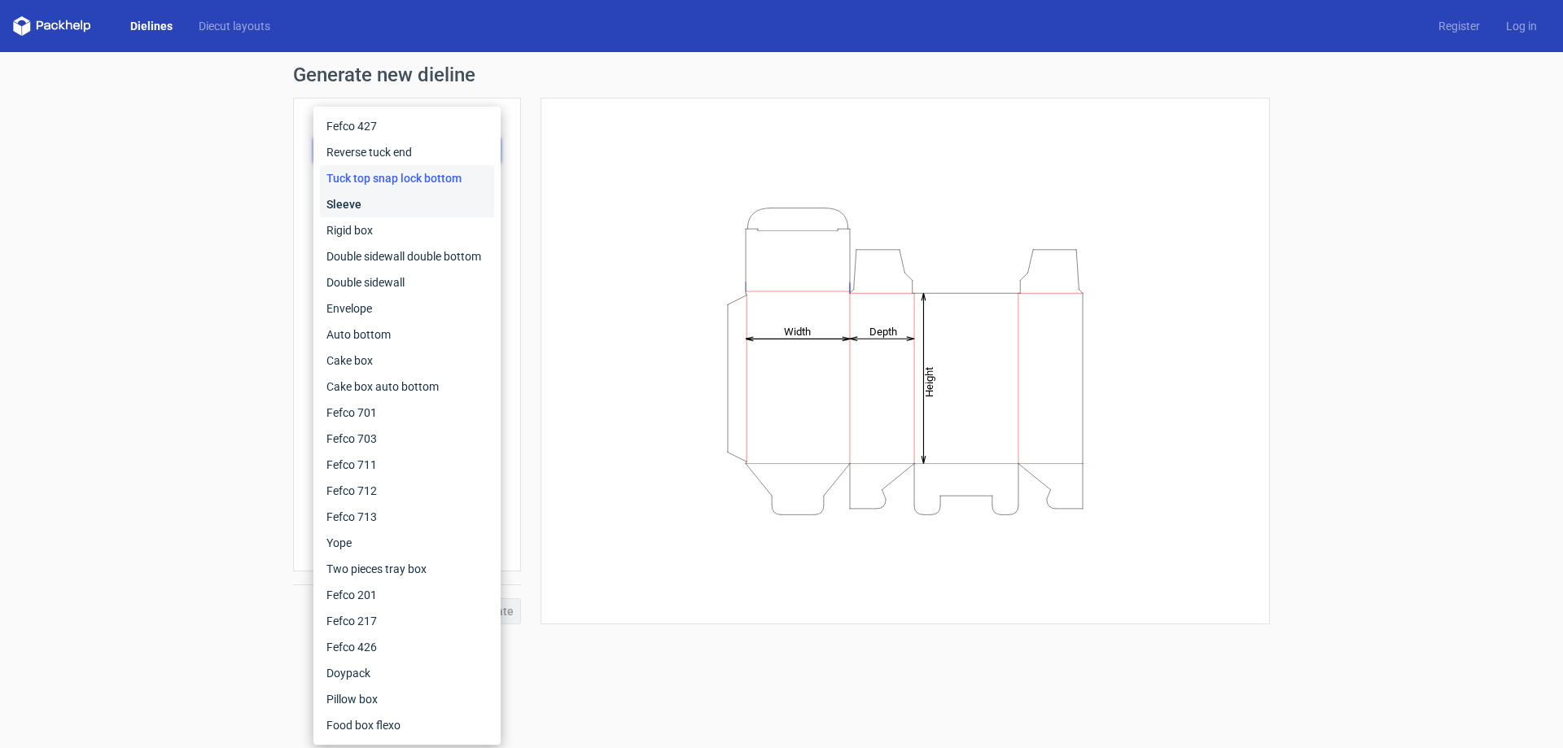
click at [361, 205] on div "Sleeve" at bounding box center [407, 204] width 174 height 26
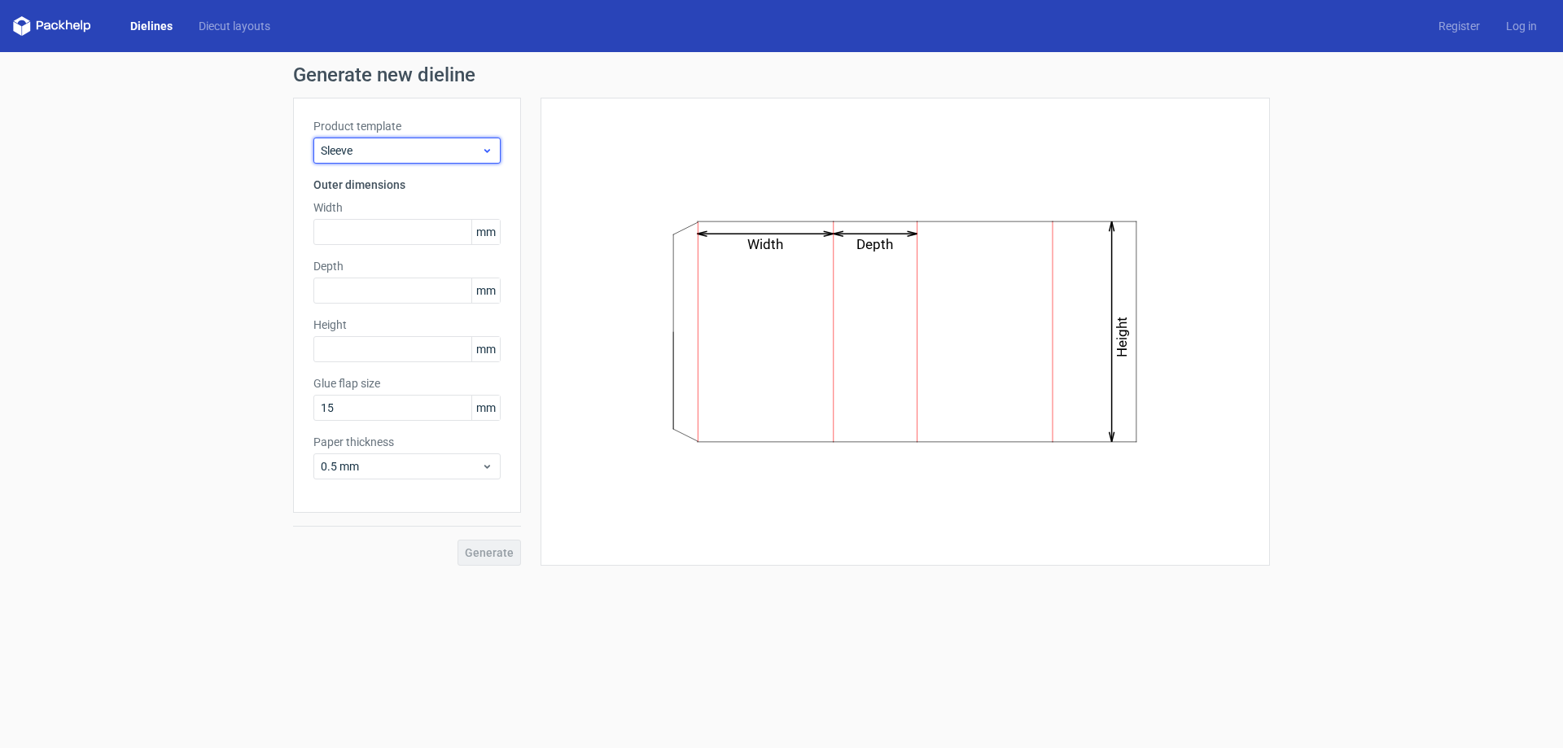
click at [466, 151] on span "Sleeve" at bounding box center [401, 150] width 160 height 16
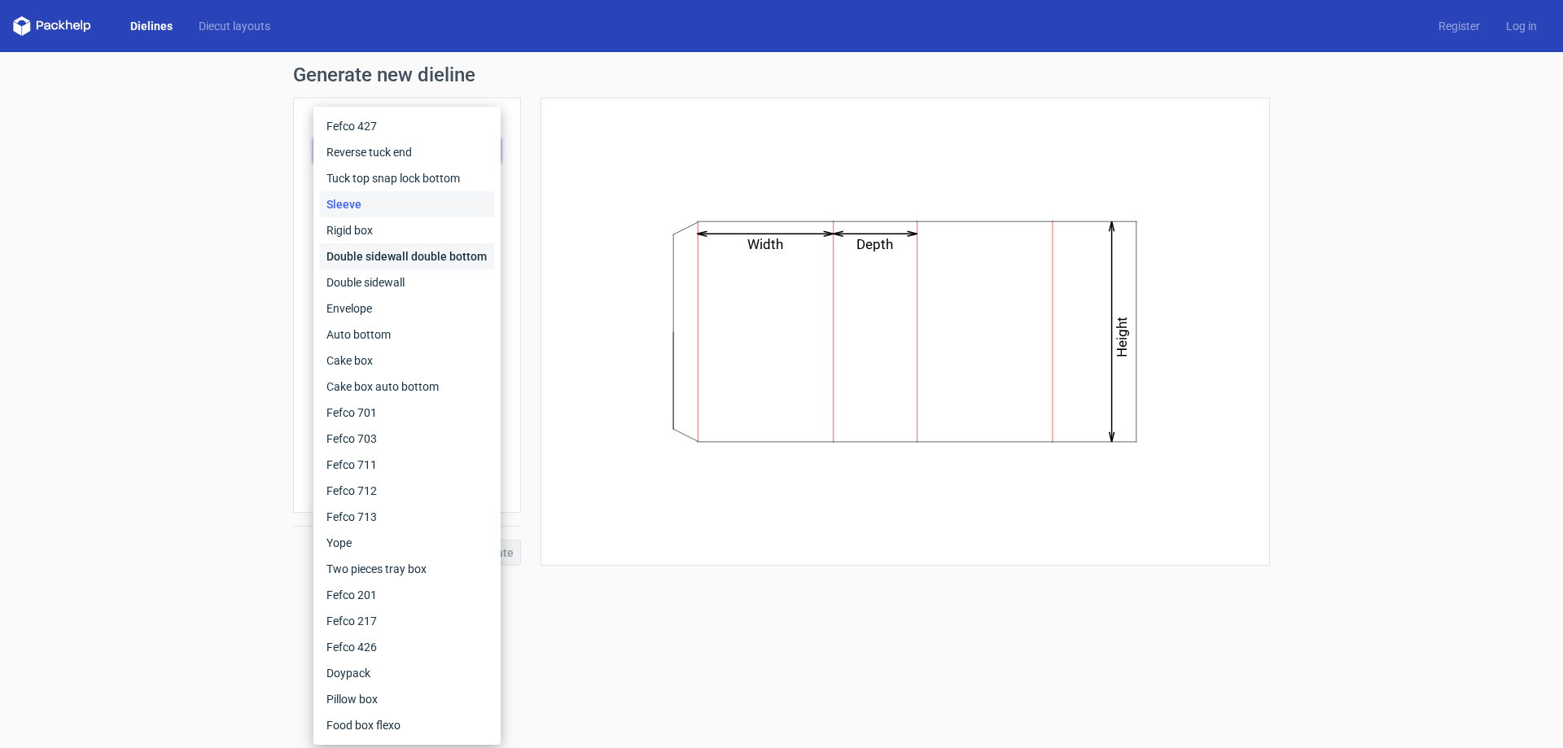
click at [382, 248] on div "Double sidewall double bottom" at bounding box center [407, 256] width 174 height 26
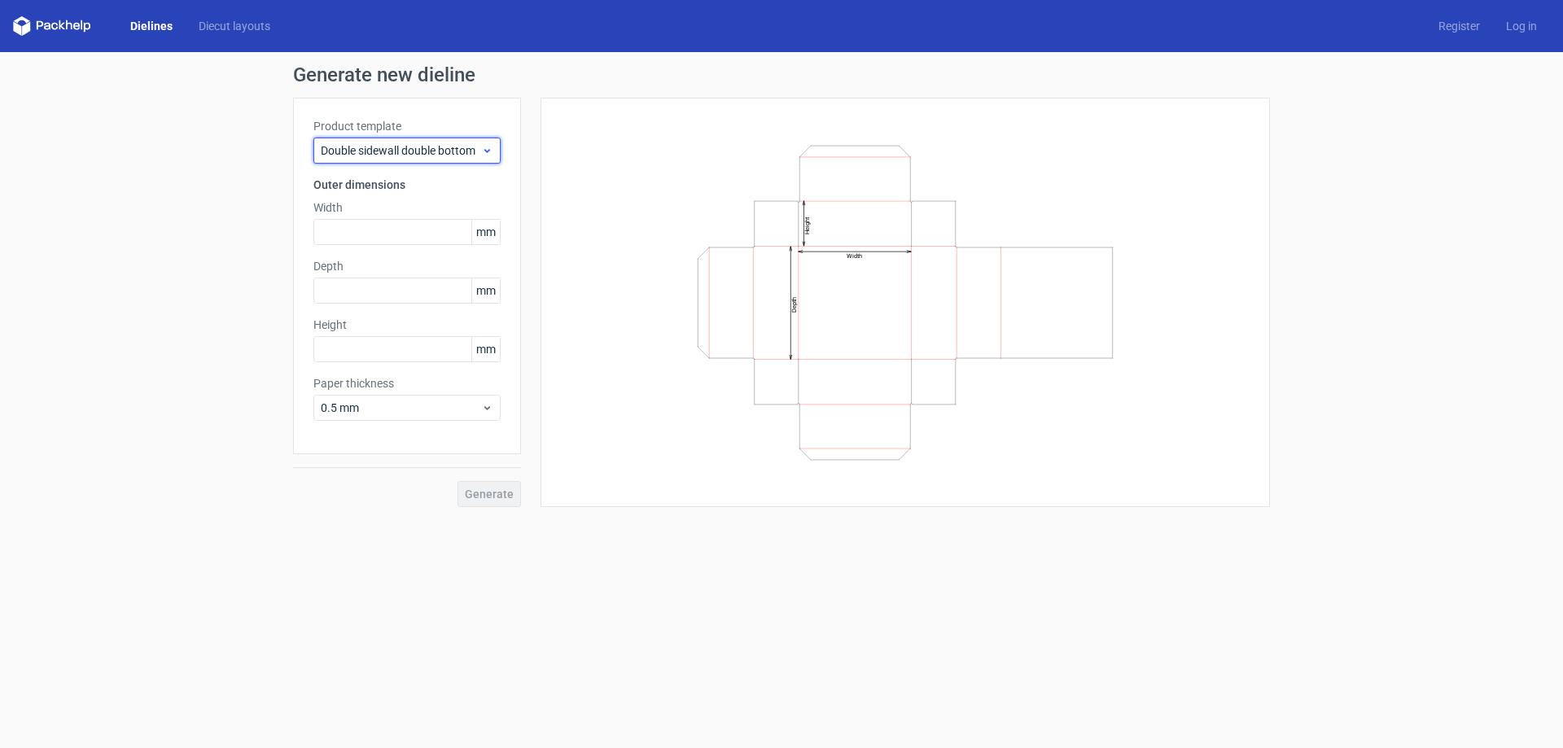
click at [399, 150] on span "Double sidewall double bottom" at bounding box center [401, 150] width 160 height 16
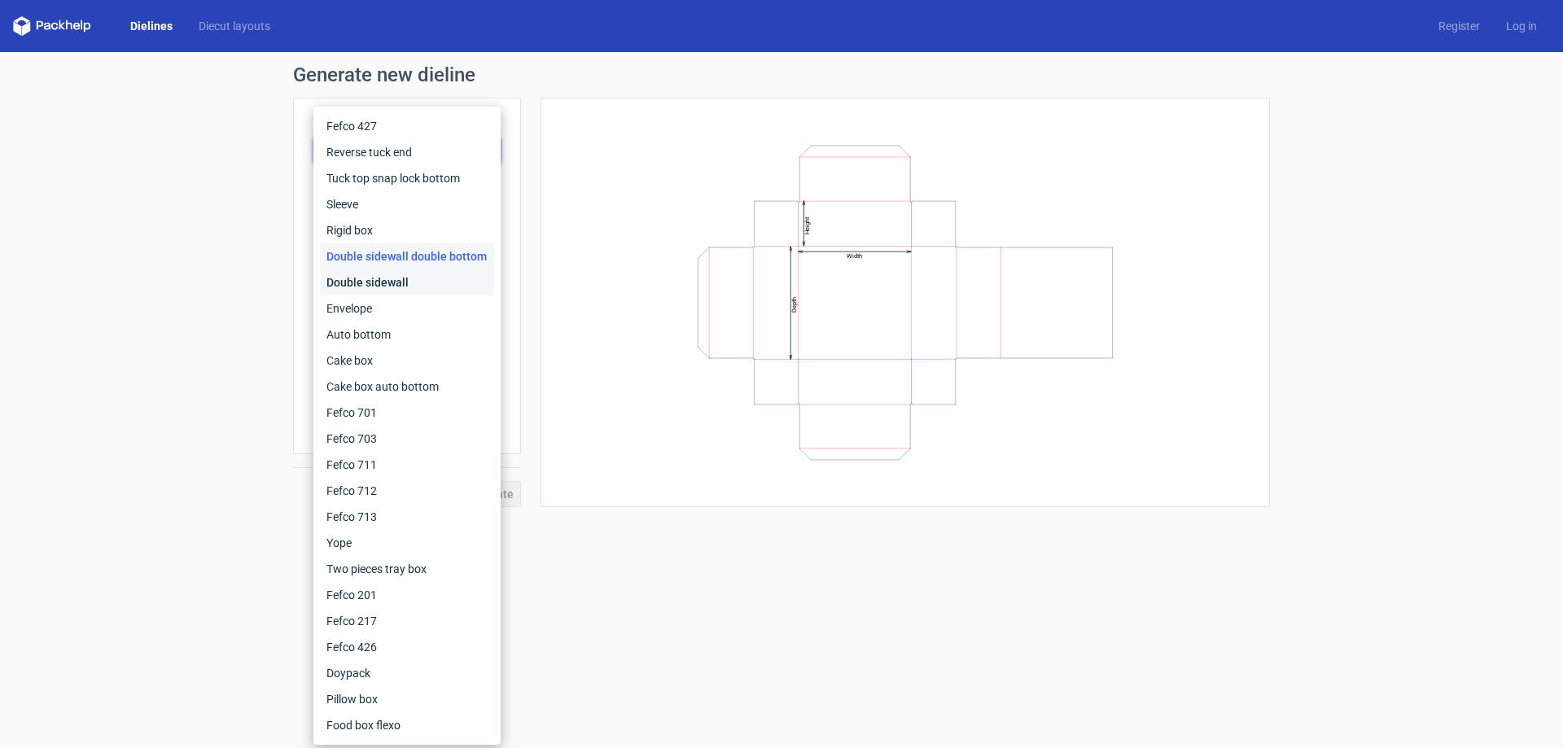
click at [366, 287] on div "Double sidewall" at bounding box center [407, 282] width 174 height 26
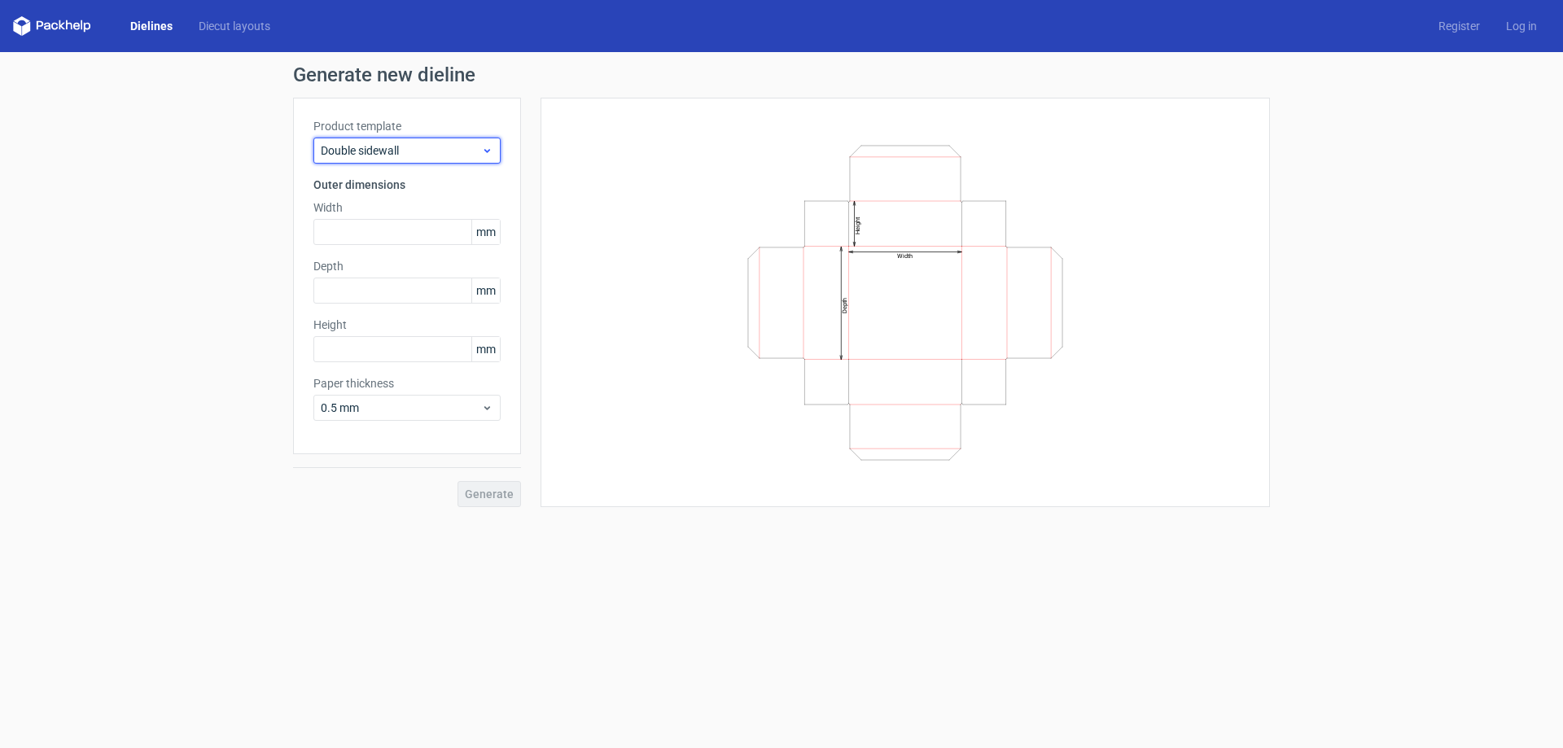
click at [403, 147] on span "Double sidewall" at bounding box center [401, 150] width 160 height 16
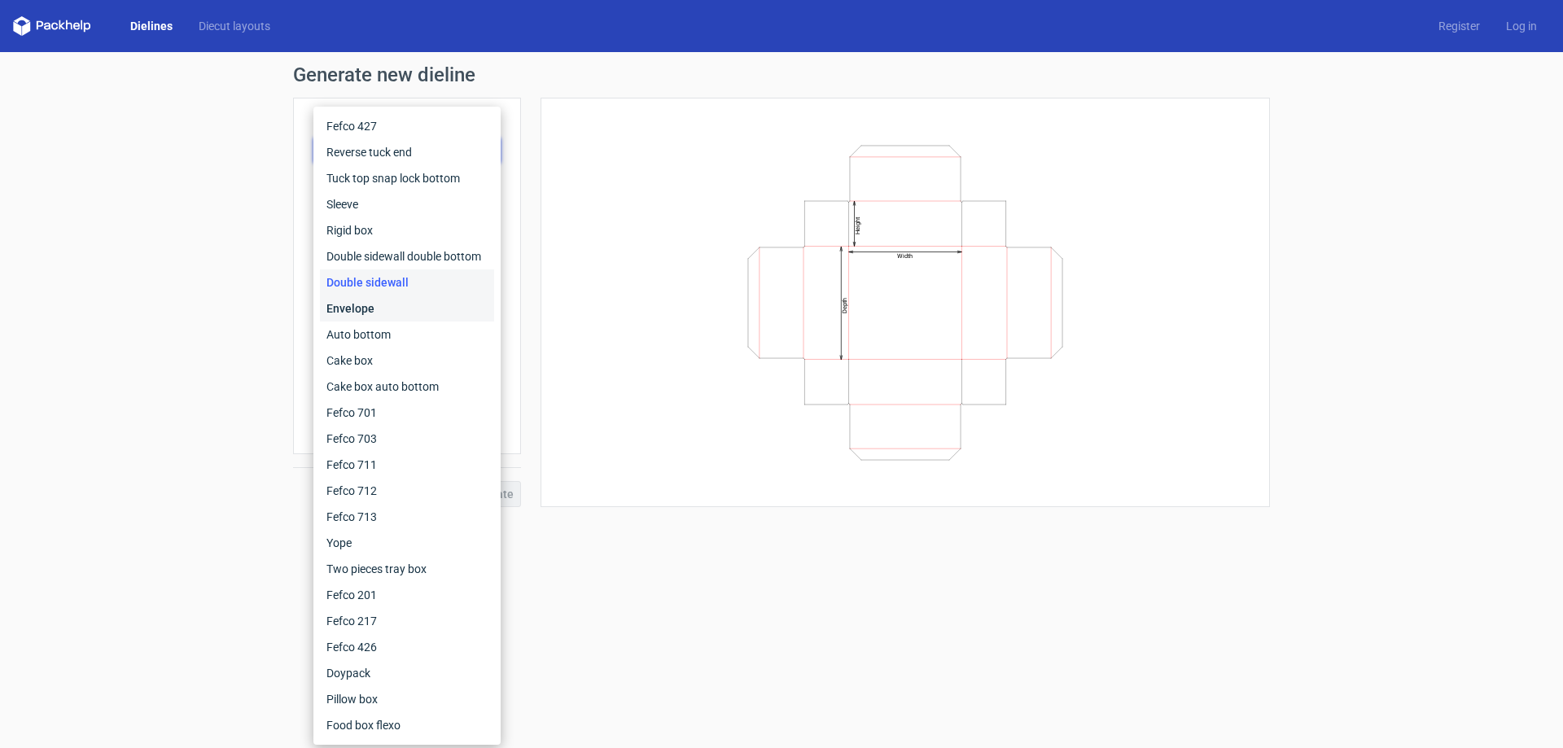
click at [370, 315] on div "Envelope" at bounding box center [407, 309] width 174 height 26
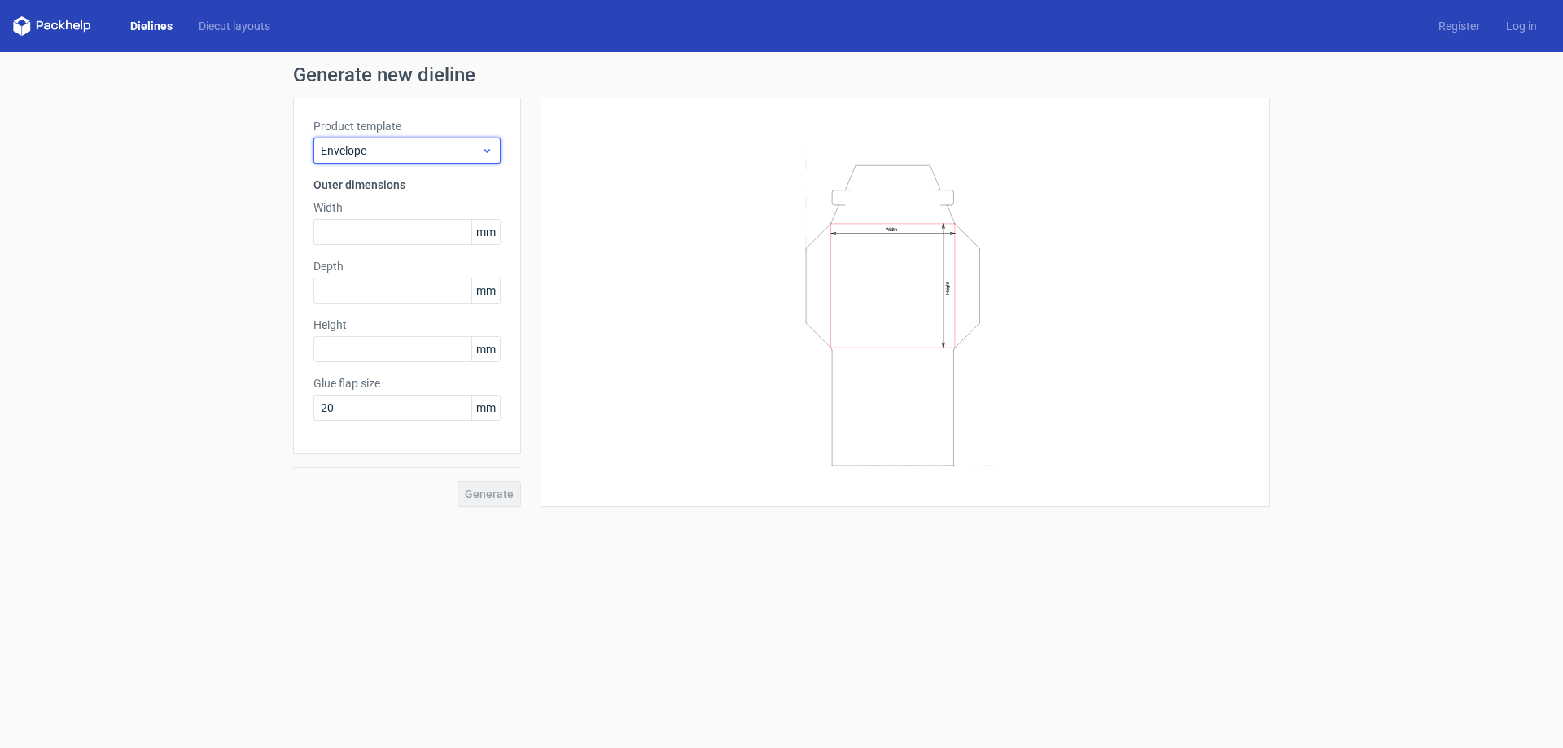
click at [475, 160] on div "Envelope" at bounding box center [406, 151] width 187 height 26
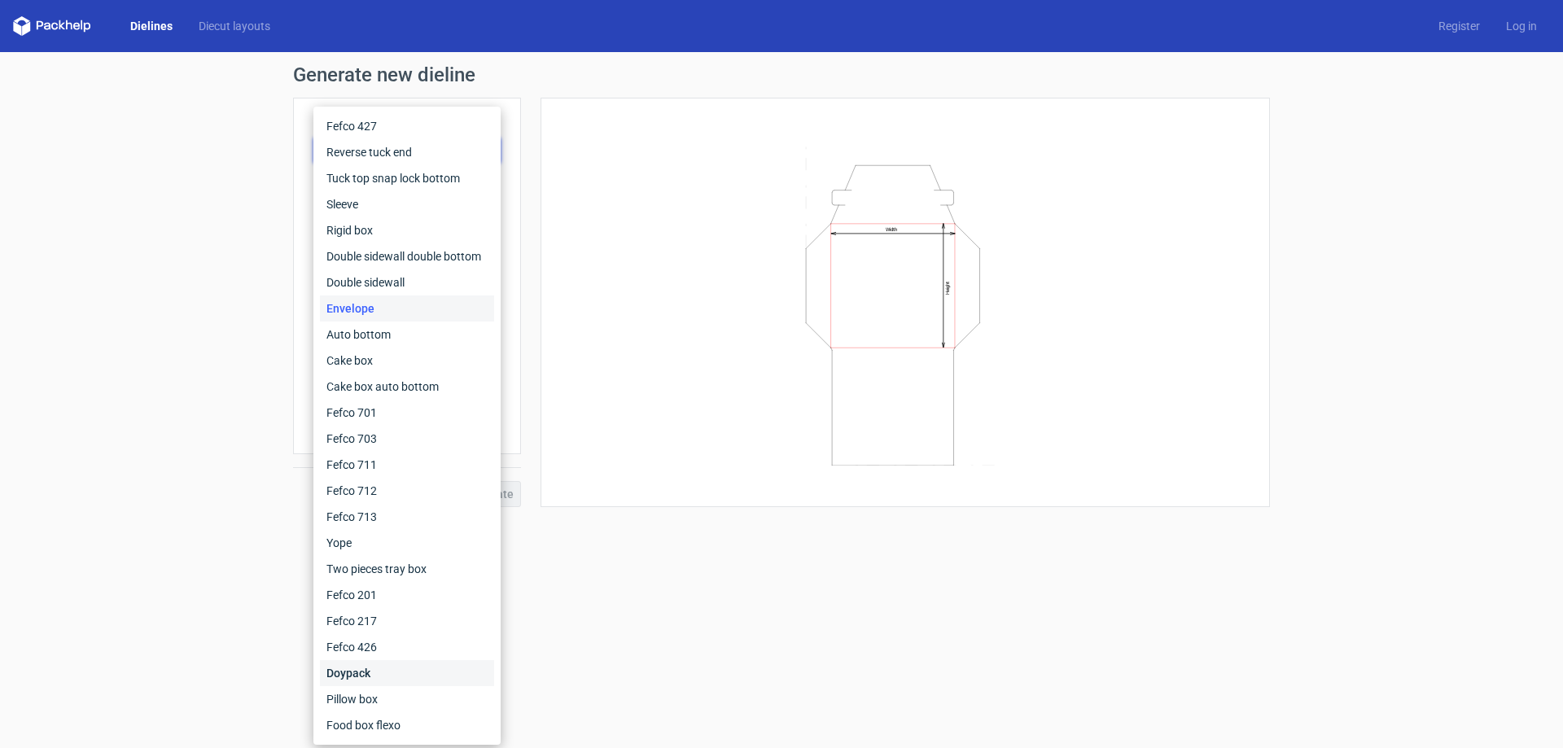
click at [375, 668] on div "Doypack" at bounding box center [407, 673] width 174 height 26
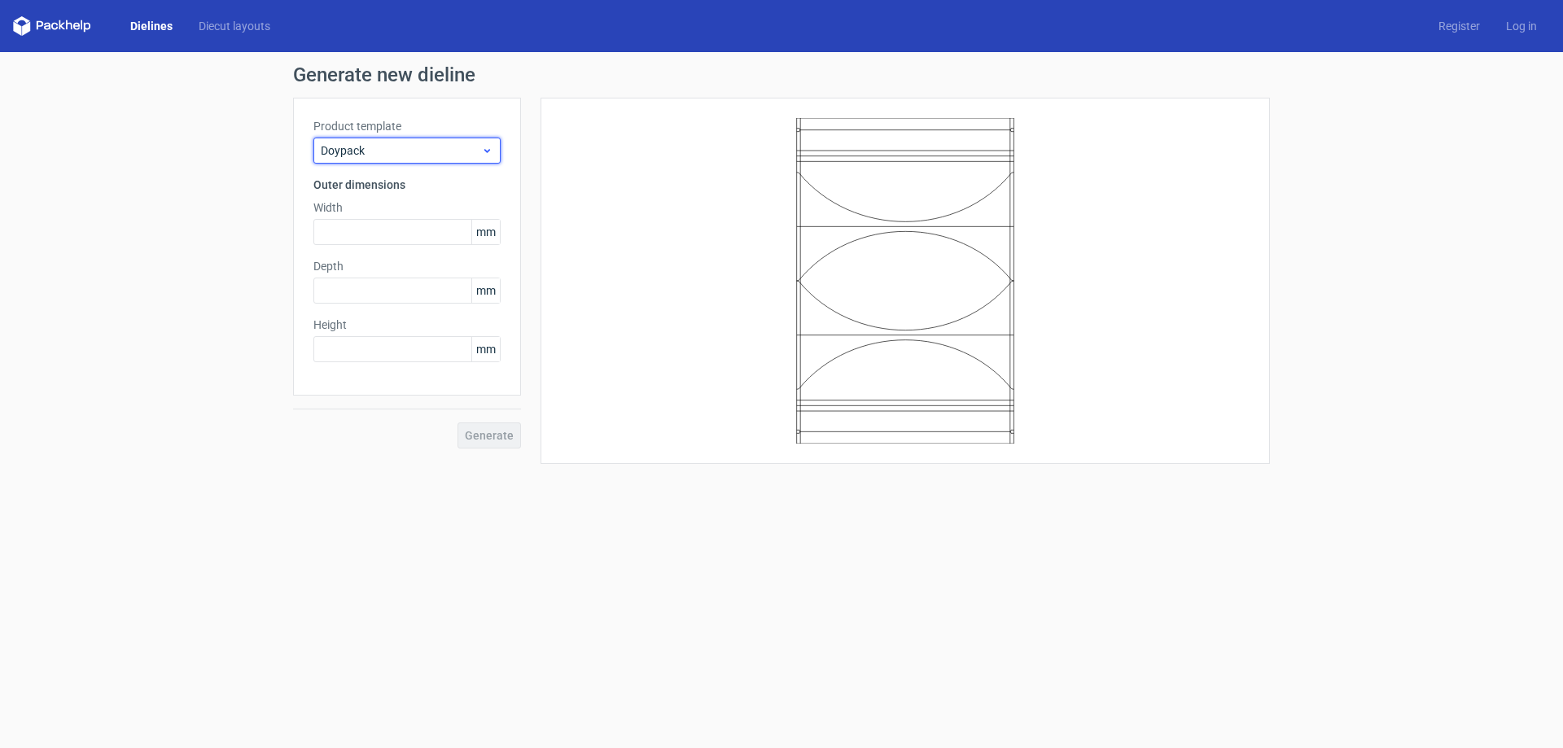
click at [440, 156] on span "Doypack" at bounding box center [401, 150] width 160 height 16
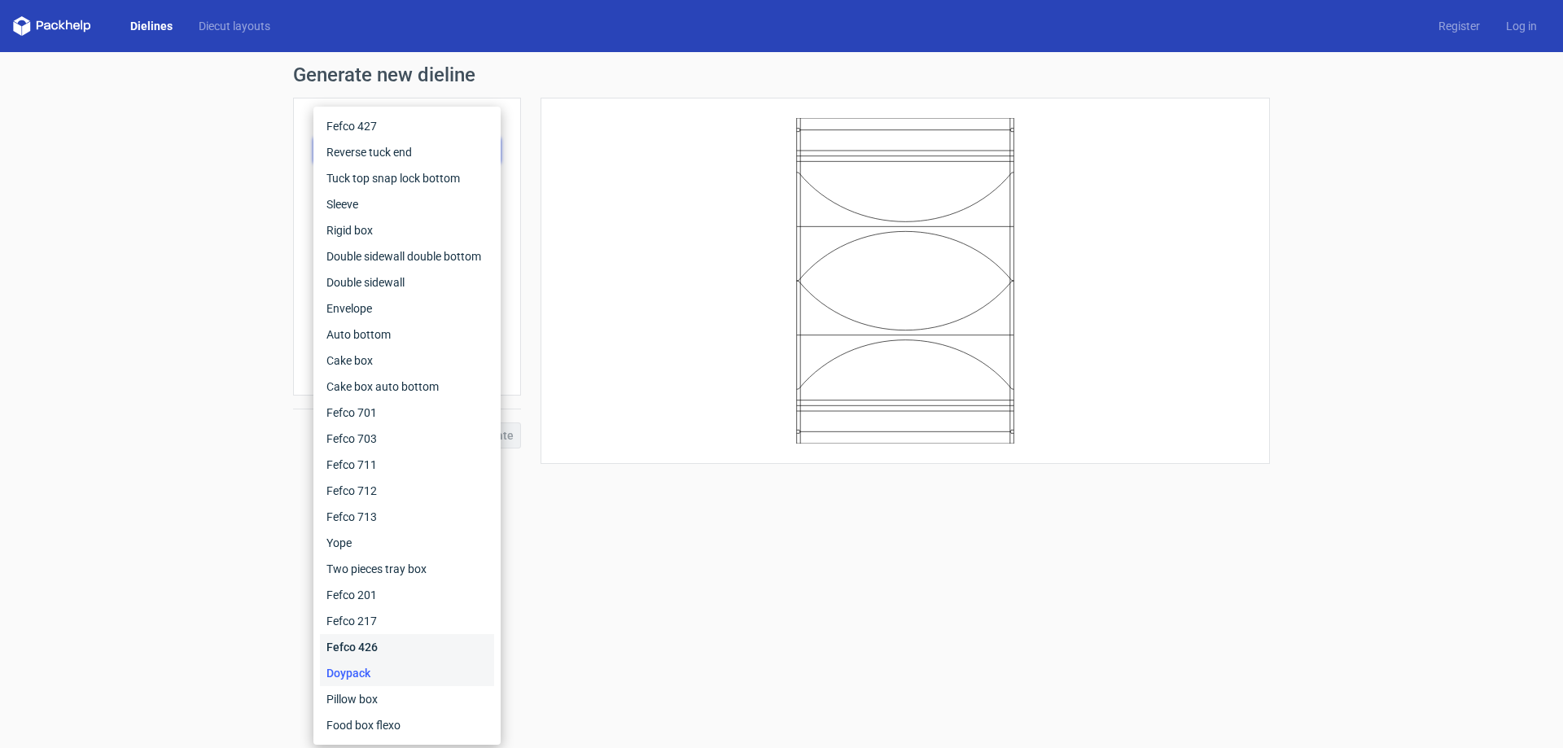
click at [371, 649] on div "Fefco 426" at bounding box center [407, 647] width 174 height 26
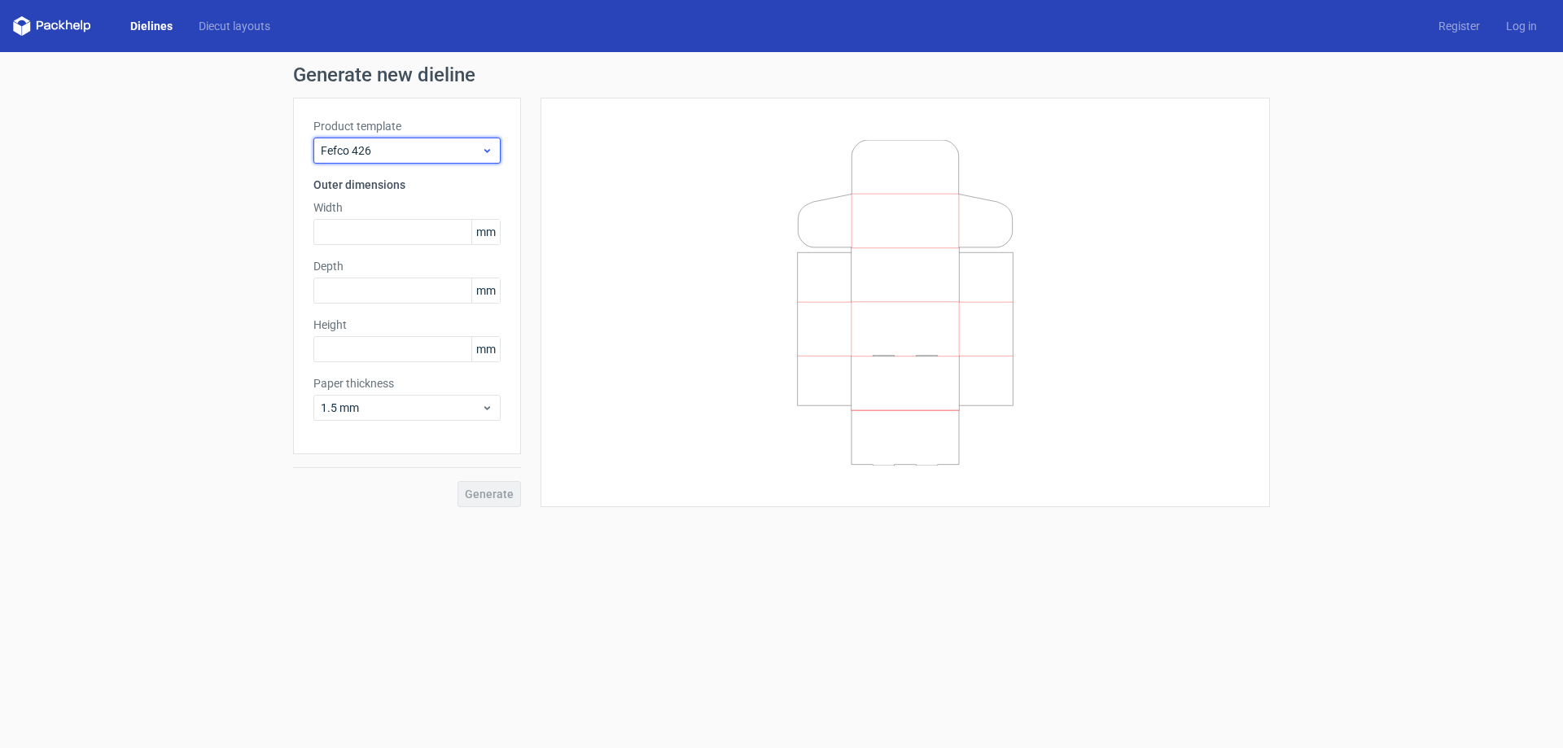
click at [445, 159] on div "Fefco 426" at bounding box center [406, 151] width 187 height 26
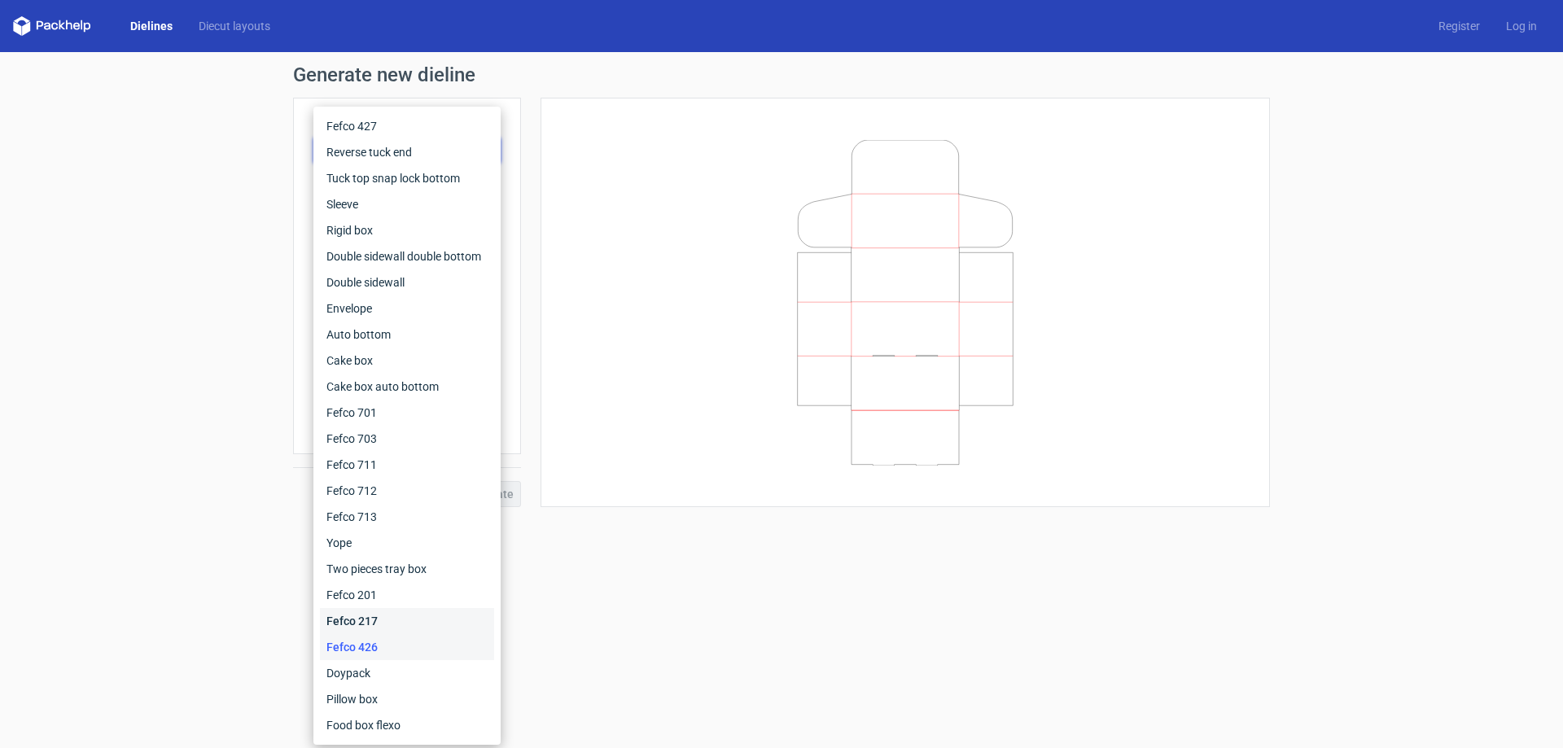
click at [353, 626] on div "Fefco 217" at bounding box center [407, 621] width 174 height 26
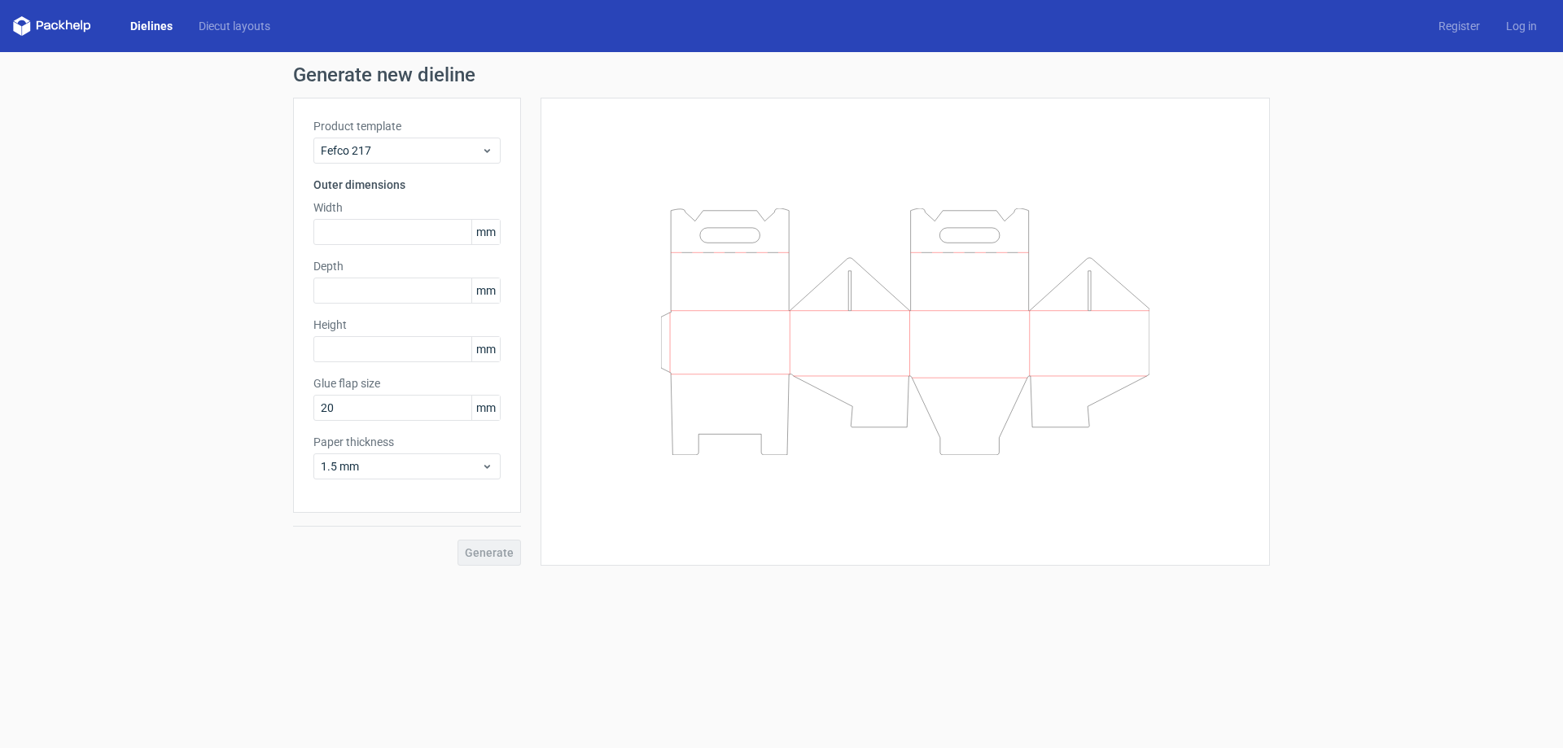
drag, startPoint x: 0, startPoint y: 241, endPoint x: 64, endPoint y: 158, distance: 105.0
click at [64, 158] on div "Generate new dieline Product template Fefco 217 Outer dimensions Width mm Depth…" at bounding box center [781, 315] width 1563 height 527
drag, startPoint x: 219, startPoint y: 268, endPoint x: 152, endPoint y: 217, distance: 83.7
click at [152, 217] on div "Generate new dieline Product template Fefco 217 Outer dimensions Width mm Depth…" at bounding box center [781, 315] width 1563 height 527
click at [150, 255] on div "Generate new dieline Product template Fefco 217 Outer dimensions Width mm Depth…" at bounding box center [781, 315] width 1563 height 527
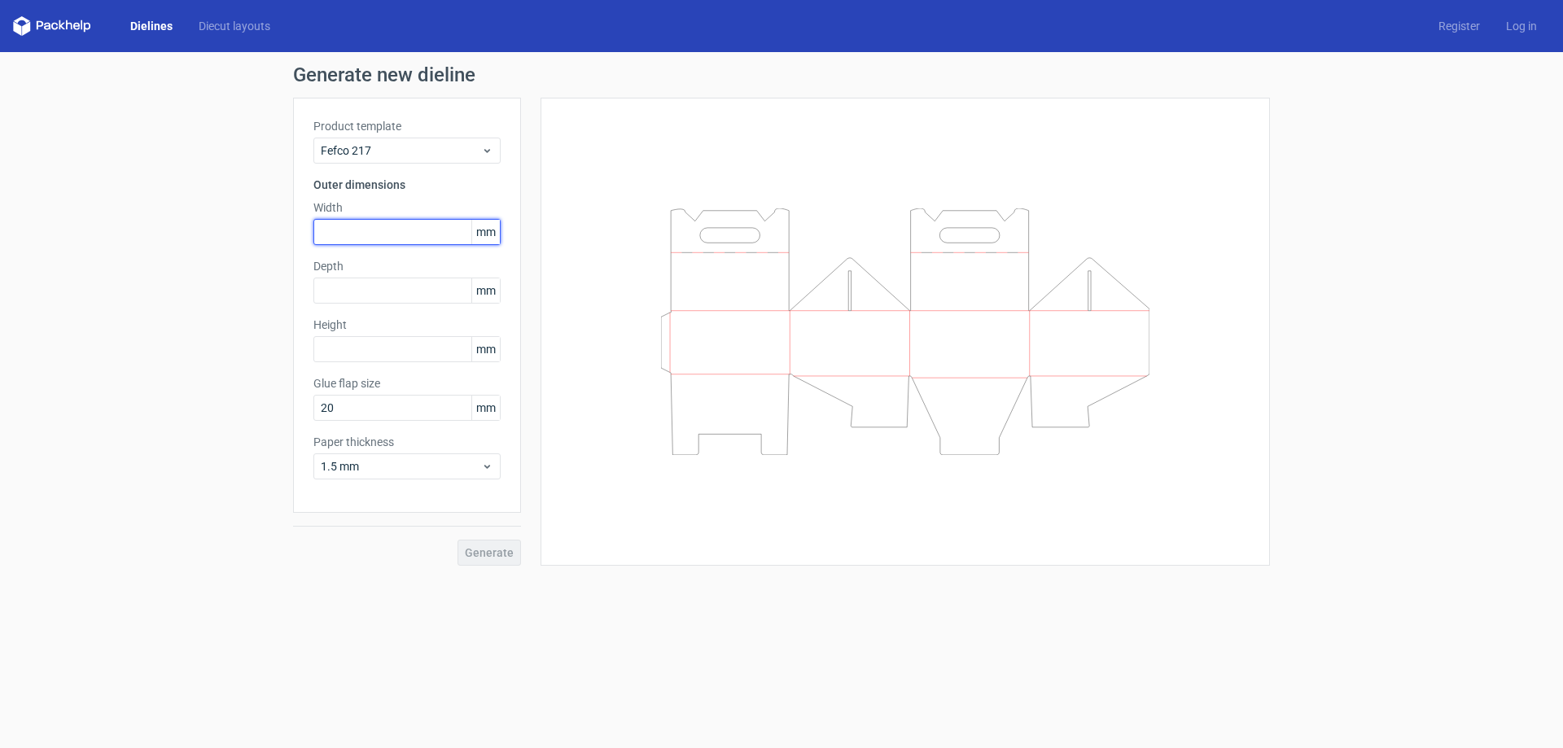
click at [406, 238] on input "text" at bounding box center [406, 232] width 187 height 26
click at [180, 195] on div "Generate new dieline Product template Fefco 217 Outer dimensions Width mm Depth…" at bounding box center [781, 315] width 1563 height 527
drag, startPoint x: 161, startPoint y: 234, endPoint x: 81, endPoint y: 213, distance: 82.5
click at [81, 213] on div "Generate new dieline Product template Fefco 217 Outer dimensions Width mm Depth…" at bounding box center [781, 315] width 1563 height 527
click at [383, 230] on input "text" at bounding box center [406, 232] width 187 height 26
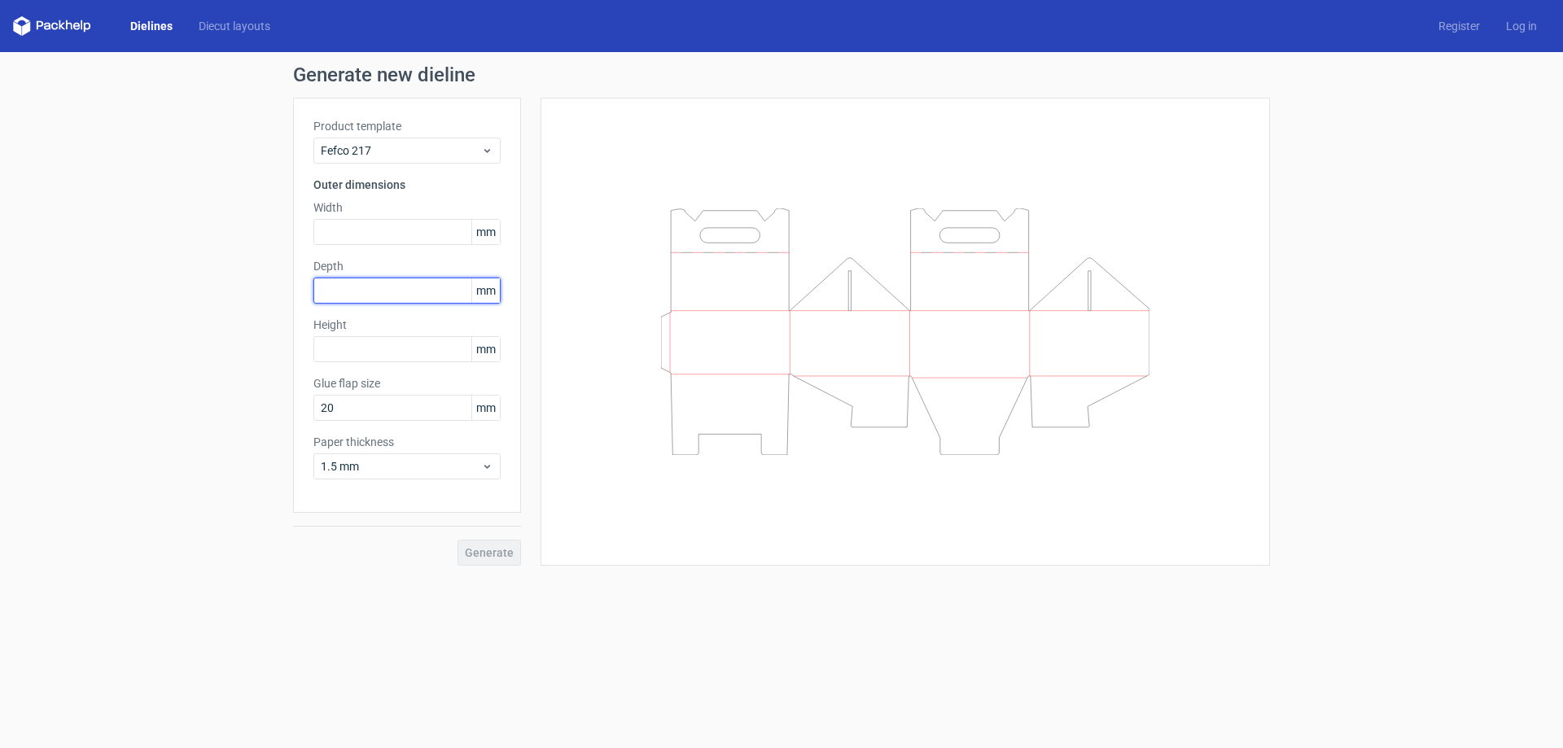
click at [368, 299] on input "text" at bounding box center [406, 291] width 187 height 26
click at [381, 228] on input "text" at bounding box center [406, 232] width 187 height 26
click at [350, 350] on input "text" at bounding box center [406, 349] width 187 height 26
click at [351, 412] on input "20" at bounding box center [406, 408] width 187 height 26
click at [377, 466] on span "1.5 mm" at bounding box center [401, 466] width 160 height 16
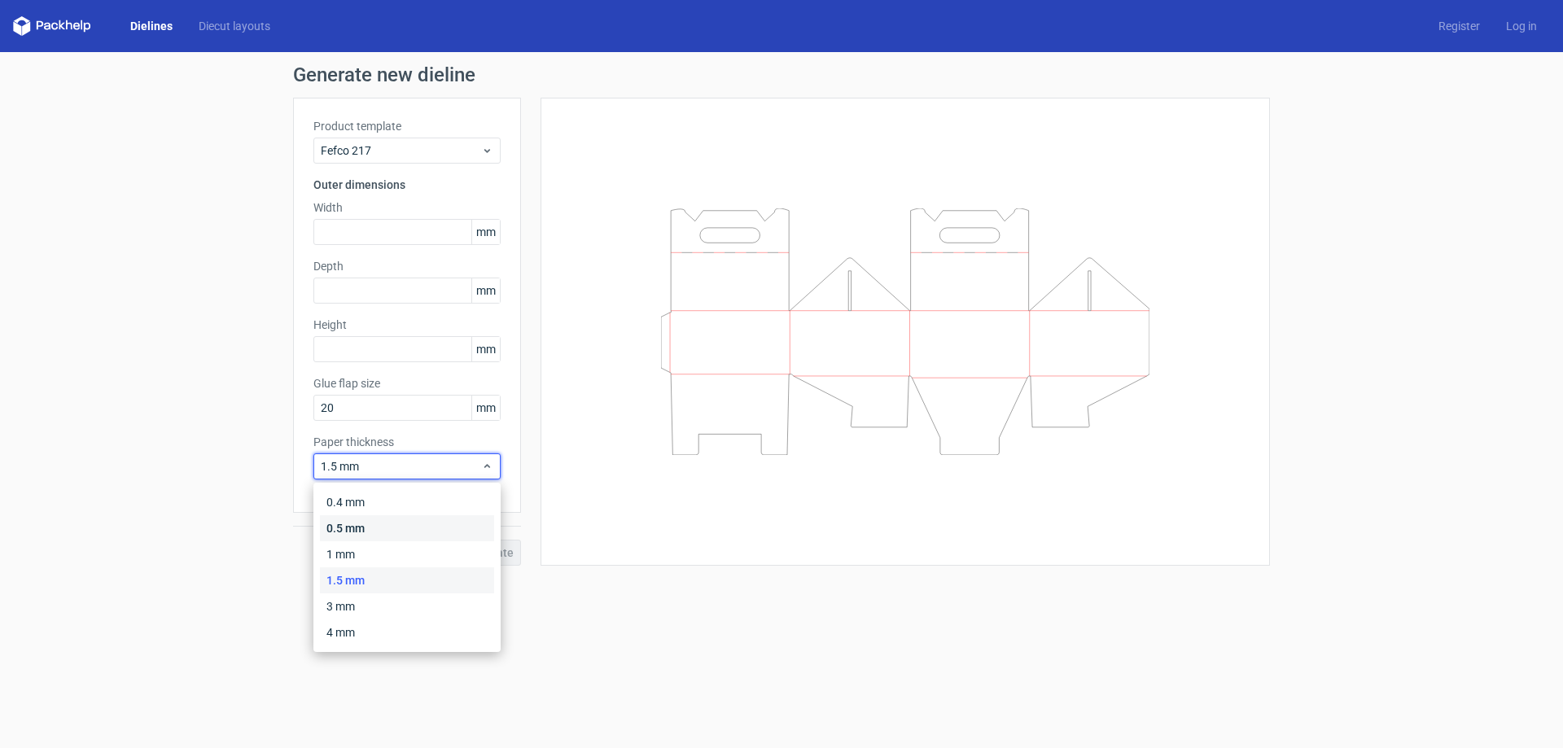
click at [349, 533] on div "0.5 mm" at bounding box center [407, 528] width 174 height 26
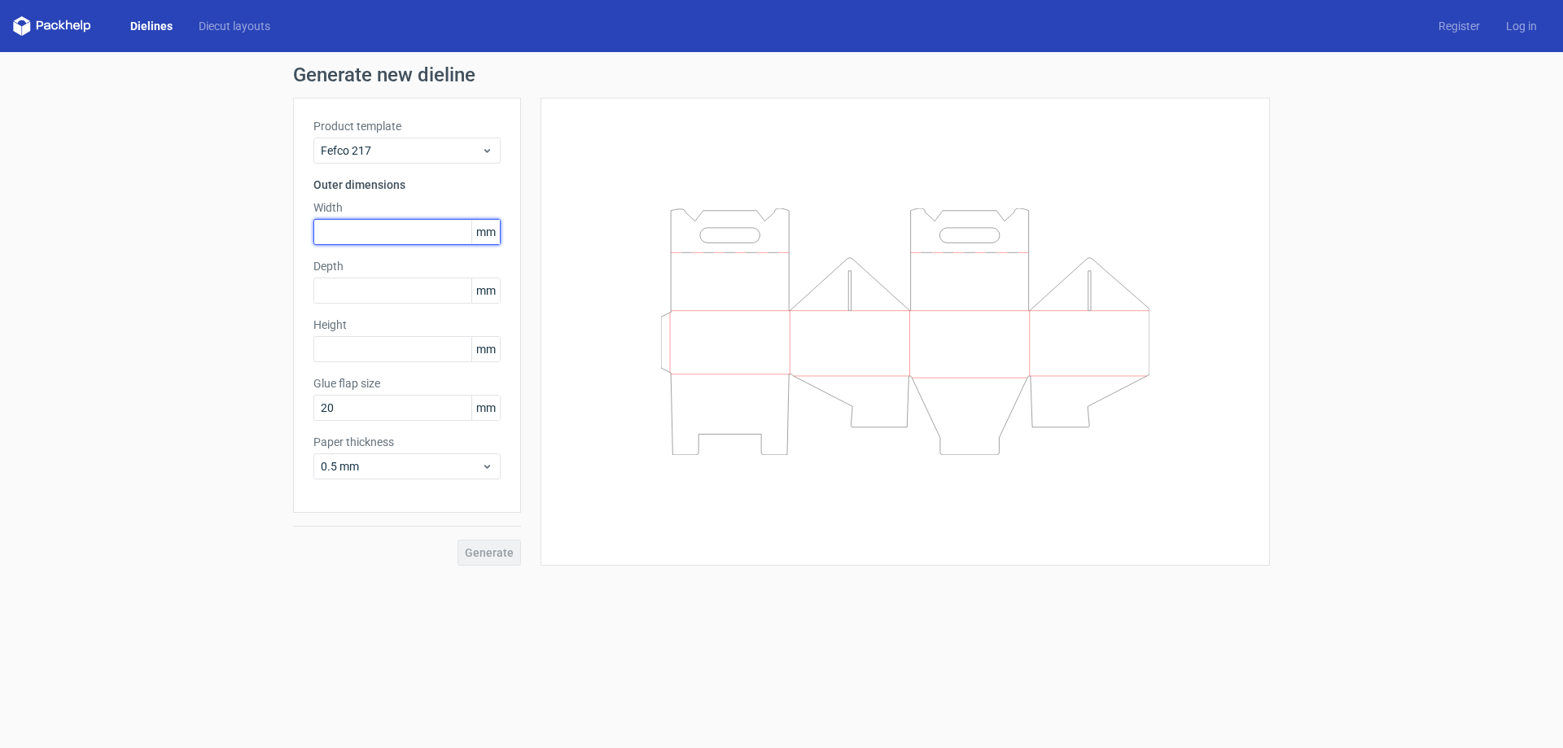
click at [366, 231] on input "text" at bounding box center [406, 232] width 187 height 26
type input "180"
type input "85"
click at [478, 550] on span "Generate" at bounding box center [489, 552] width 49 height 11
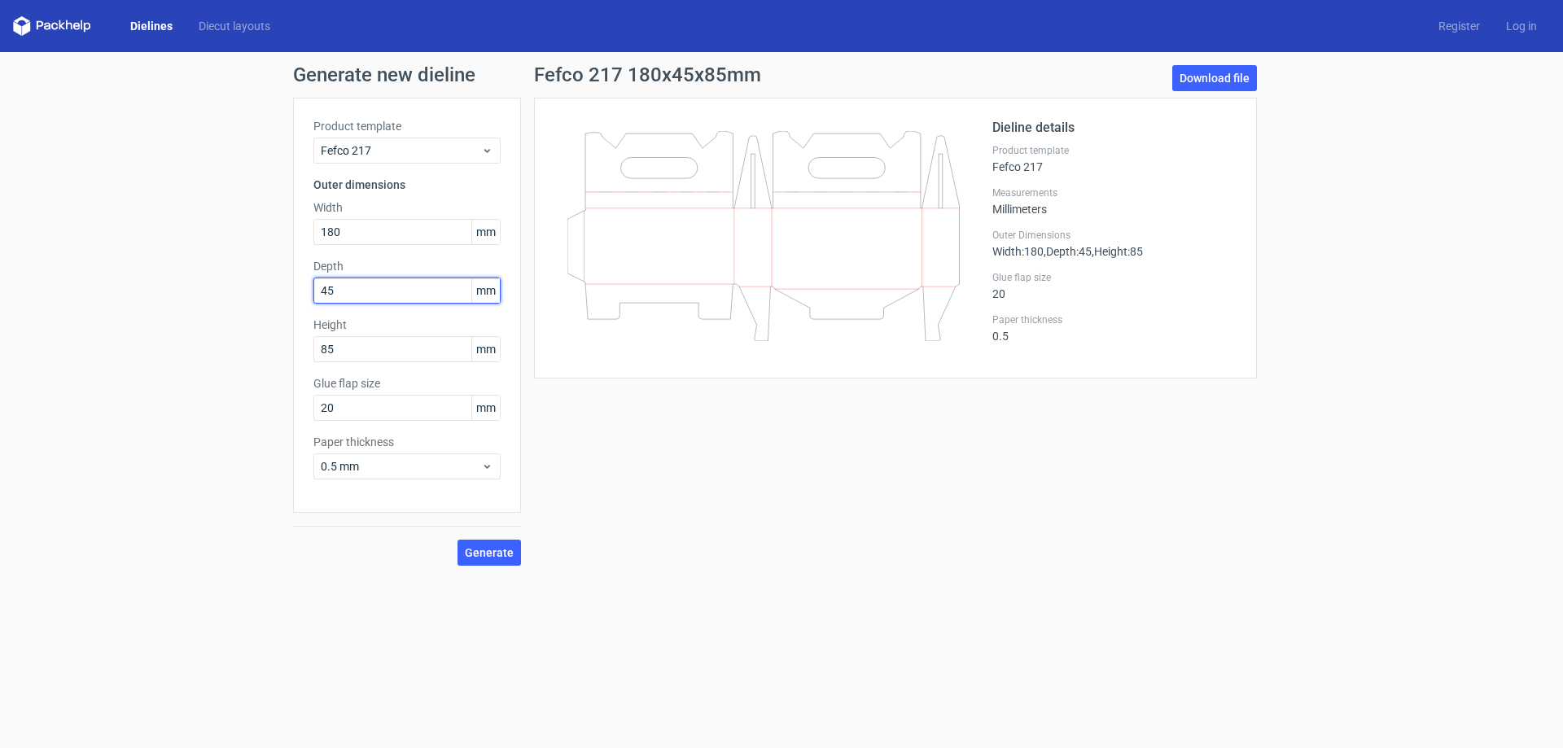
drag, startPoint x: 368, startPoint y: 285, endPoint x: 200, endPoint y: 279, distance: 167.8
click at [208, 287] on div "Generate new dieline Product template Fefco 217 Outer dimensions Width 180 mm D…" at bounding box center [781, 315] width 1563 height 527
click at [496, 559] on span "Generate" at bounding box center [489, 552] width 49 height 11
drag, startPoint x: 363, startPoint y: 289, endPoint x: 204, endPoint y: 303, distance: 160.2
click at [204, 303] on div "Generate new dieline Product template Fefco 217 Outer dimensions Width 180 mm D…" at bounding box center [781, 315] width 1563 height 527
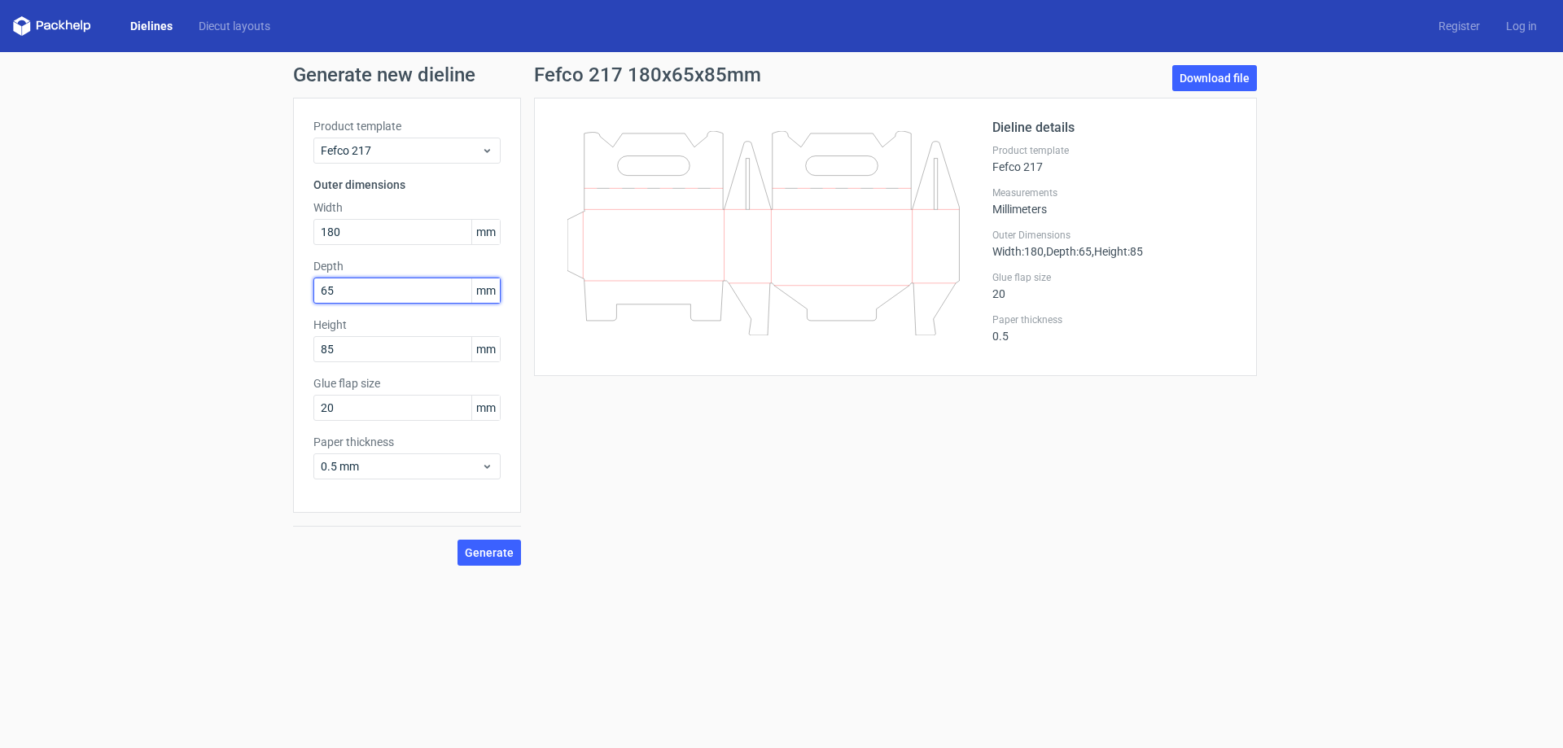
type input "65"
click at [478, 557] on span "Generate" at bounding box center [489, 552] width 49 height 11
drag, startPoint x: 0, startPoint y: 160, endPoint x: 646, endPoint y: 453, distance: 709.4
drag, startPoint x: 1540, startPoint y: 286, endPoint x: 1557, endPoint y: 265, distance: 27.2
drag, startPoint x: 1557, startPoint y: 265, endPoint x: 1475, endPoint y: 228, distance: 90.0
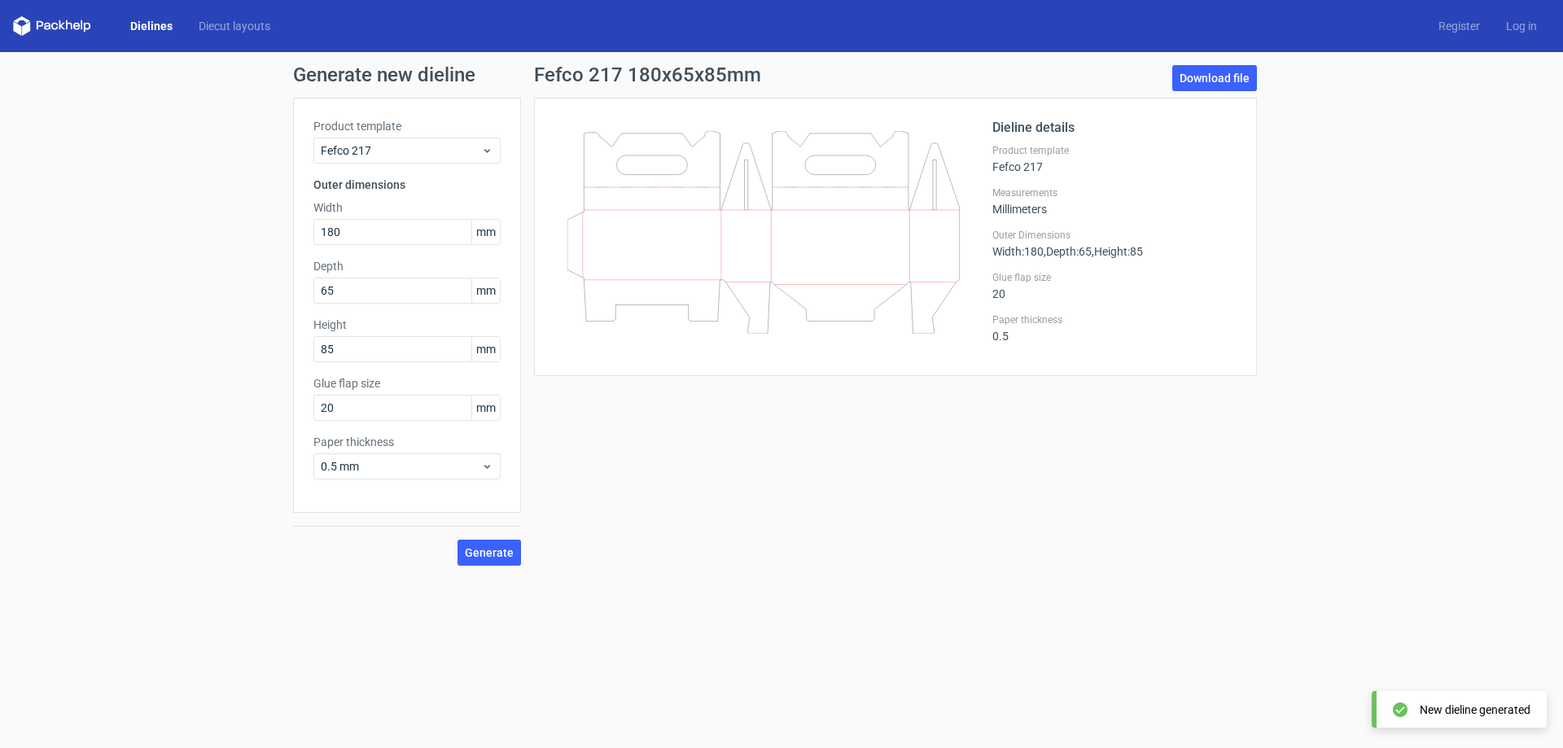
drag, startPoint x: 1475, startPoint y: 228, endPoint x: 46, endPoint y: 181, distance: 1430.4
drag, startPoint x: 46, startPoint y: 181, endPoint x: 151, endPoint y: 150, distance: 109.5
click at [88, 136] on div "Generate new dieline Product template Fefco 217 Outer dimensions Width 180 mm D…" at bounding box center [781, 315] width 1563 height 527
click at [1202, 72] on link "Download file" at bounding box center [1214, 78] width 85 height 26
click at [75, 160] on div "Generate new dieline Product template Fefco 217 Outer dimensions Width 180 mm D…" at bounding box center [781, 315] width 1563 height 527
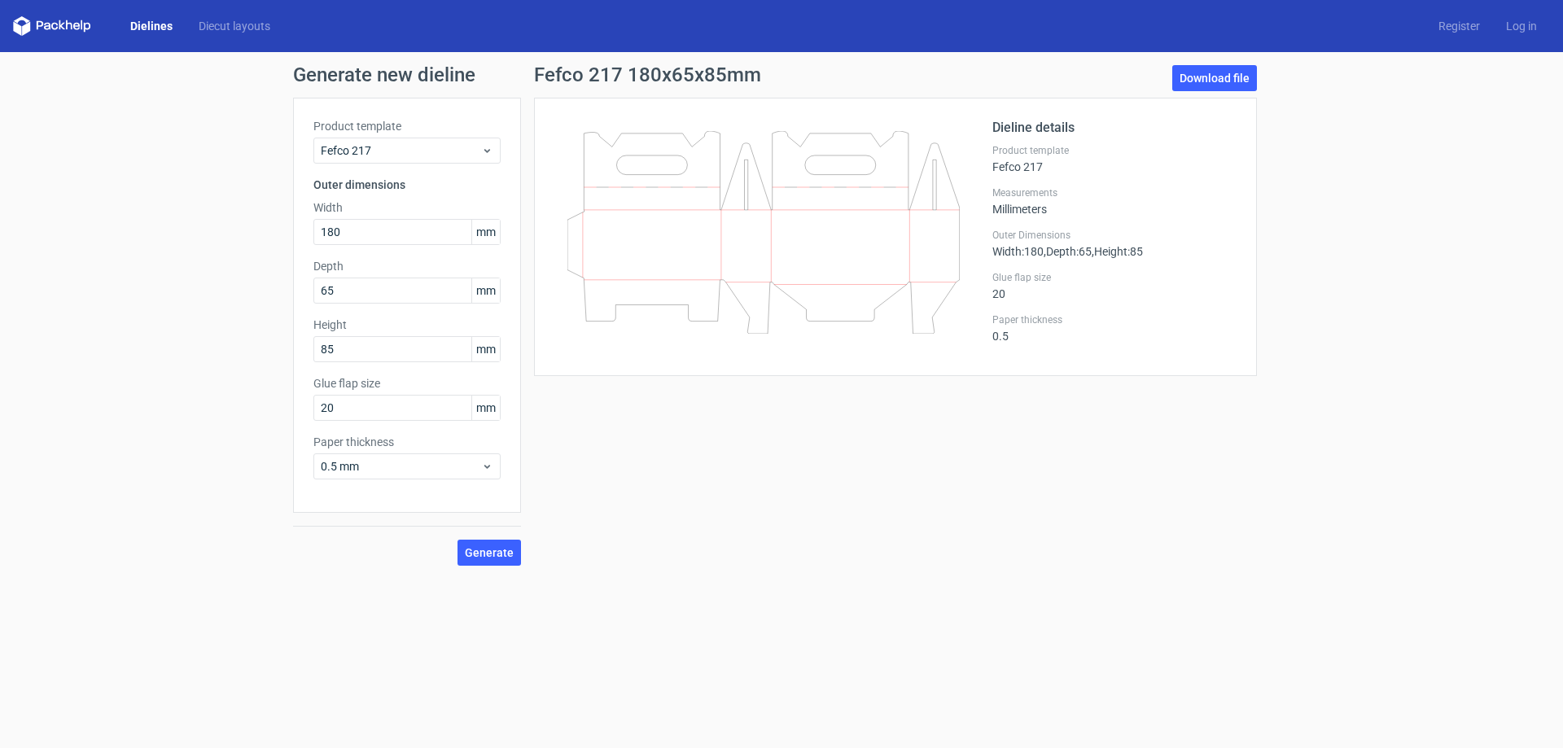
drag, startPoint x: 75, startPoint y: 160, endPoint x: 76, endPoint y: 123, distance: 36.6
click at [76, 123] on div "Generate new dieline Product template Fefco 217 Outer dimensions Width 180 mm D…" at bounding box center [781, 315] width 1563 height 527
drag, startPoint x: 76, startPoint y: 123, endPoint x: 68, endPoint y: 121, distance: 8.3
click at [68, 121] on div "Generate new dieline Product template Fefco 217 Outer dimensions Width 180 mm D…" at bounding box center [781, 315] width 1563 height 527
